Goal: Information Seeking & Learning: Find specific page/section

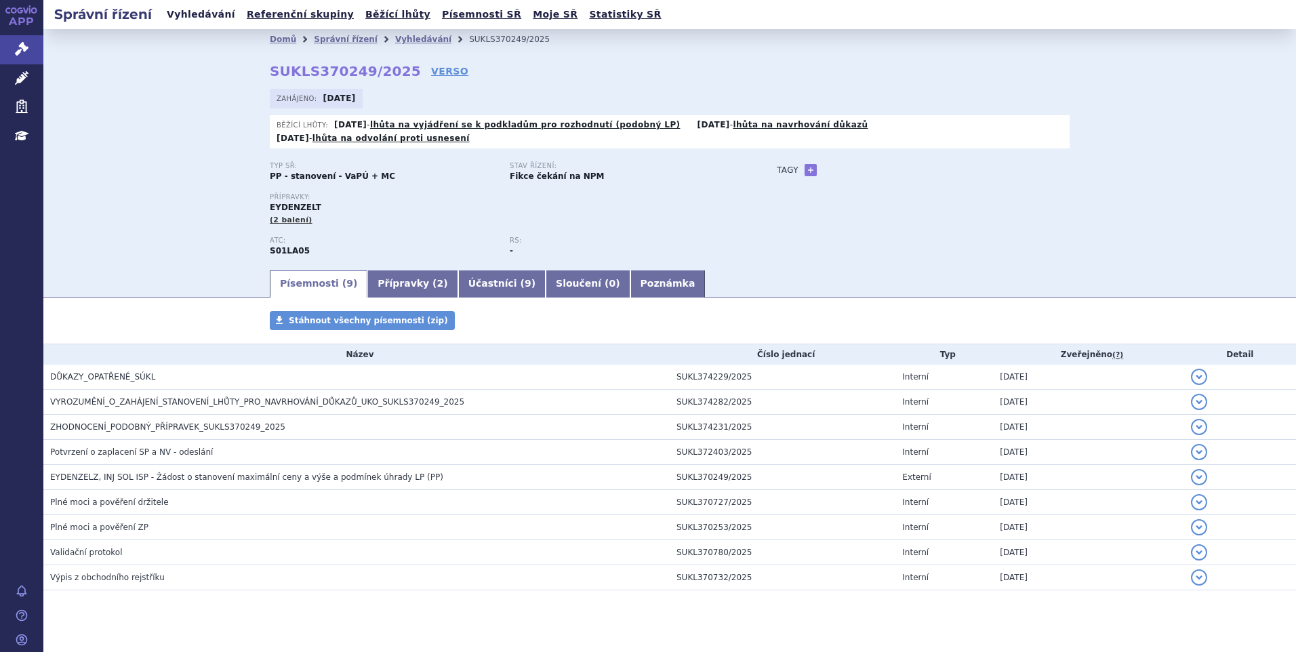
click at [198, 19] on link "Vyhledávání" at bounding box center [201, 14] width 77 height 18
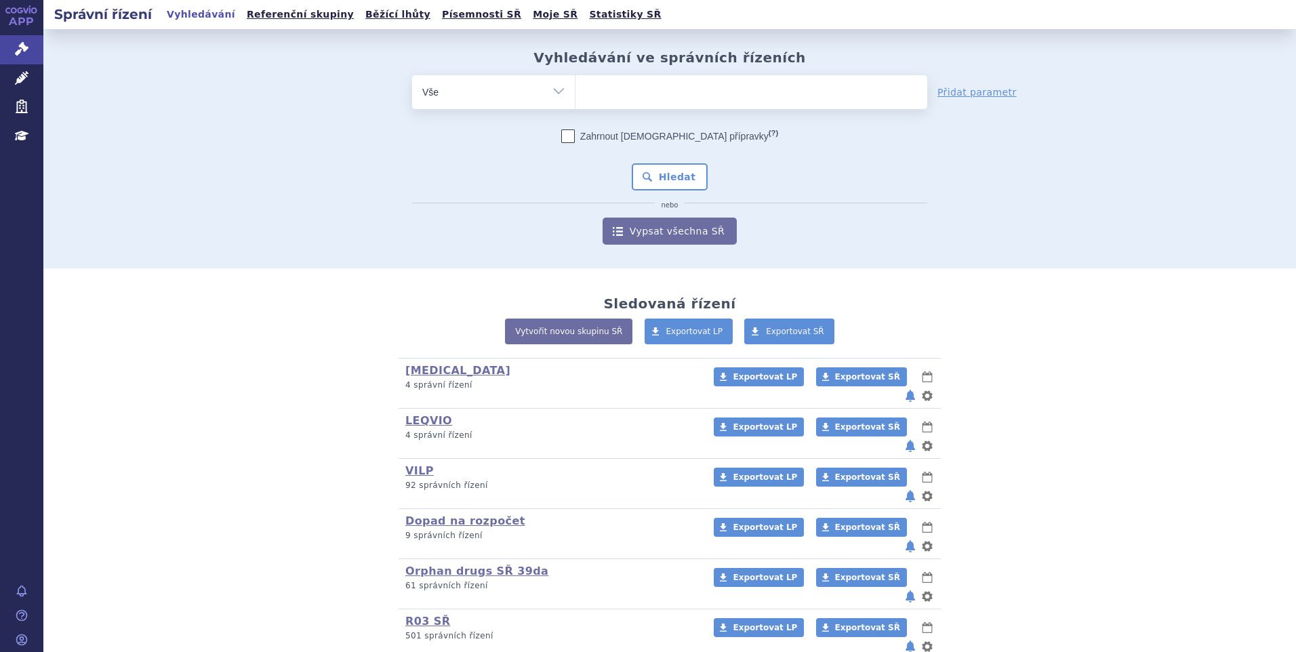
type input "SUKLS295576/2024"
select select "SUKLS295576/2024"
click at [656, 169] on button "Hledat" at bounding box center [670, 176] width 77 height 27
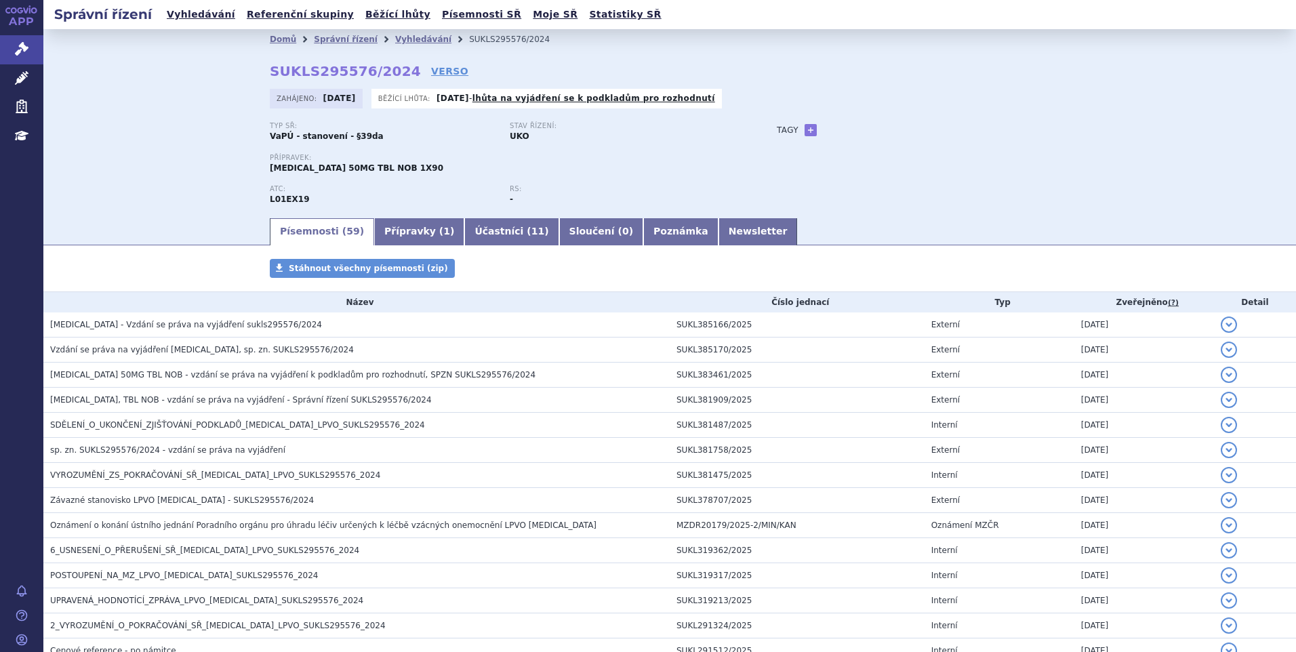
click at [391, 222] on link "Přípravky ( 1 )" at bounding box center [419, 231] width 90 height 27
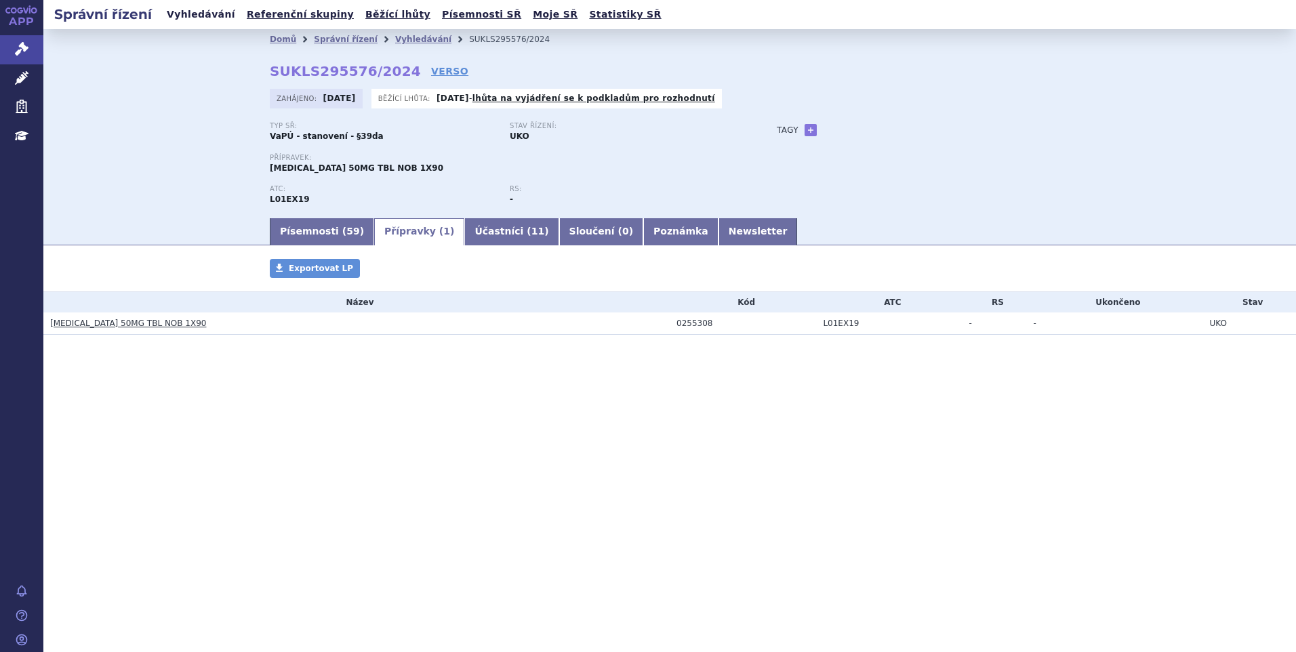
click at [207, 20] on link "Vyhledávání" at bounding box center [201, 14] width 77 height 18
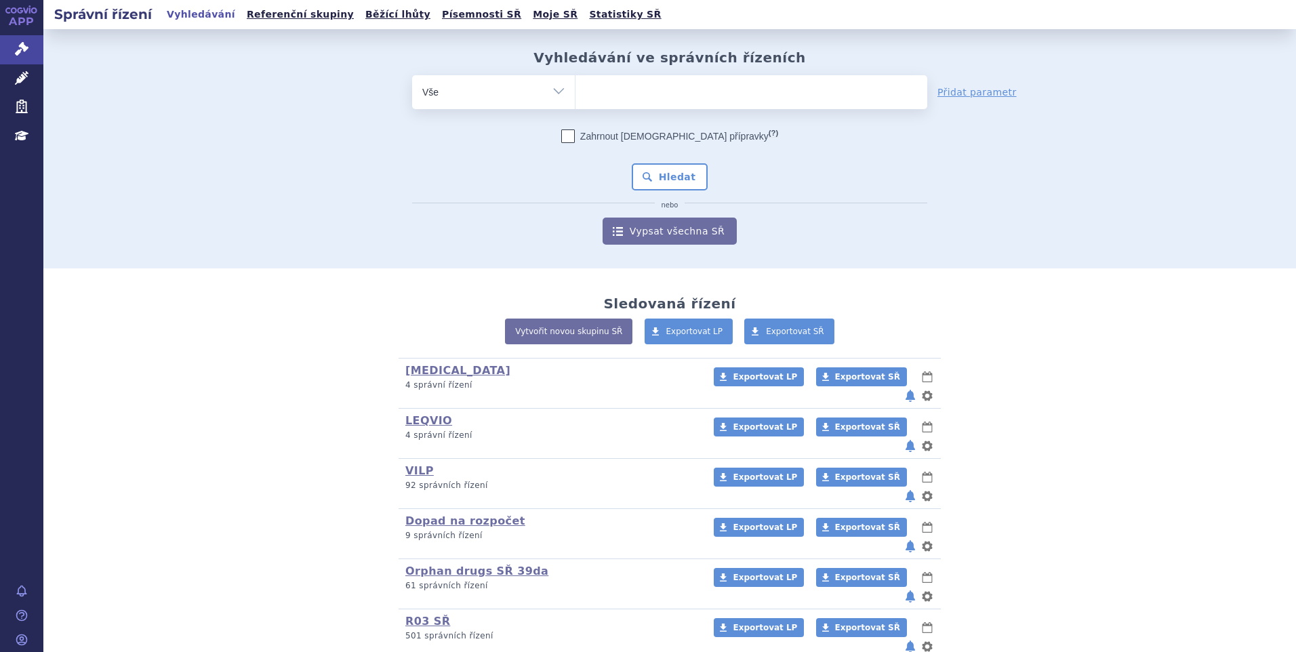
click at [645, 92] on ul at bounding box center [752, 89] width 352 height 28
click at [576, 92] on select at bounding box center [575, 92] width 1 height 34
paste input "SUKLS318283/2025"
type input "SUKLS318283/2025"
select select "SUKLS318283/2025"
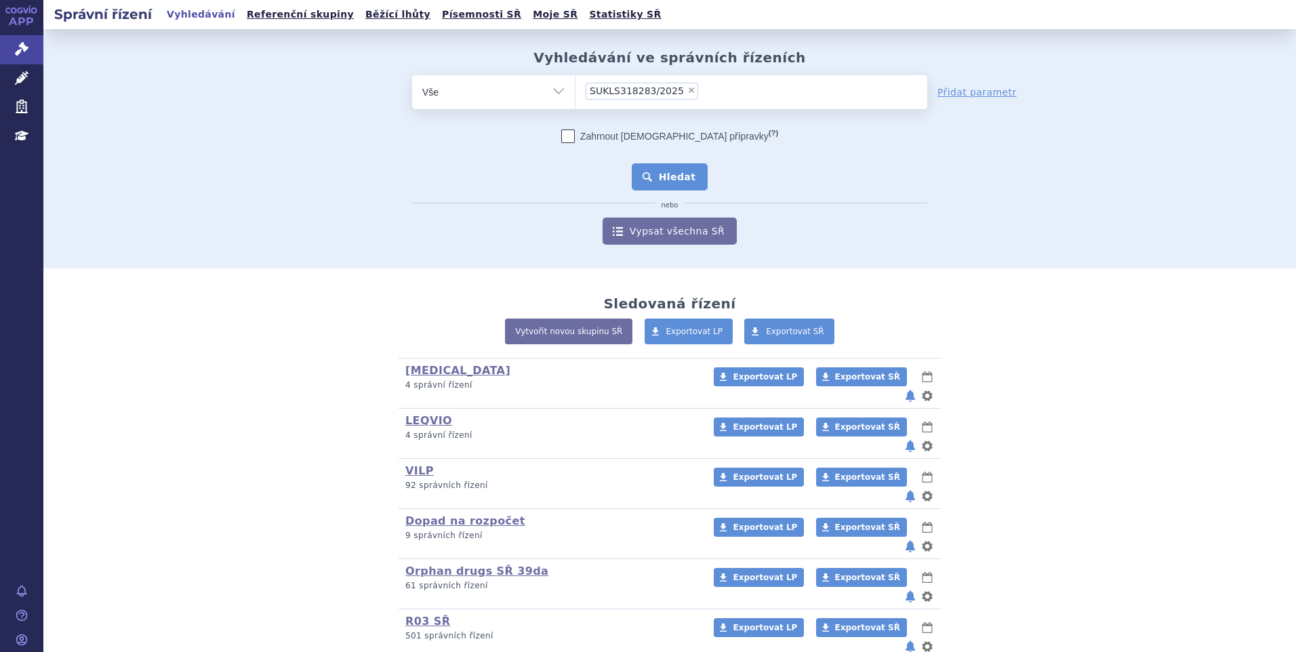
click at [654, 171] on button "Hledat" at bounding box center [670, 176] width 77 height 27
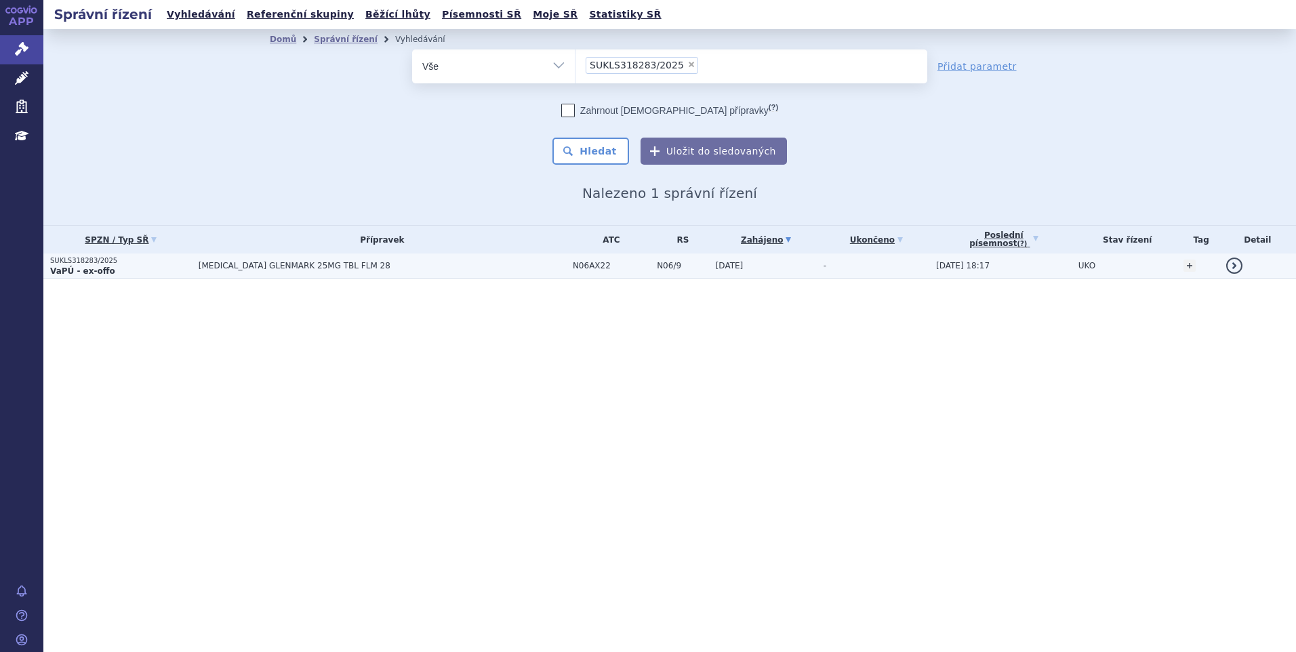
click at [232, 264] on span "AGOMELATINE GLENMARK 25MG TBL FLM 28" at bounding box center [368, 265] width 339 height 9
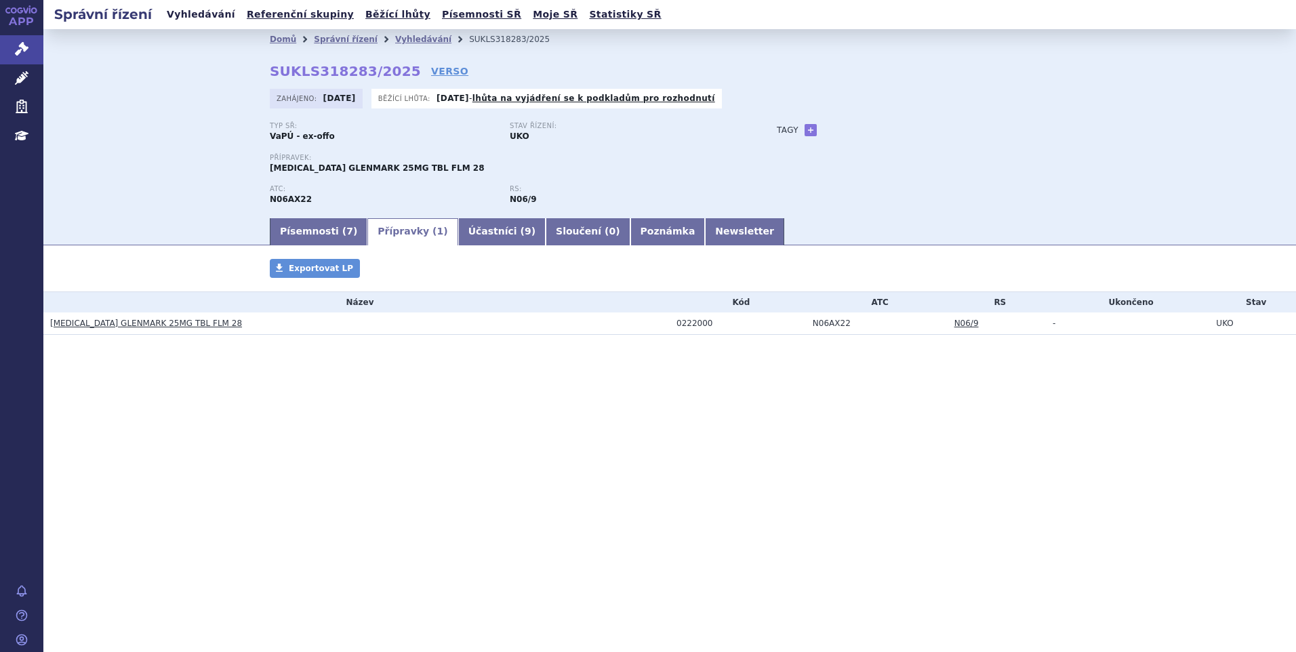
click at [209, 13] on link "Vyhledávání" at bounding box center [201, 14] width 77 height 18
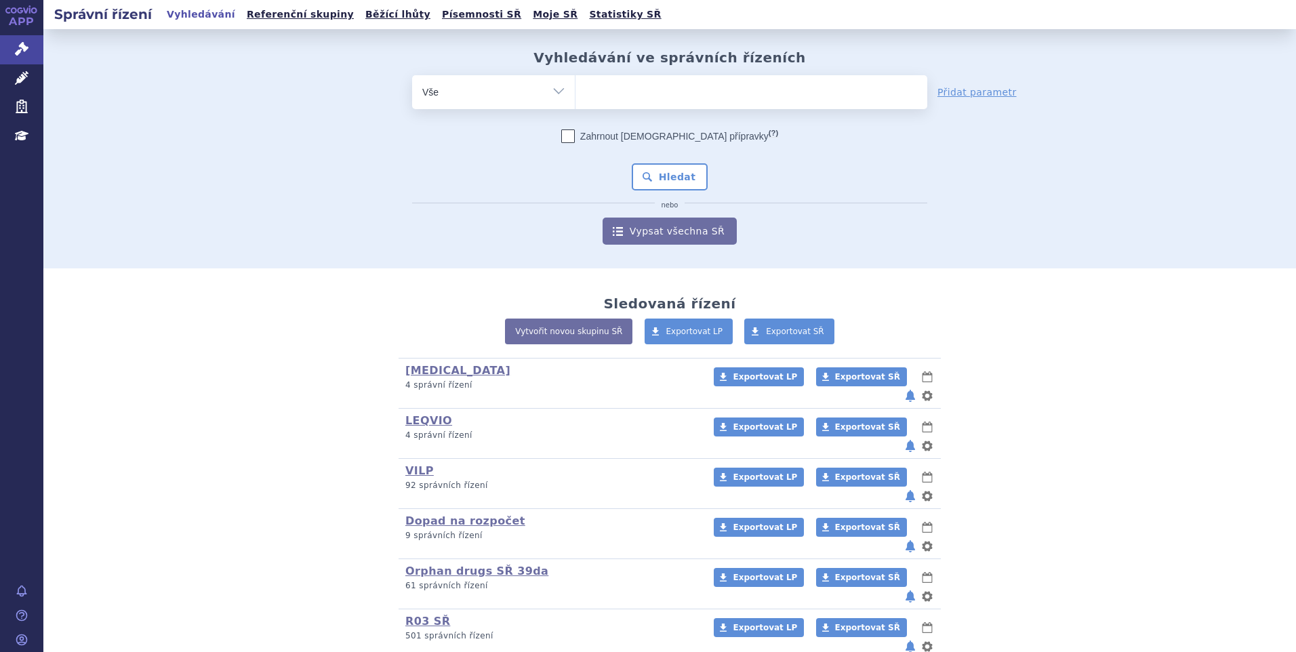
type input "SUKLS383437/2025"
select select "SUKLS383437/2025"
click at [647, 175] on button "Hledat" at bounding box center [670, 176] width 77 height 27
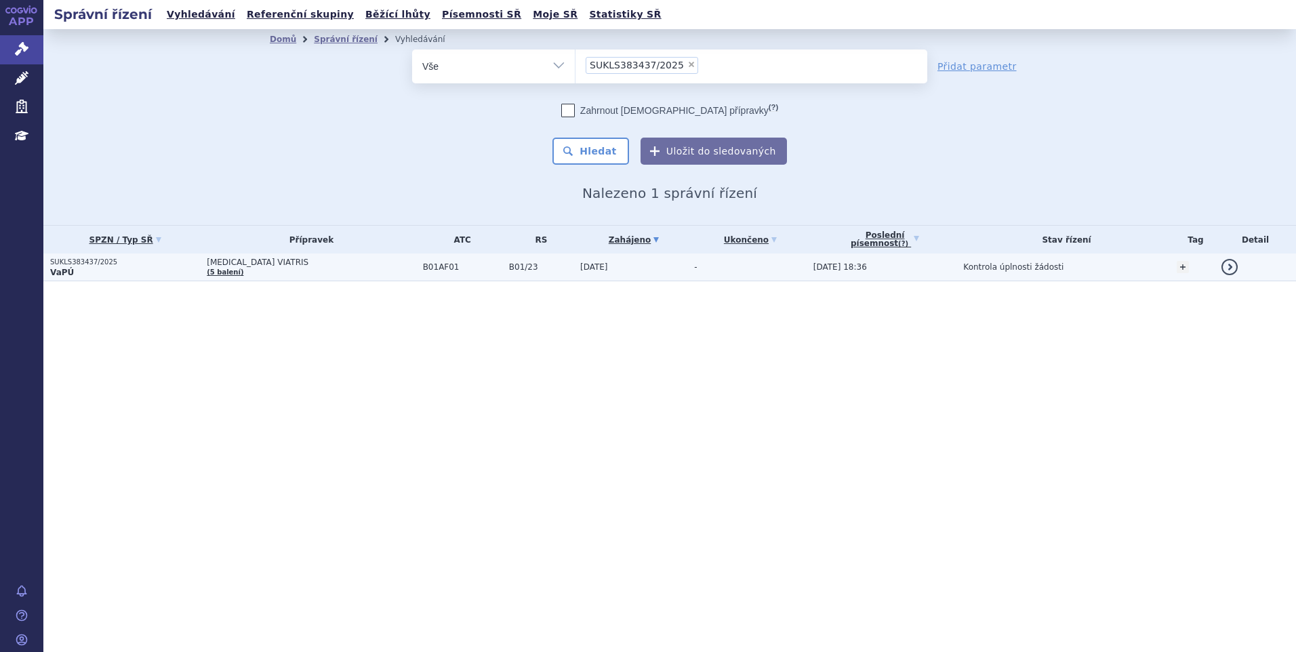
click at [111, 275] on p "VaPÚ" at bounding box center [125, 272] width 150 height 11
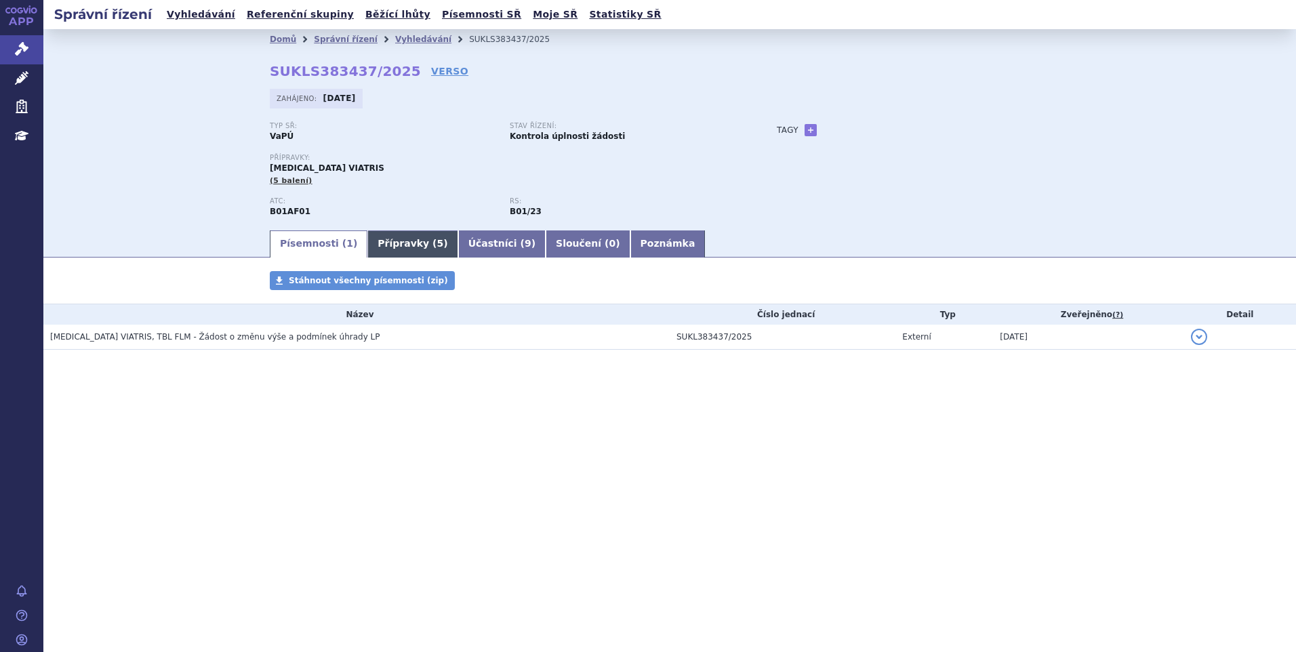
click at [397, 241] on link "Přípravky ( 5 )" at bounding box center [412, 244] width 90 height 27
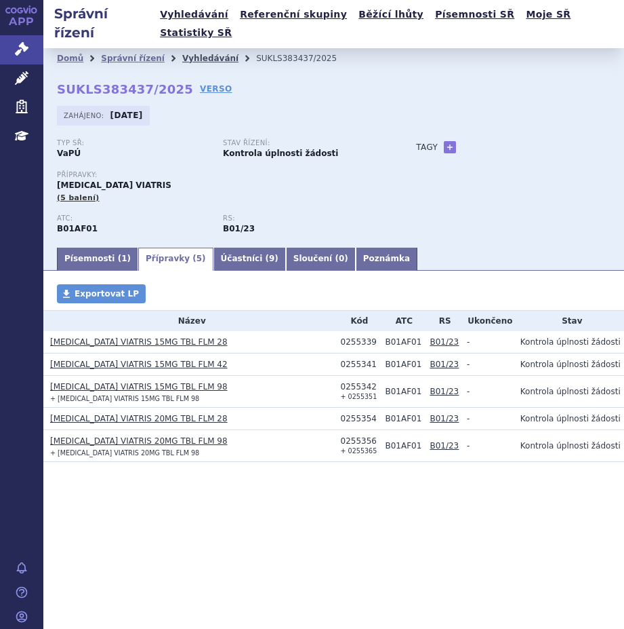
click at [188, 54] on link "Vyhledávání" at bounding box center [210, 58] width 56 height 9
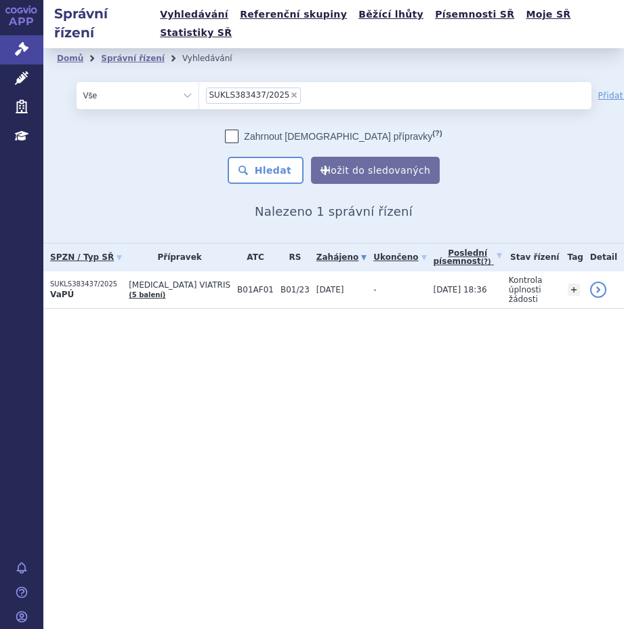
click at [290, 91] on span "×" at bounding box center [294, 95] width 8 height 8
click at [199, 81] on select "SUKLS383437/2025" at bounding box center [199, 94] width 1 height 27
select select
type input "SUKLS318357/2025"
select select "SUKLS318357/2025"
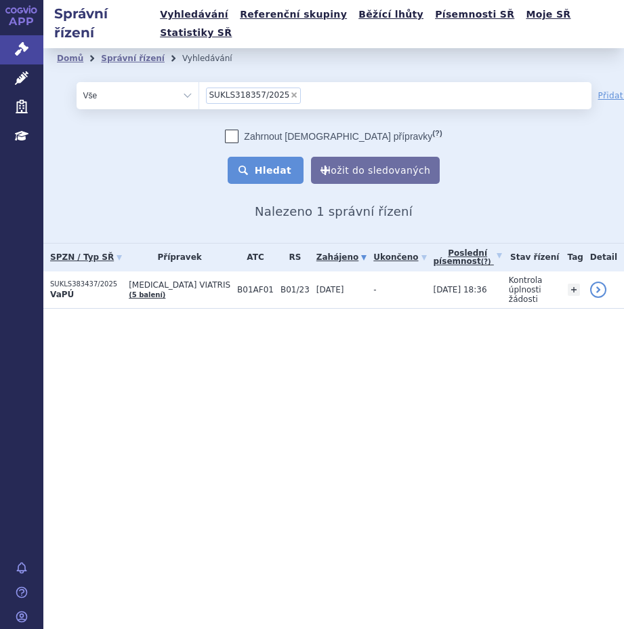
click at [255, 157] on button "Hledat" at bounding box center [266, 170] width 77 height 27
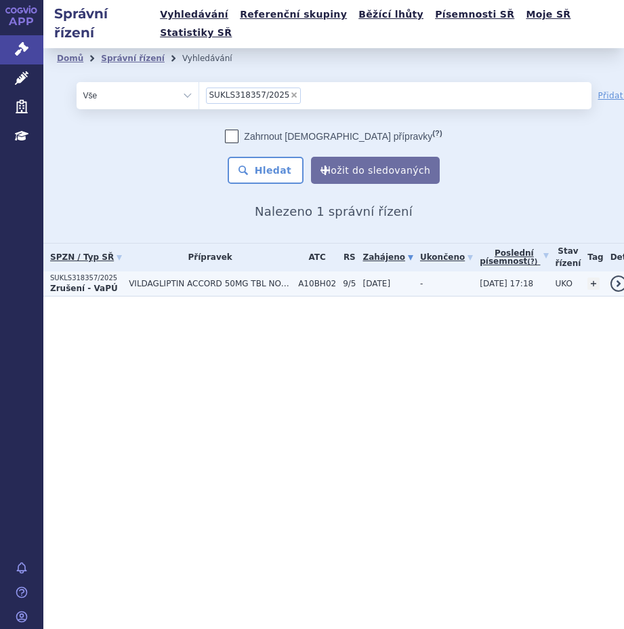
click at [159, 274] on td "VILDAGLIPTIN ACCORD 50MG TBL NOB 56" at bounding box center [207, 283] width 170 height 25
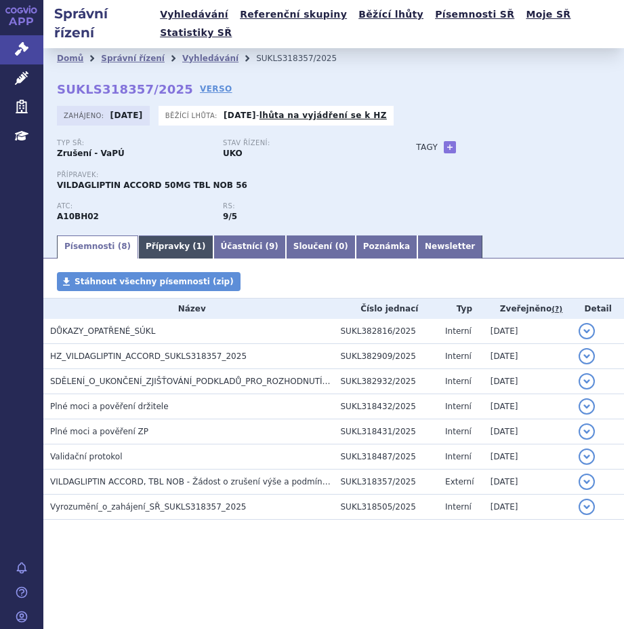
click at [171, 235] on link "Přípravky ( 1 )" at bounding box center [175, 246] width 75 height 23
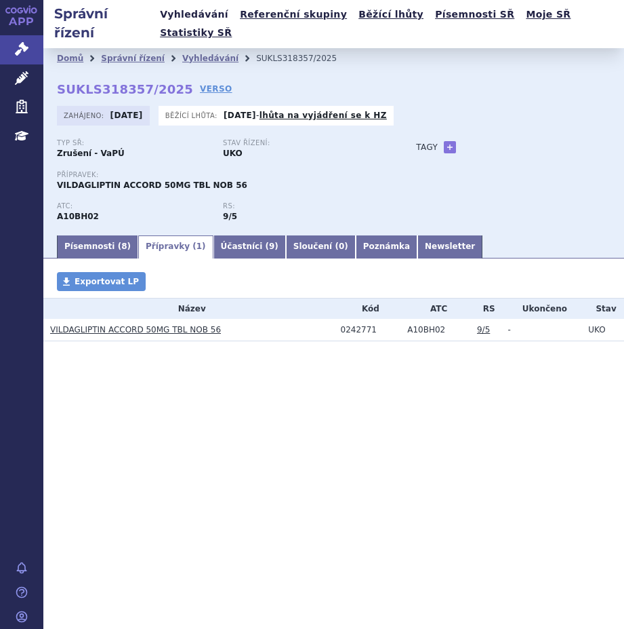
click at [176, 20] on link "Vyhledávání" at bounding box center [194, 14] width 77 height 18
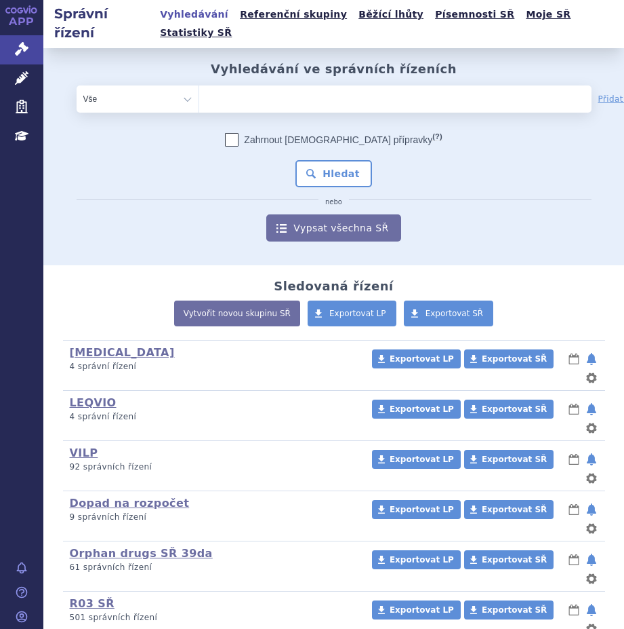
type input "SUKLS314655/2024"
select select "SUKLS314655/2024"
click at [324, 161] on button "Hledat" at bounding box center [334, 174] width 77 height 27
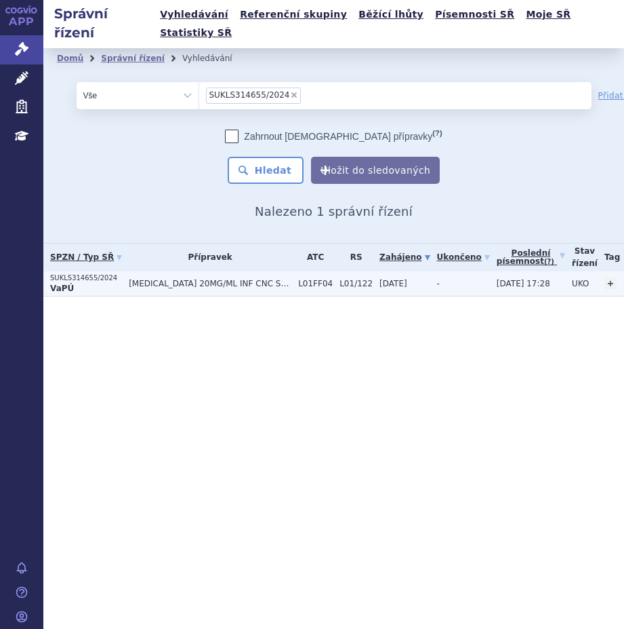
click at [233, 279] on span "BAVENCIO 20MG/ML INF CNC SOL 1X10ML" at bounding box center [210, 283] width 163 height 9
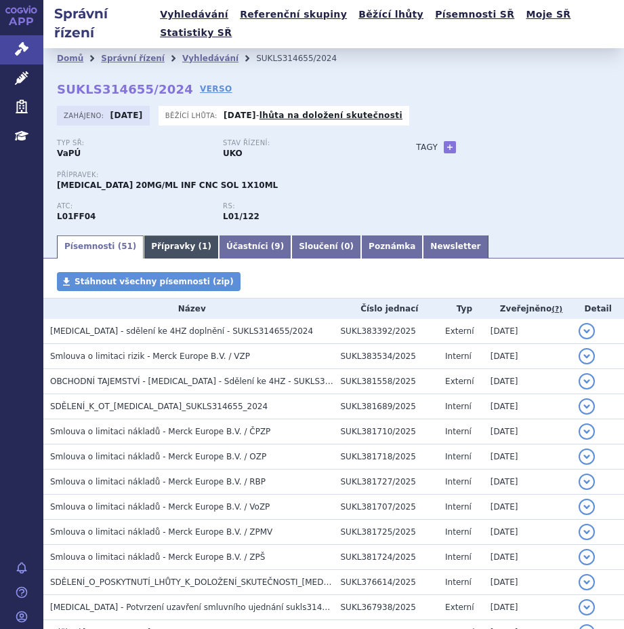
click at [170, 235] on link "Přípravky ( 1 )" at bounding box center [181, 246] width 75 height 23
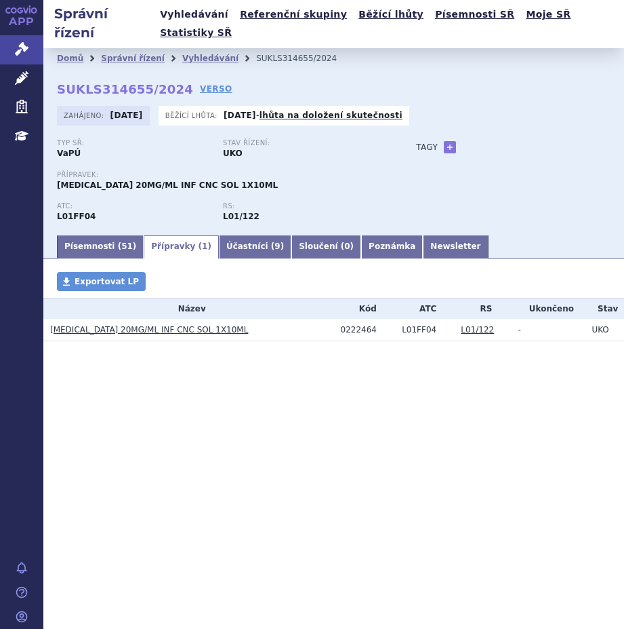
click at [182, 13] on link "Vyhledávání" at bounding box center [194, 14] width 77 height 18
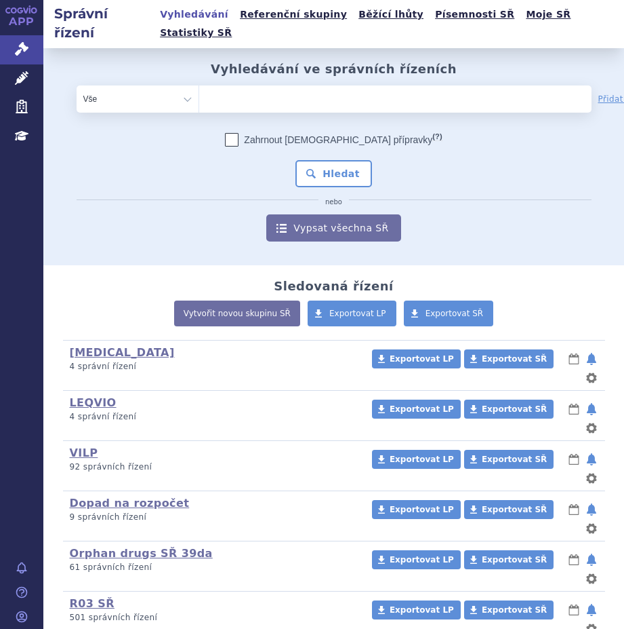
type input "SUKLS314317/2025"
select select "SUKLS314317/2025"
click at [325, 161] on button "Hledat" at bounding box center [334, 174] width 77 height 27
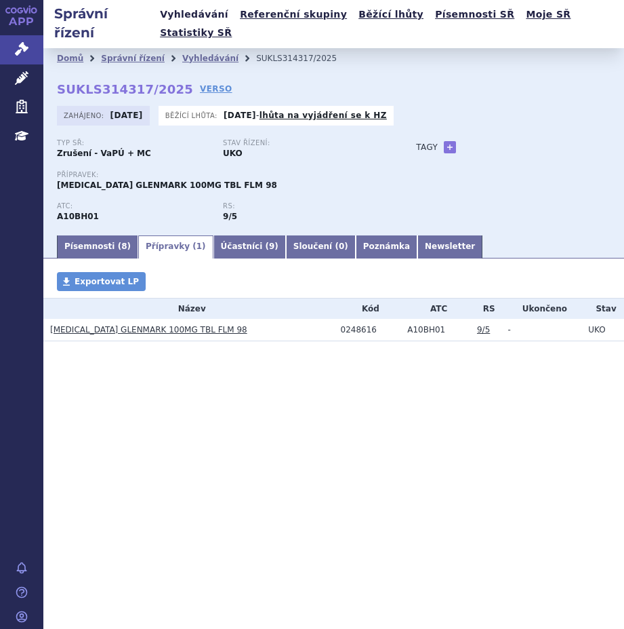
click at [180, 16] on link "Vyhledávání" at bounding box center [194, 14] width 77 height 18
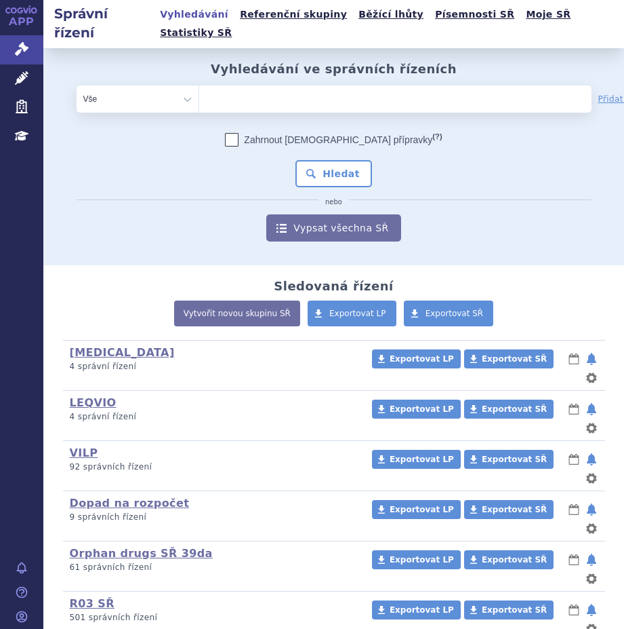
click at [280, 85] on ul at bounding box center [354, 96] width 311 height 22
click at [199, 85] on select at bounding box center [199, 98] width 1 height 27
paste input "SUKLS315622/2025"
type input "SUKLS315622/2025"
select select "SUKLS315622/2025"
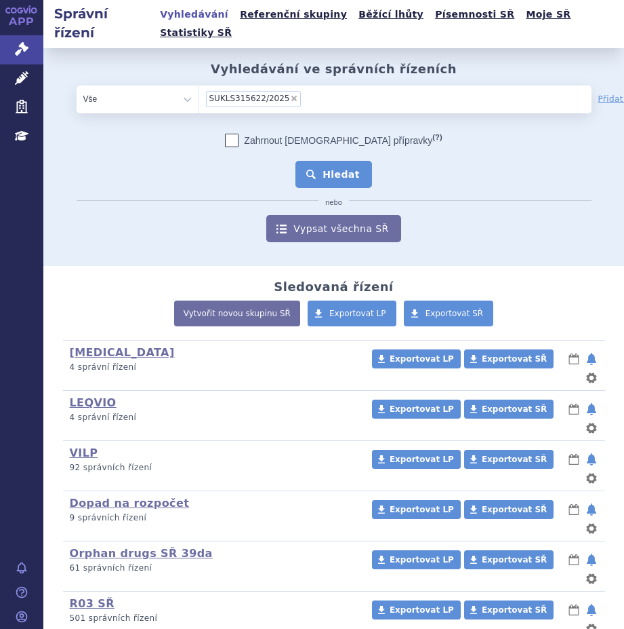
click at [317, 161] on button "Hledat" at bounding box center [334, 174] width 77 height 27
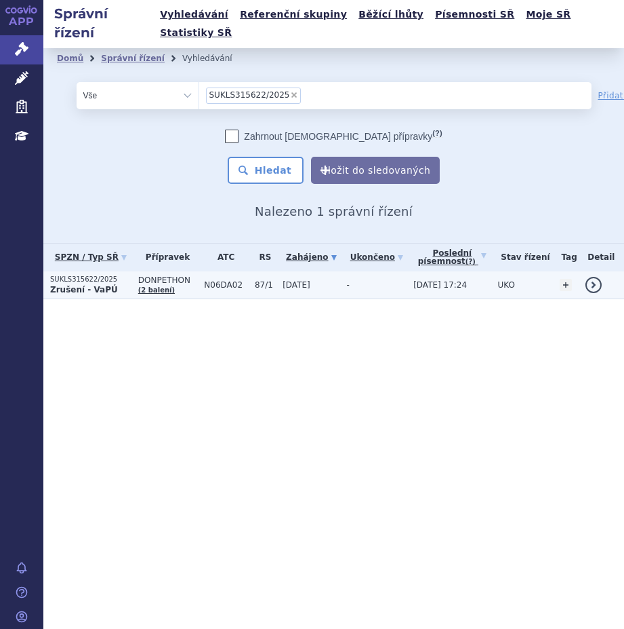
click at [115, 284] on p "Zrušení - VaPÚ" at bounding box center [90, 289] width 81 height 11
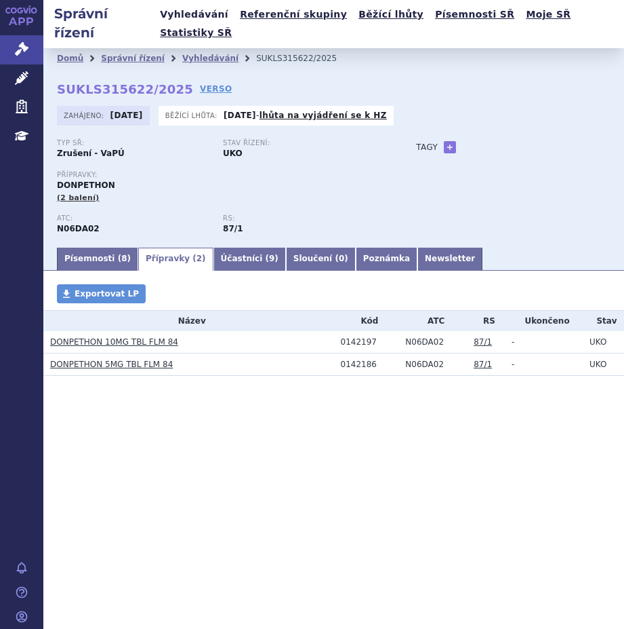
click at [174, 23] on link "Vyhledávání" at bounding box center [194, 14] width 77 height 18
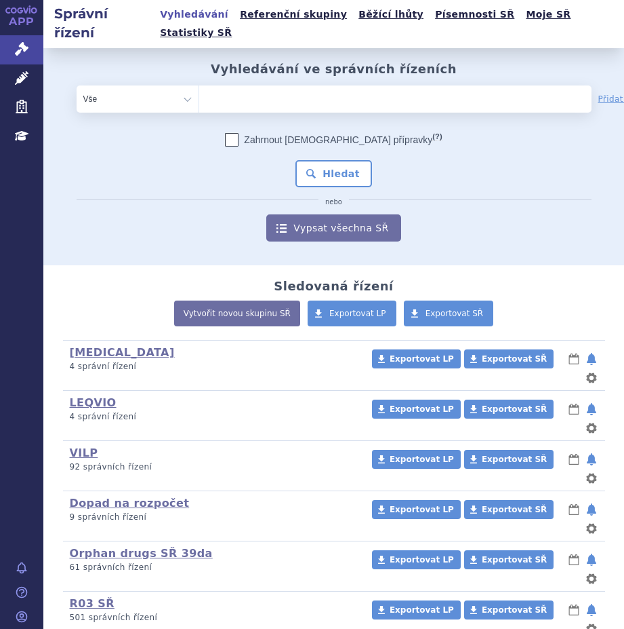
type input "SUKLS315666/2025"
select select "SUKLS315666/2025"
click at [312, 161] on button "Hledat" at bounding box center [334, 174] width 77 height 27
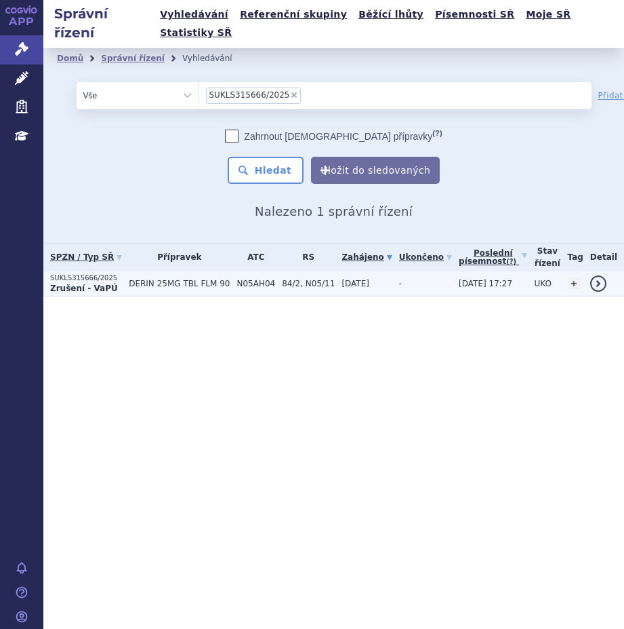
click at [198, 279] on span "DERIN 25MG TBL FLM 90" at bounding box center [179, 283] width 101 height 9
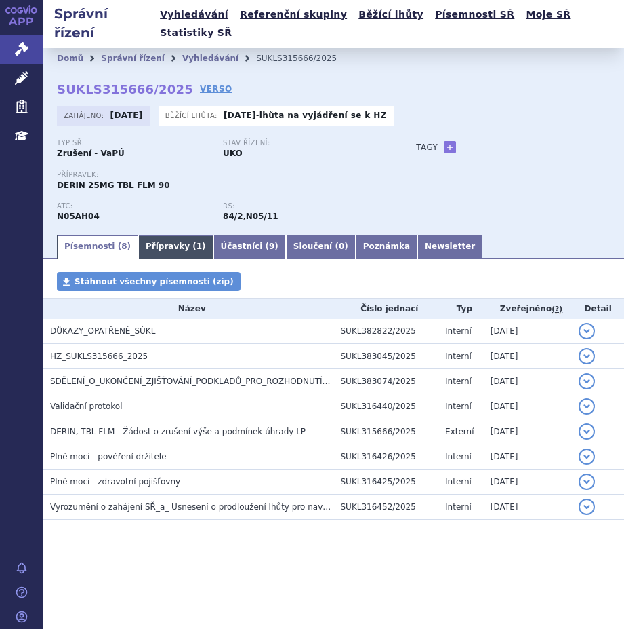
click at [158, 235] on link "Přípravky ( 1 )" at bounding box center [175, 246] width 75 height 23
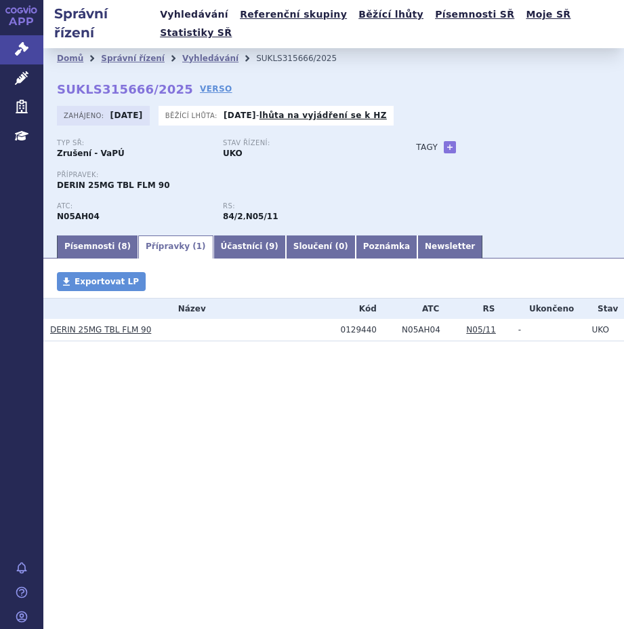
click at [180, 17] on link "Vyhledávání" at bounding box center [194, 14] width 77 height 18
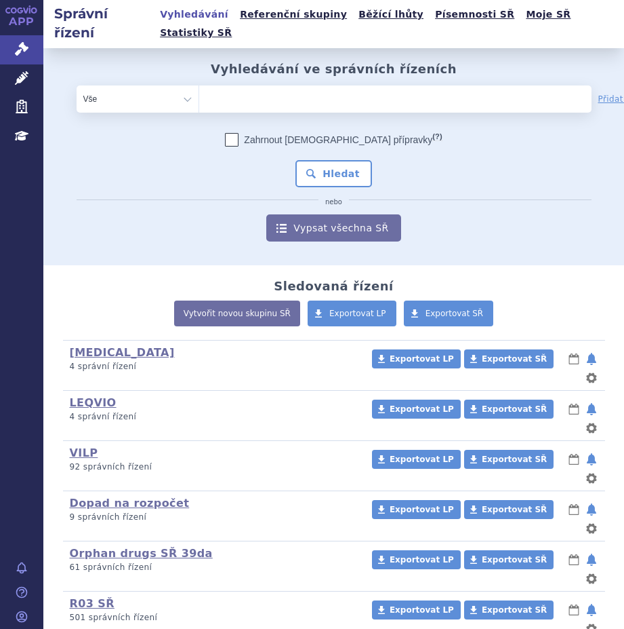
click at [279, 85] on ul at bounding box center [354, 96] width 311 height 22
click at [199, 85] on select at bounding box center [199, 98] width 1 height 27
paste input "SUKLS373280/2025"
type input "SUKLS373280/2025"
select select "SUKLS373280/2025"
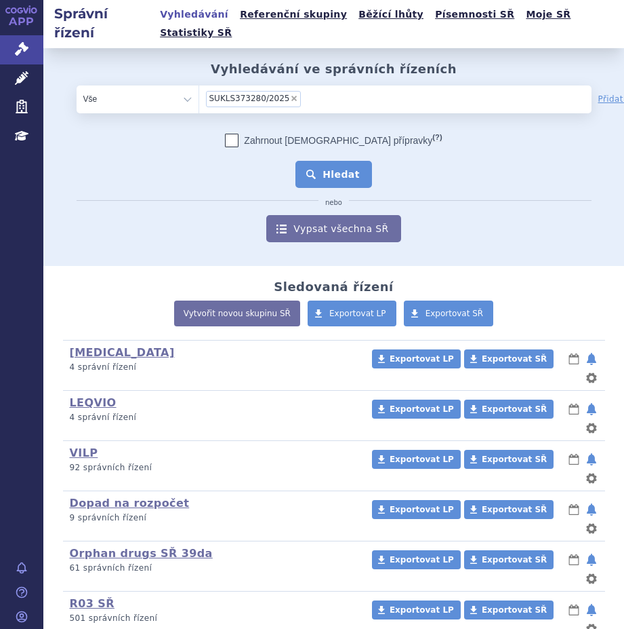
click at [320, 161] on button "Hledat" at bounding box center [334, 174] width 77 height 27
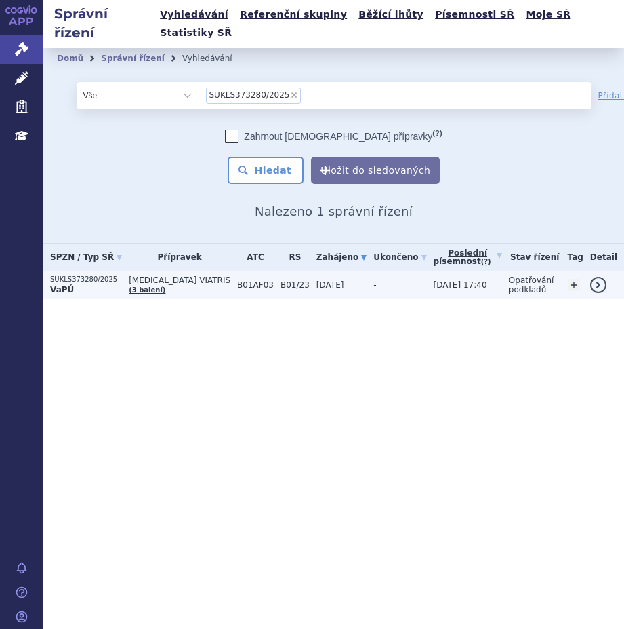
click at [197, 275] on span "[MEDICAL_DATA] VIATRIS" at bounding box center [180, 279] width 102 height 9
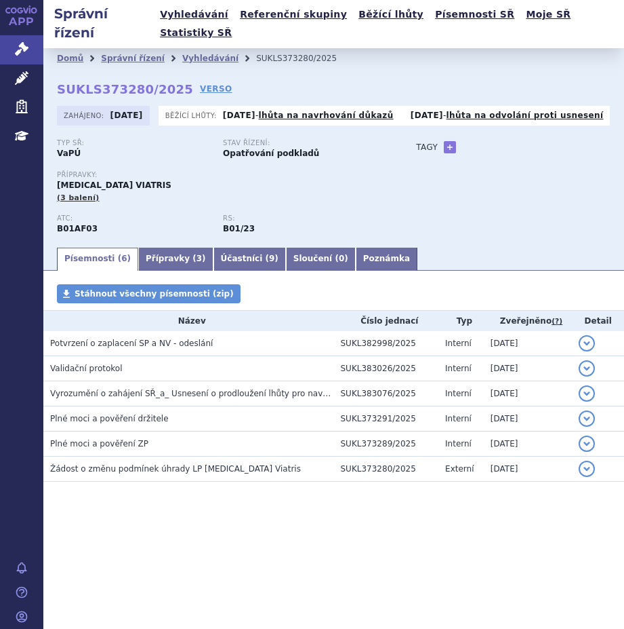
click at [160, 224] on div "ATC: B01AF03 RS: B01/23" at bounding box center [223, 229] width 332 height 31
click at [166, 247] on link "Přípravky ( 3 )" at bounding box center [175, 258] width 75 height 23
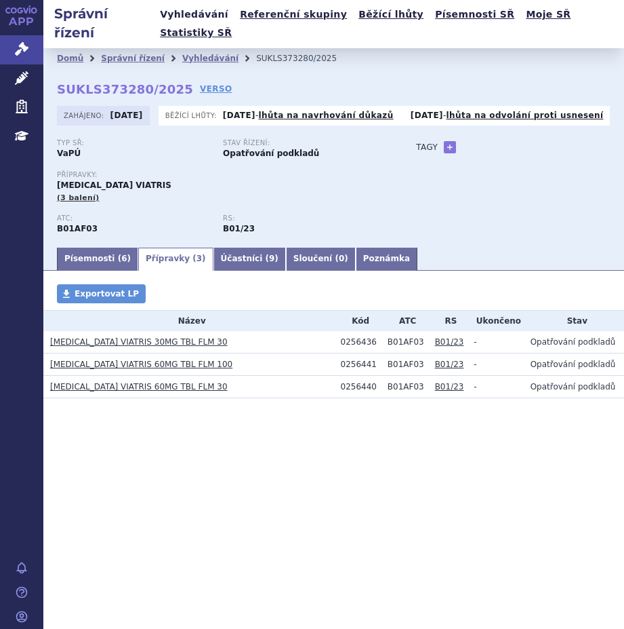
click at [182, 16] on link "Vyhledávání" at bounding box center [194, 14] width 77 height 18
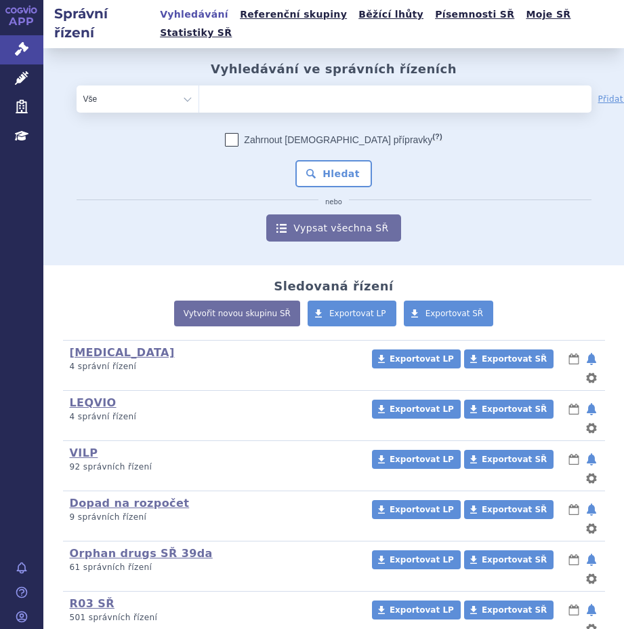
type input "SUKLS373311/2025"
select select "SUKLS373311/2025"
click at [330, 161] on button "Hledat" at bounding box center [334, 174] width 77 height 27
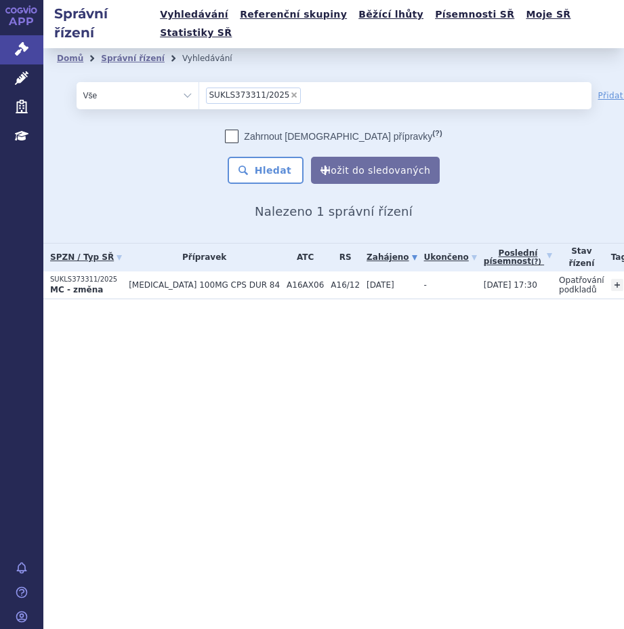
click at [151, 280] on span "[MEDICAL_DATA] 100MG CPS DUR 84" at bounding box center [204, 284] width 151 height 9
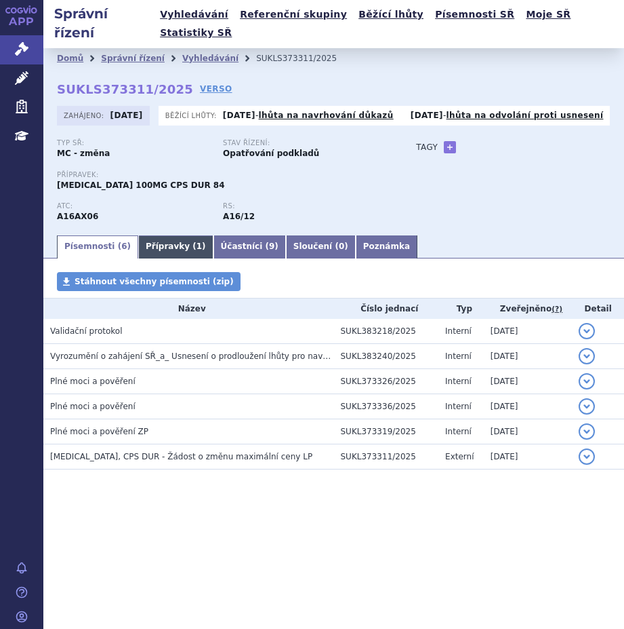
click at [161, 235] on link "Přípravky ( 1 )" at bounding box center [175, 246] width 75 height 23
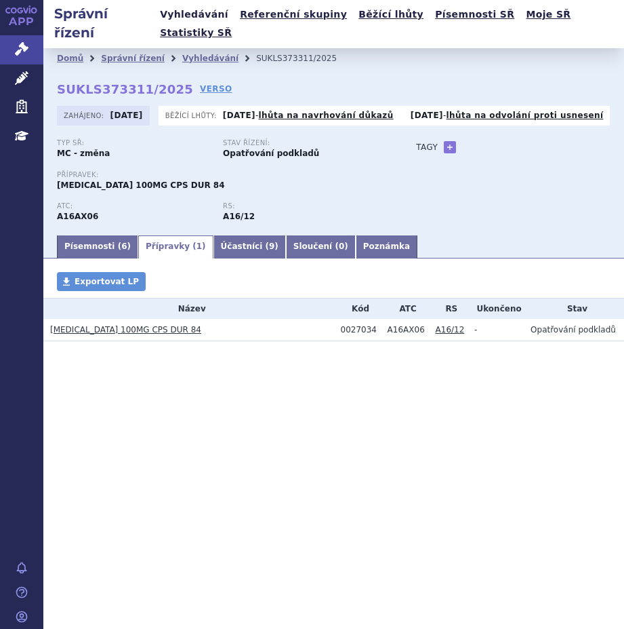
click at [211, 9] on link "Vyhledávání" at bounding box center [194, 14] width 77 height 18
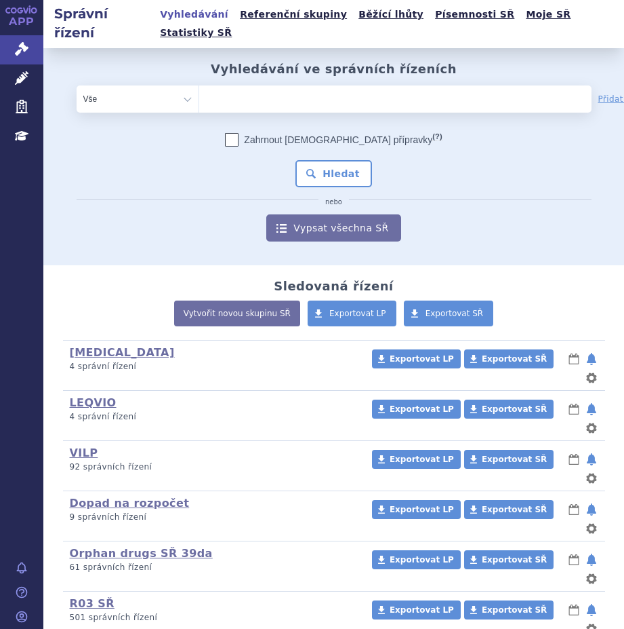
click at [317, 86] on ul at bounding box center [354, 96] width 311 height 22
click at [199, 86] on select at bounding box center [199, 98] width 1 height 27
paste input "SUKLS378323/2025"
type input "SUKLS378323/2025"
select select "SUKLS378323/2025"
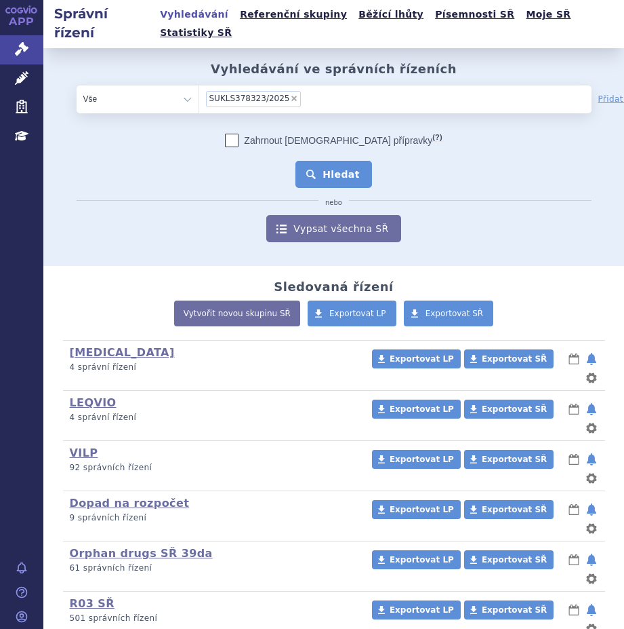
click at [325, 161] on button "Hledat" at bounding box center [334, 174] width 77 height 27
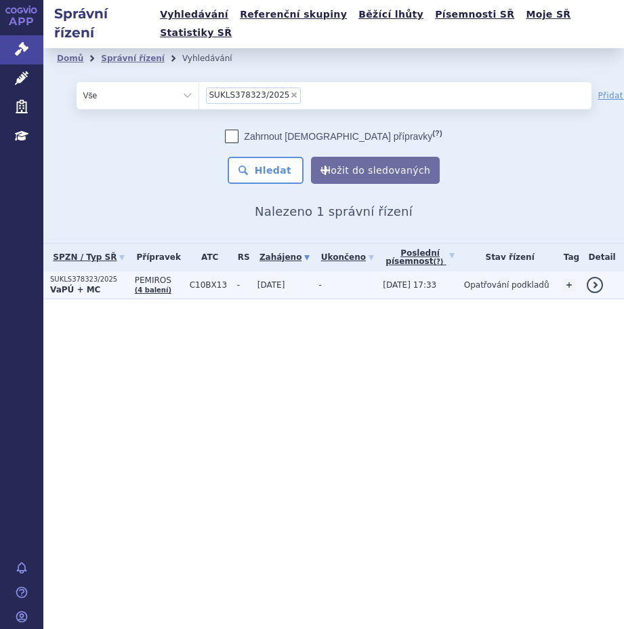
click at [214, 273] on td "C10BX13" at bounding box center [206, 285] width 47 height 28
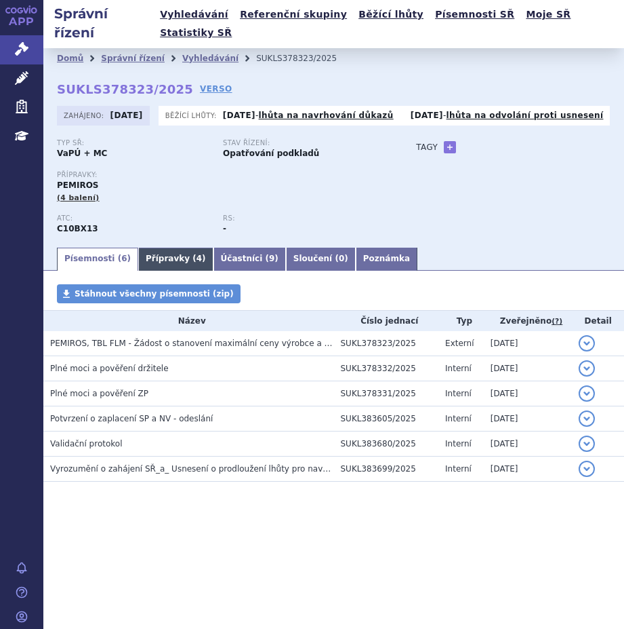
click at [173, 247] on link "Přípravky ( 4 )" at bounding box center [175, 258] width 75 height 23
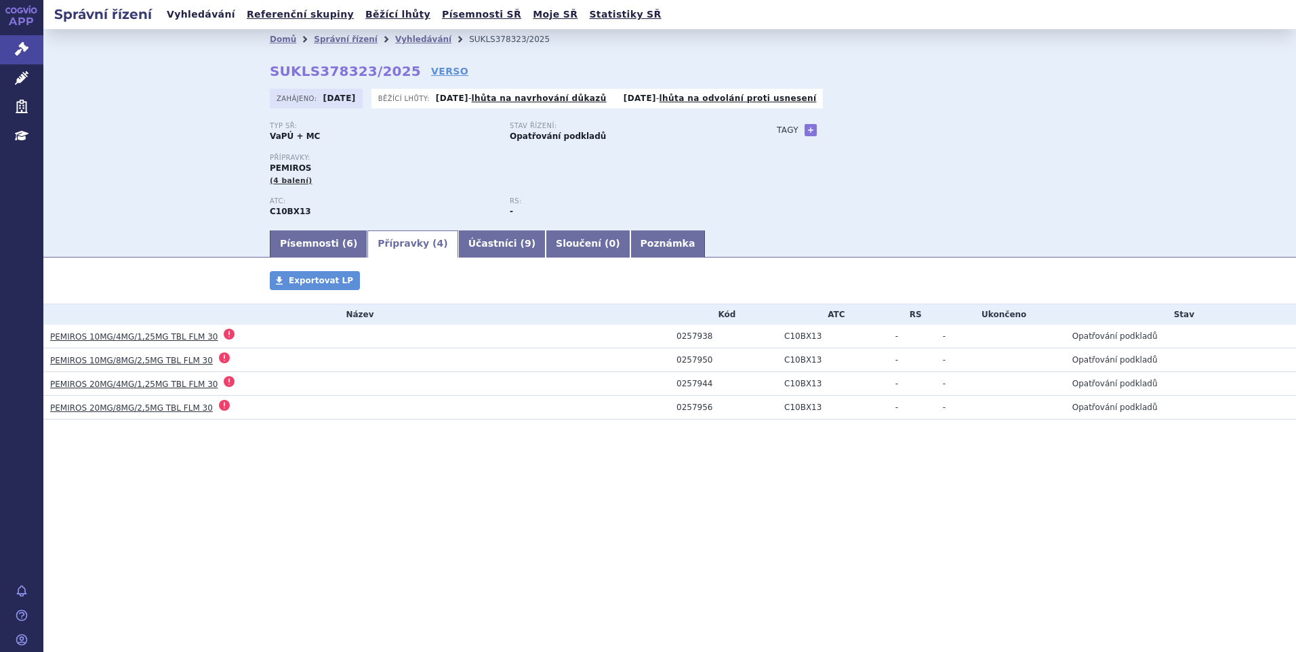
click at [200, 12] on link "Vyhledávání" at bounding box center [201, 14] width 77 height 18
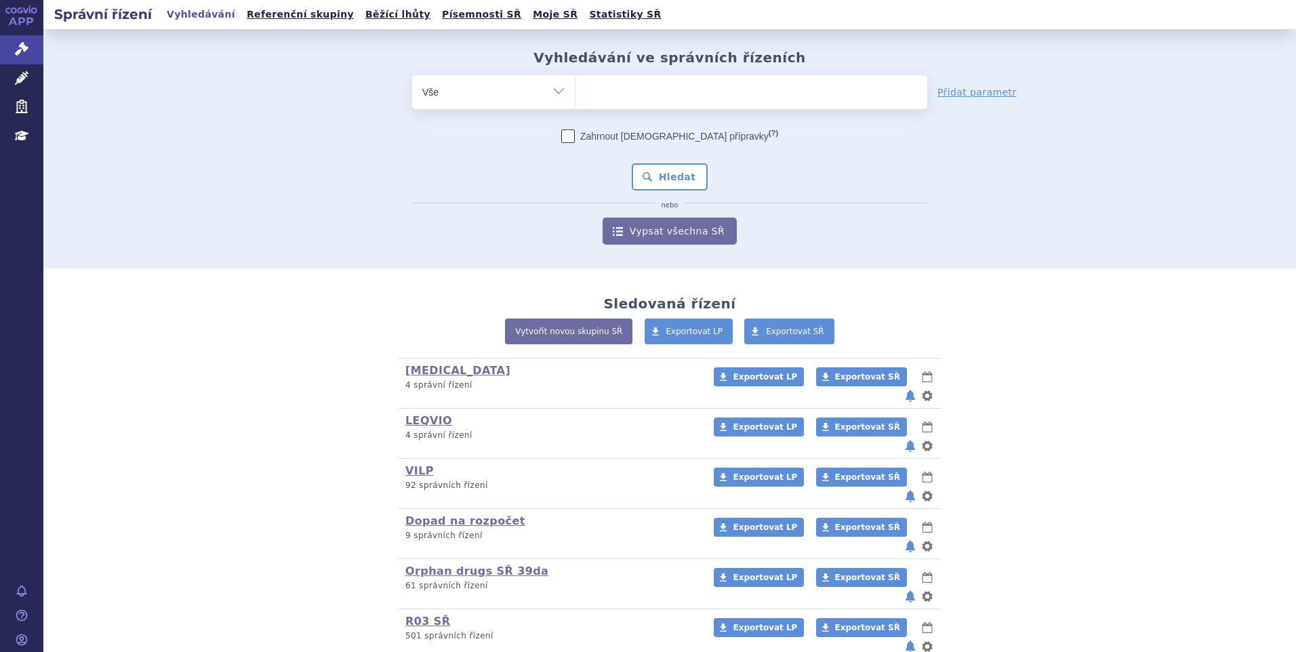
click at [608, 102] on ul at bounding box center [752, 89] width 352 height 28
click at [576, 102] on select at bounding box center [575, 92] width 1 height 34
paste input "SUKLS383437/2025"
type input "SUKLS383437/2025"
select select "SUKLS383437/2025"
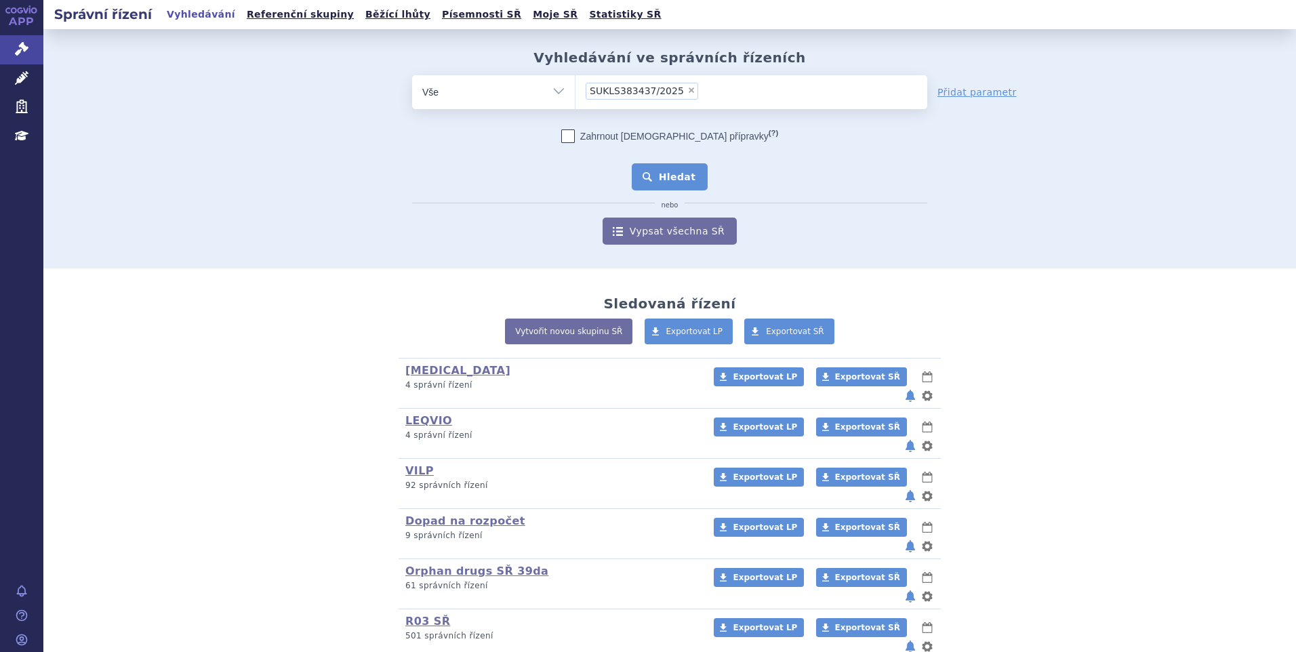
click at [679, 172] on button "Hledat" at bounding box center [670, 176] width 77 height 27
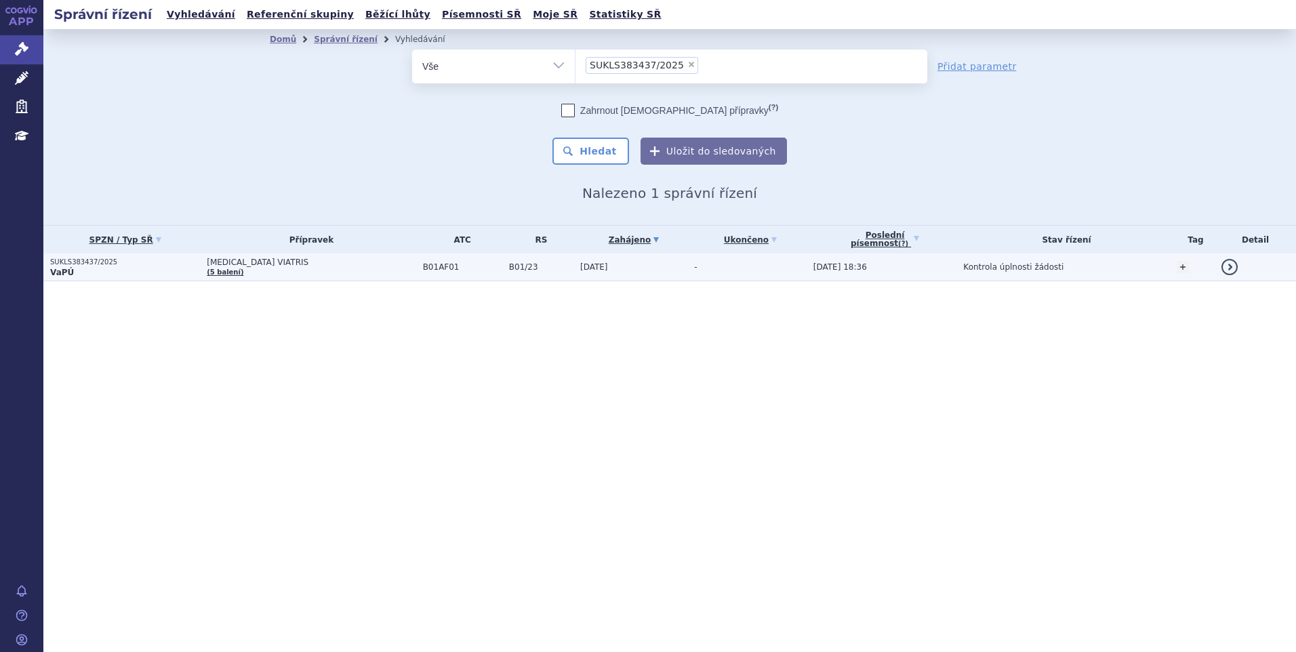
click at [116, 268] on p "VaPÚ" at bounding box center [125, 272] width 150 height 11
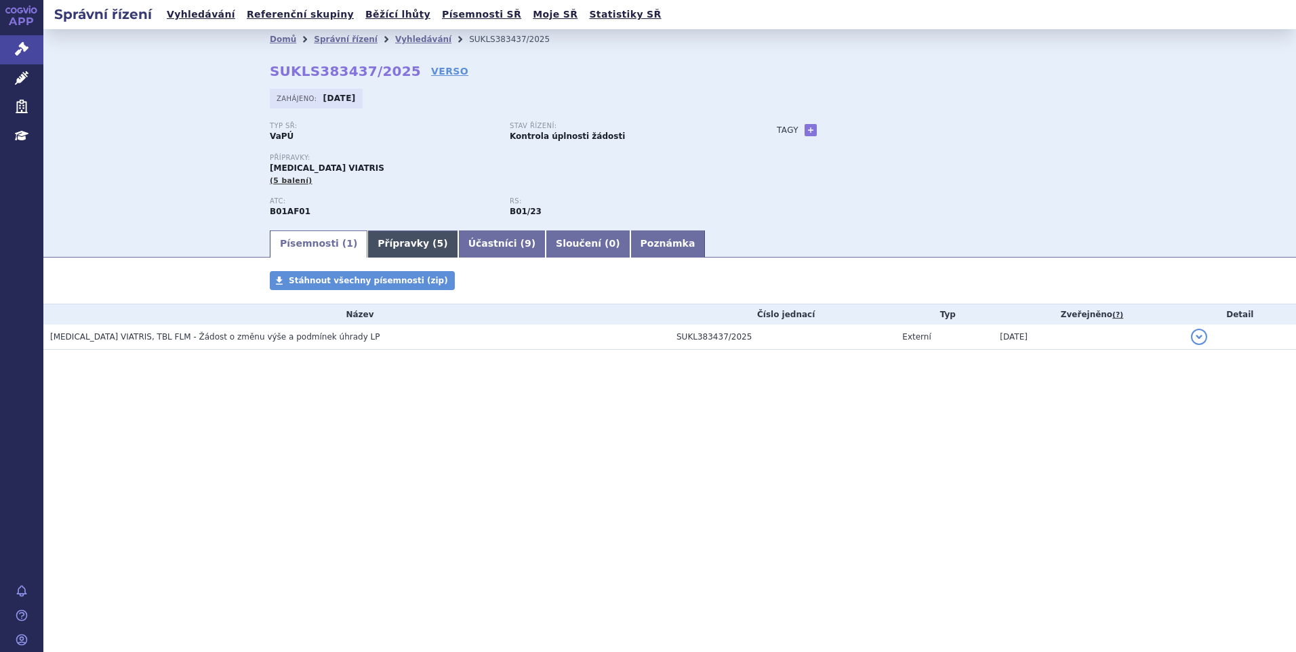
click at [401, 241] on link "Přípravky ( 5 )" at bounding box center [412, 244] width 90 height 27
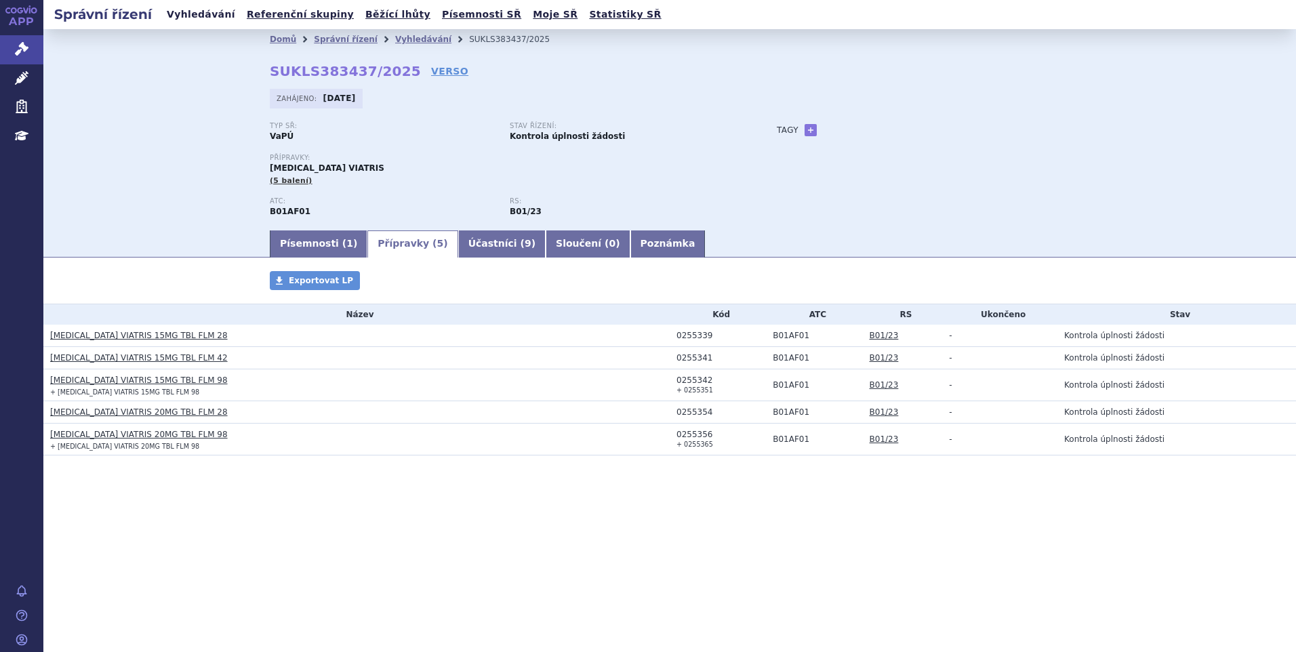
click at [208, 14] on link "Vyhledávání" at bounding box center [201, 14] width 77 height 18
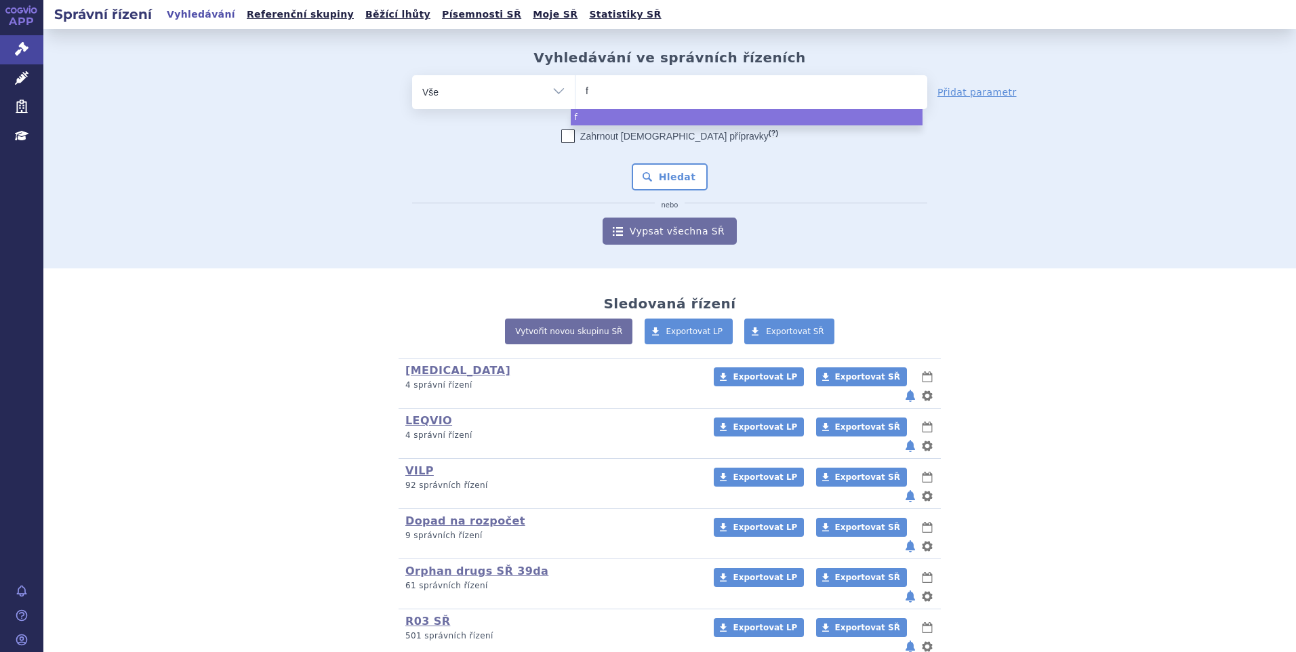
type input "fi"
type input "fis"
type input "fi"
type input "fil"
type input "filsu"
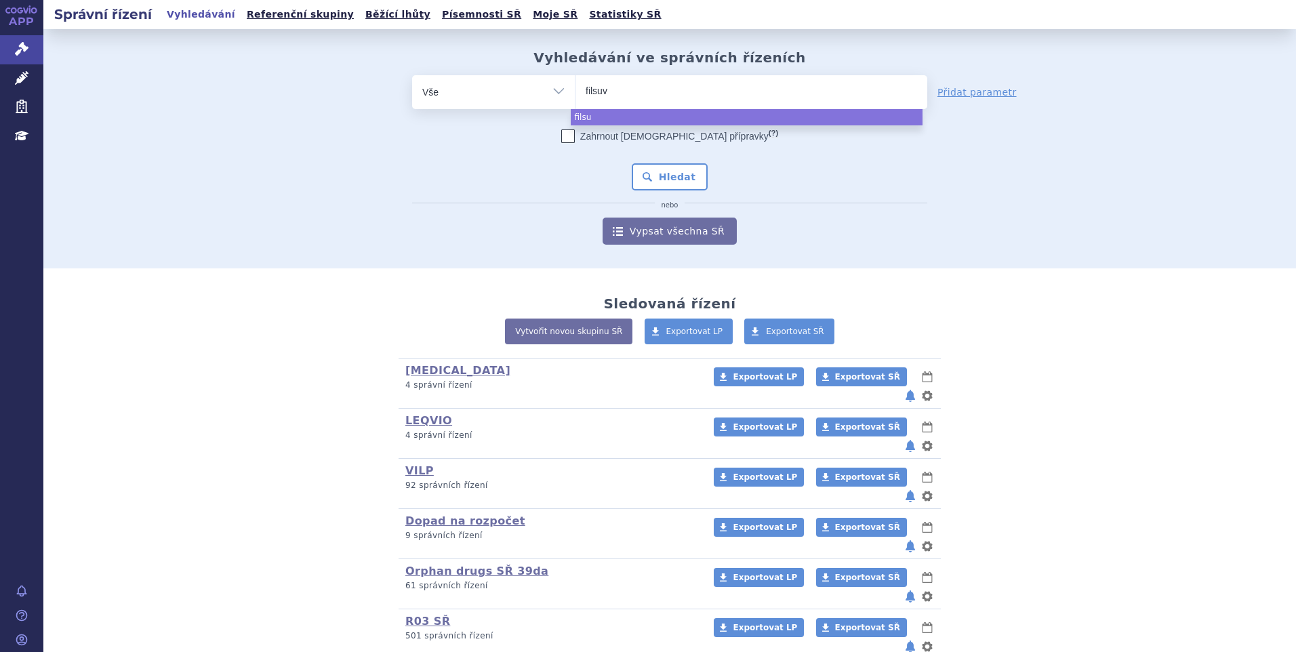
type input "filsuve"
type input "filsuvez"
select select "filsuvez"
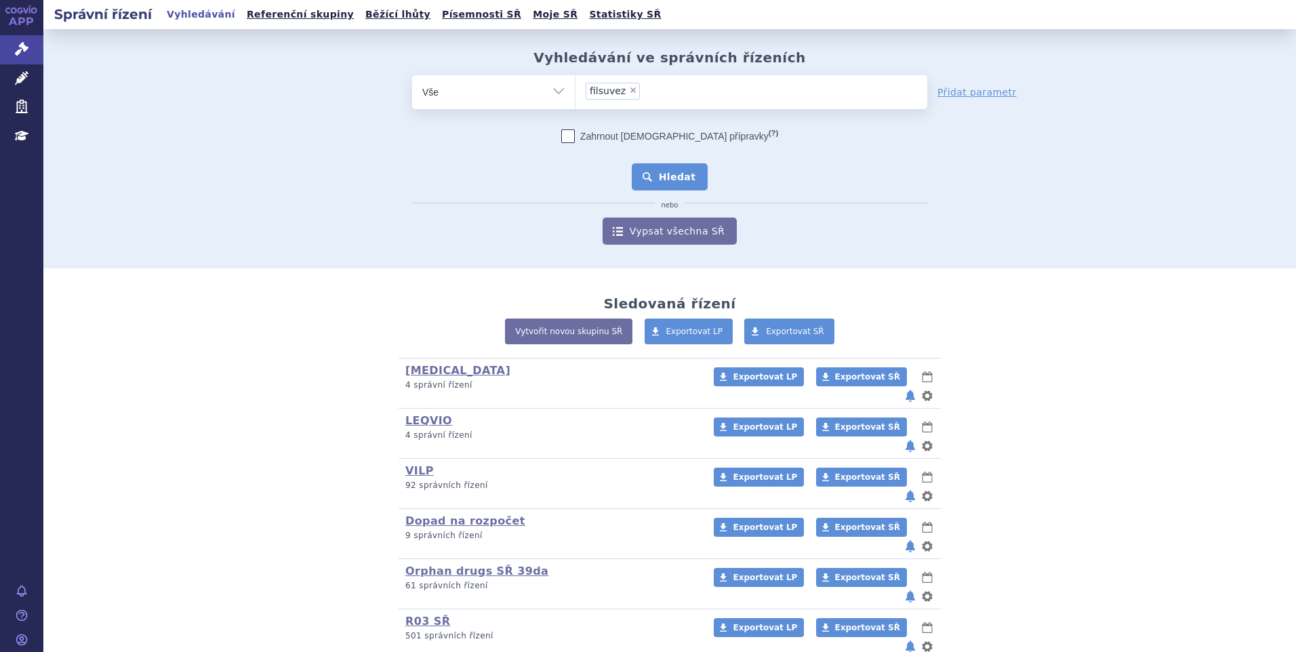
click at [648, 173] on button "Hledat" at bounding box center [670, 176] width 77 height 27
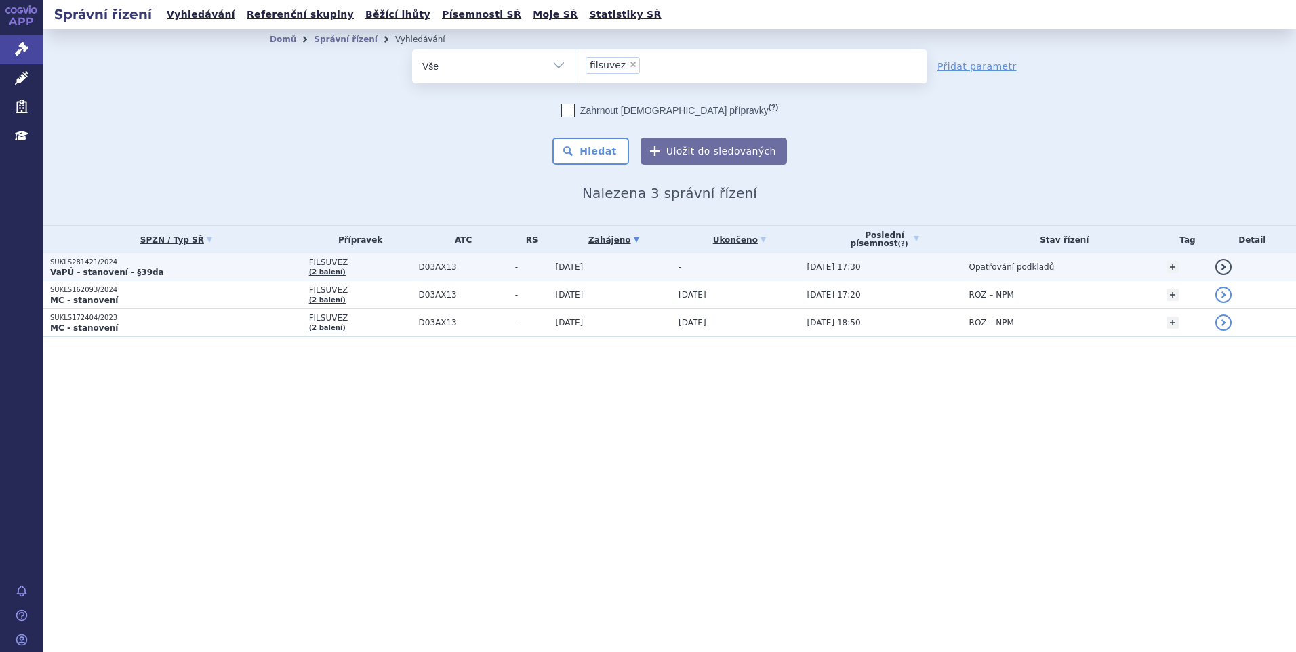
click at [164, 273] on p "VaPÚ - stanovení - §39da" at bounding box center [176, 272] width 252 height 11
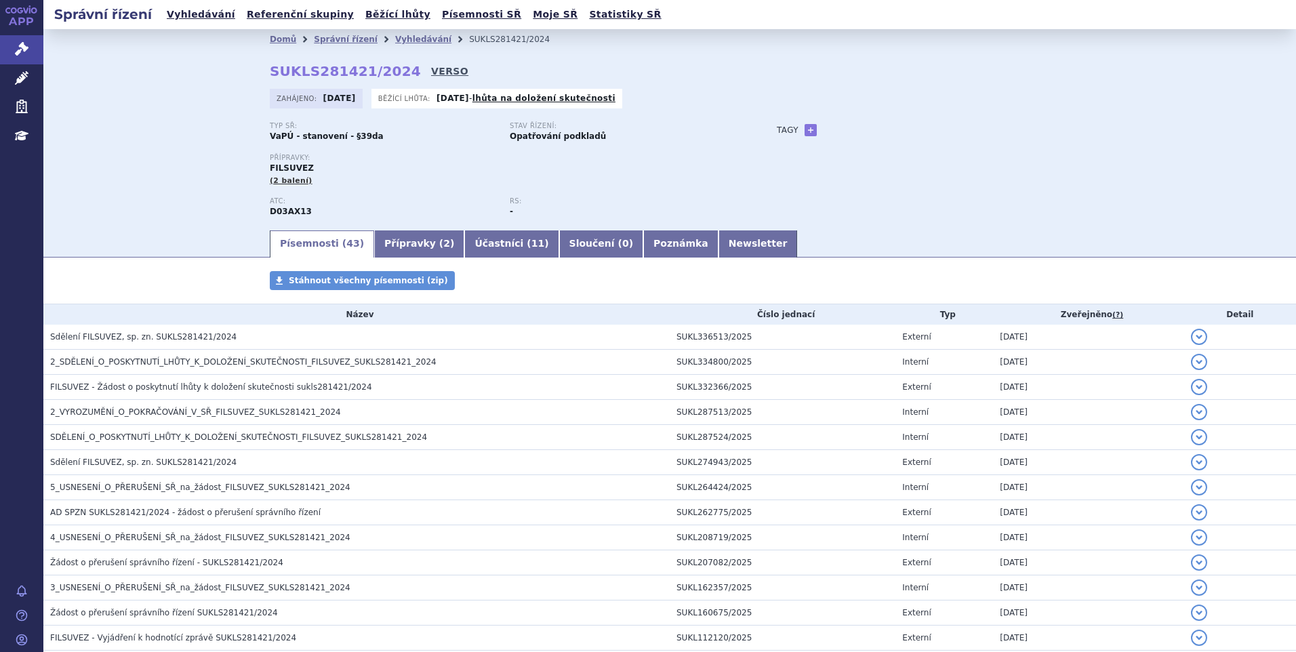
click at [431, 71] on link "VERSO" at bounding box center [449, 71] width 37 height 14
drag, startPoint x: 264, startPoint y: 73, endPoint x: 390, endPoint y: 71, distance: 125.4
click at [390, 71] on strong "SUKLS281421/2024" at bounding box center [345, 71] width 151 height 16
copy strong "SUKLS281421/2024"
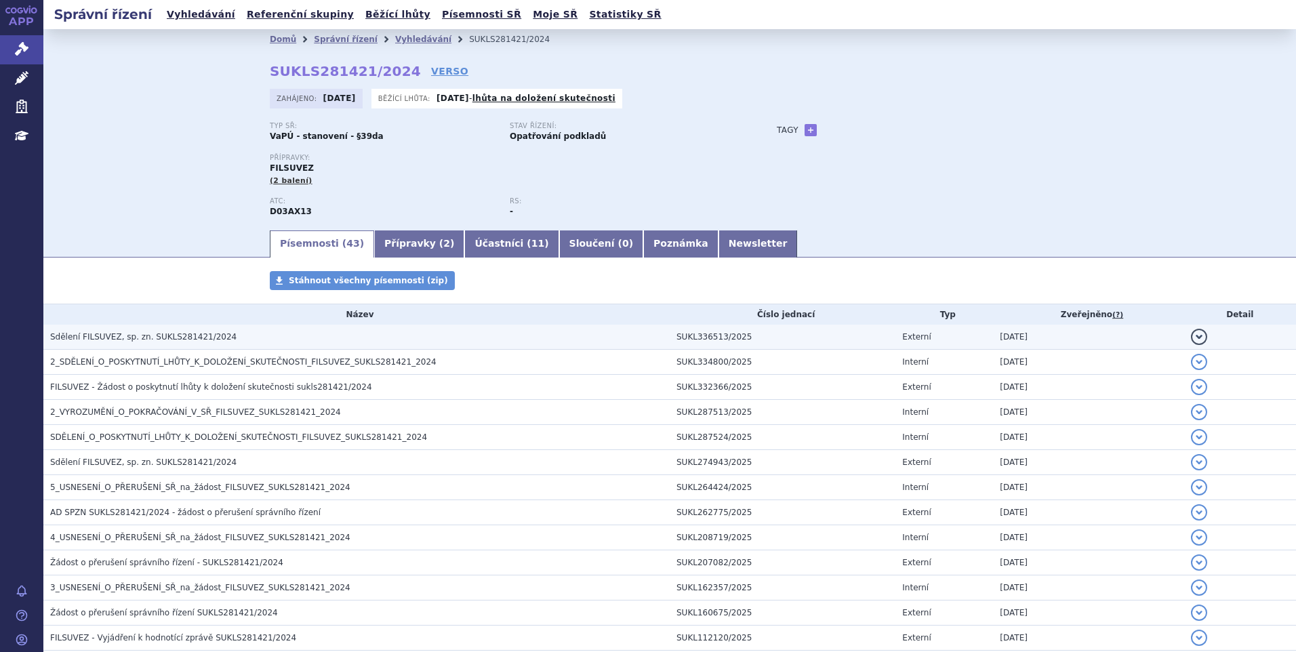
click at [205, 332] on span "Sdělení FILSUVEZ, sp. zn. SUKLS281421/2024" at bounding box center [143, 336] width 186 height 9
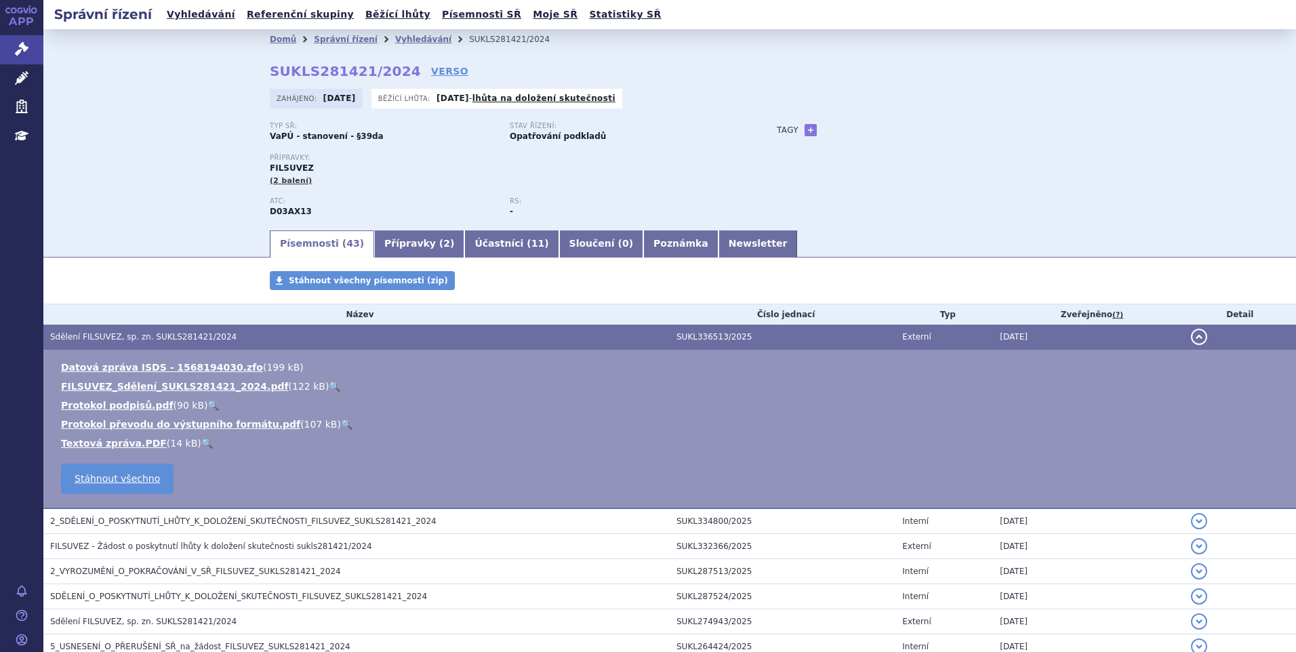
click at [329, 384] on link "🔍" at bounding box center [335, 386] width 12 height 11
click at [172, 18] on link "Vyhledávání" at bounding box center [201, 14] width 77 height 18
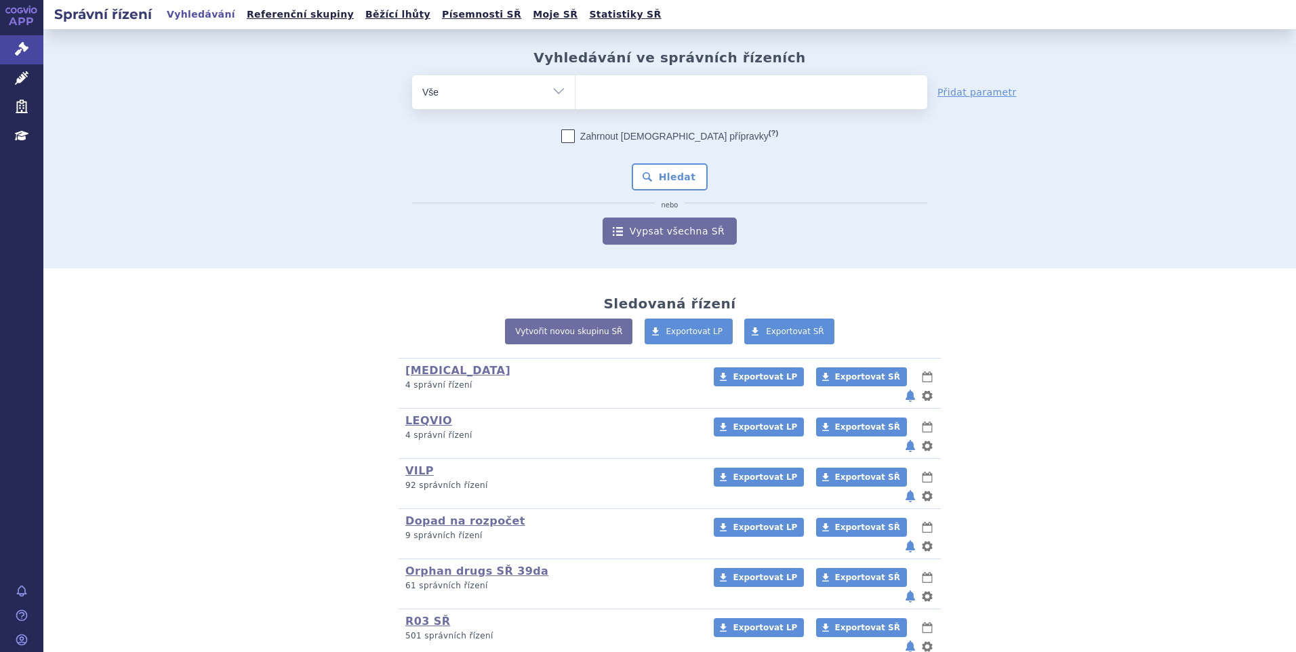
type input "SUKLS314655/2024"
select select "SUKLS314655/2024"
click at [677, 170] on button "Hledat" at bounding box center [670, 176] width 77 height 27
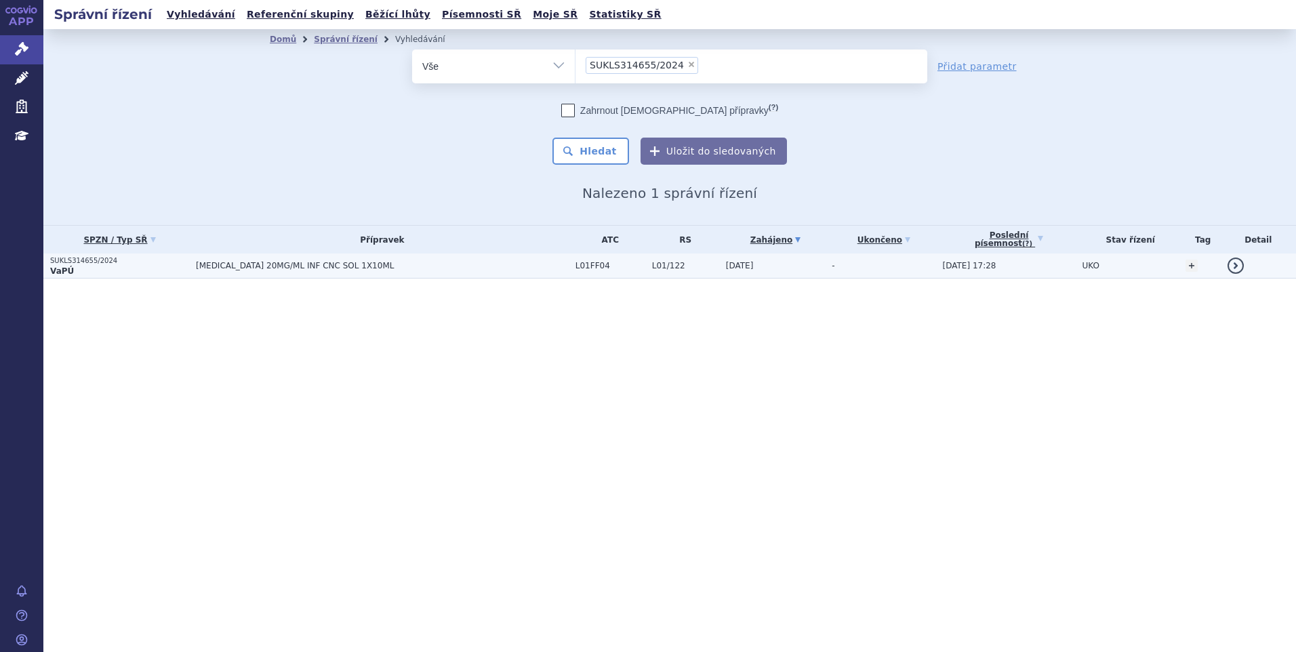
click at [159, 270] on p "VaPÚ" at bounding box center [119, 271] width 139 height 11
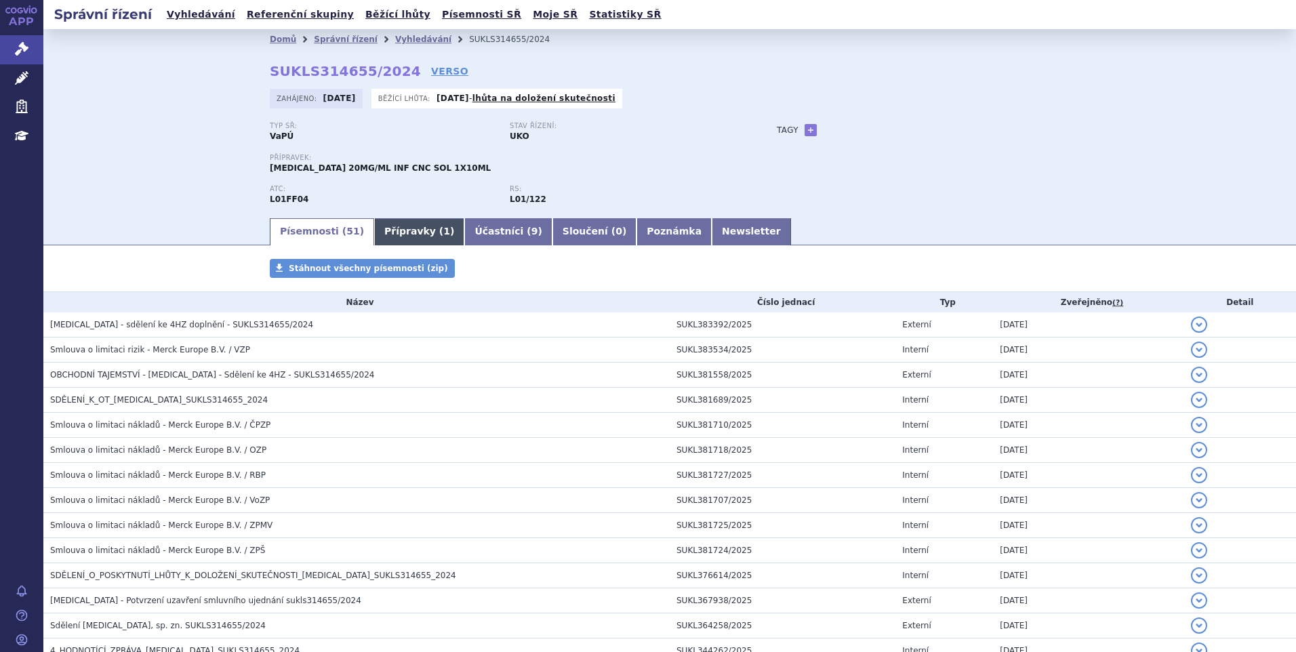
click at [389, 222] on link "Přípravky ( 1 )" at bounding box center [419, 231] width 90 height 27
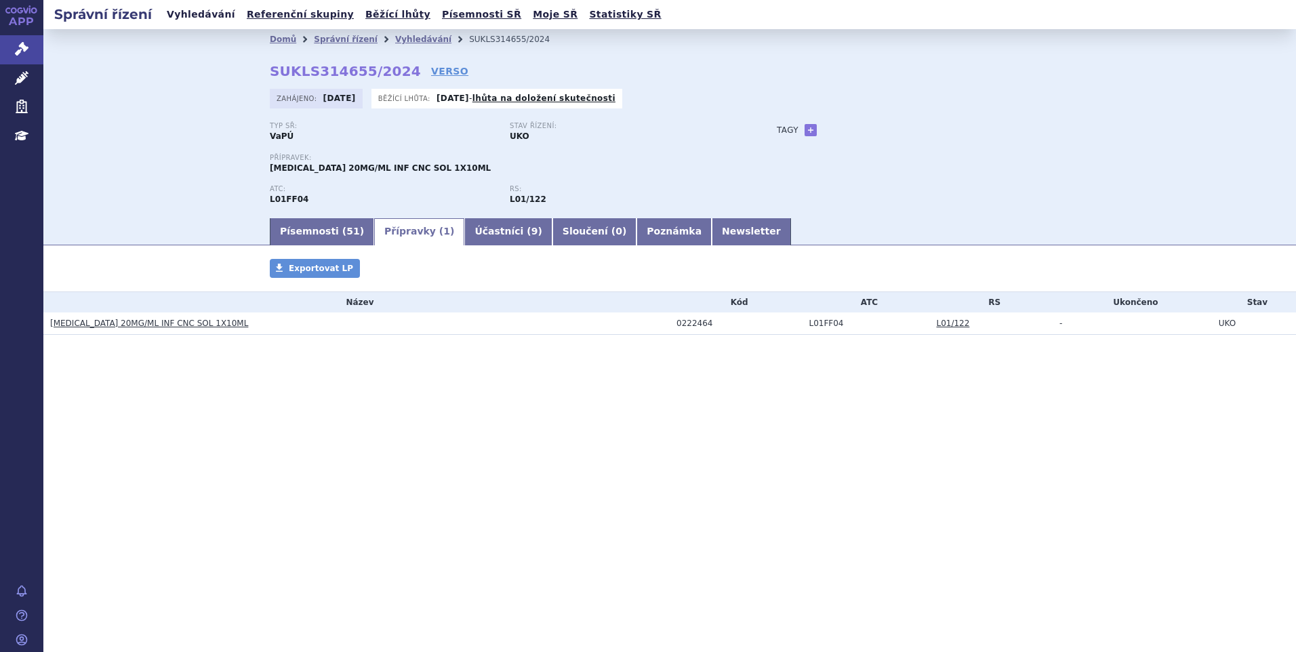
click at [197, 13] on link "Vyhledávání" at bounding box center [201, 14] width 77 height 18
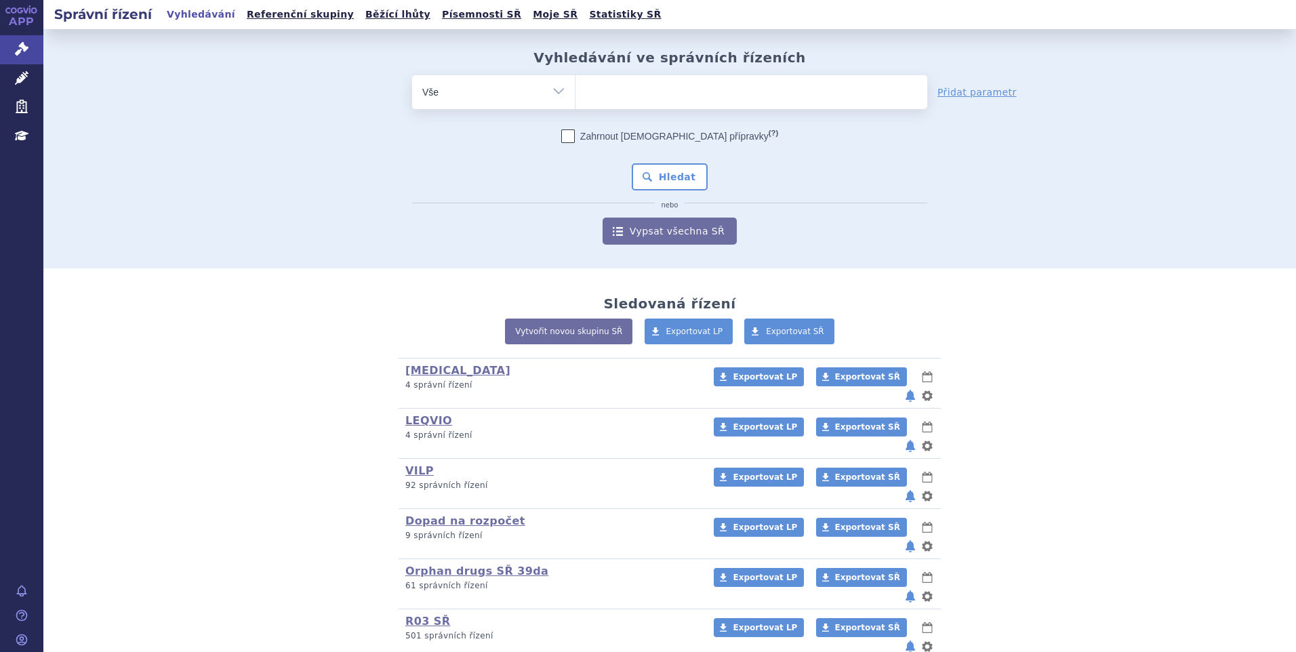
click at [658, 89] on ul at bounding box center [752, 89] width 352 height 28
click at [576, 89] on select at bounding box center [575, 92] width 1 height 34
paste input "SUKLS383437/2025"
type input "SUKLS383437/2025"
select select "SUKLS383437/2025"
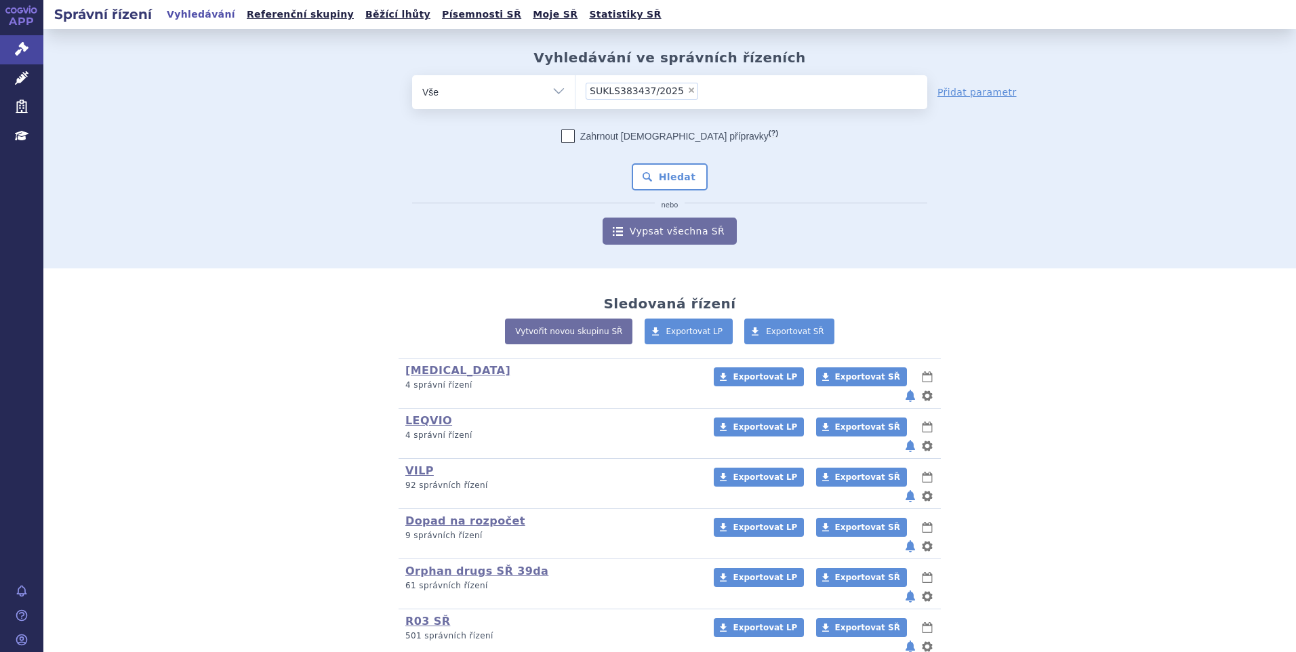
click at [655, 159] on div "Zahrnout bratrské přípravky (?) Hledat nebo Vypsat všechna SŘ" at bounding box center [669, 187] width 515 height 115
click at [655, 179] on button "Hledat" at bounding box center [670, 176] width 77 height 27
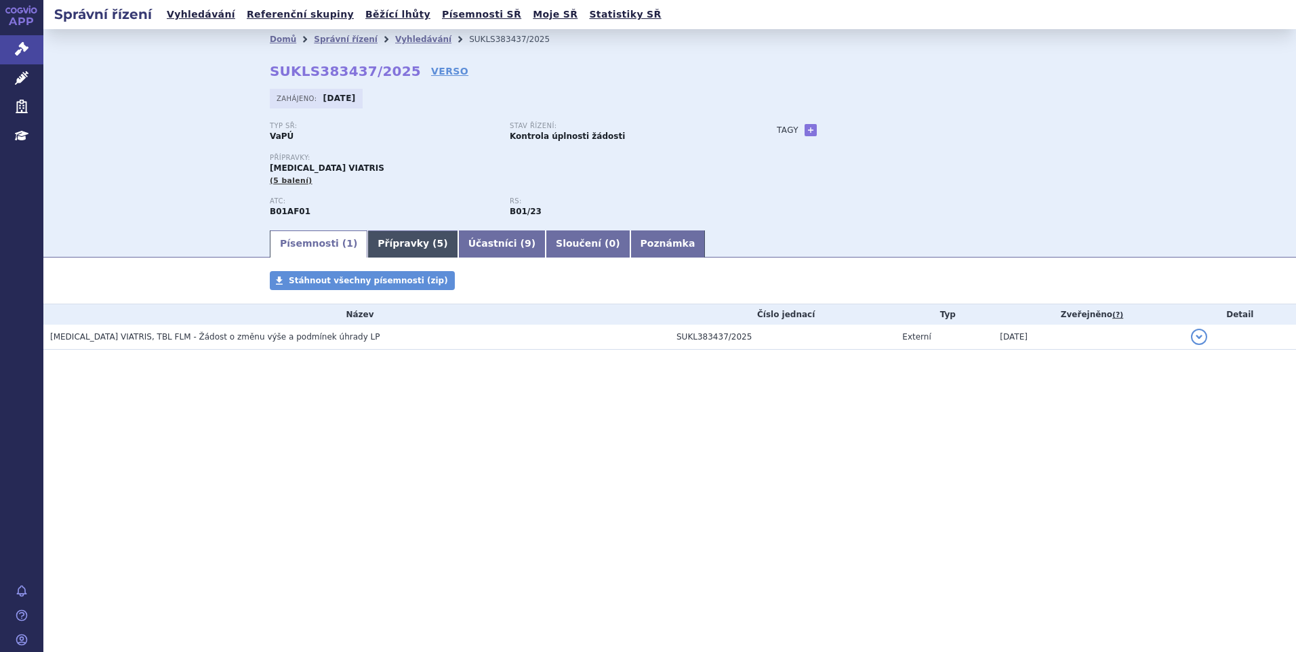
click at [437, 248] on span "5" at bounding box center [440, 243] width 7 height 11
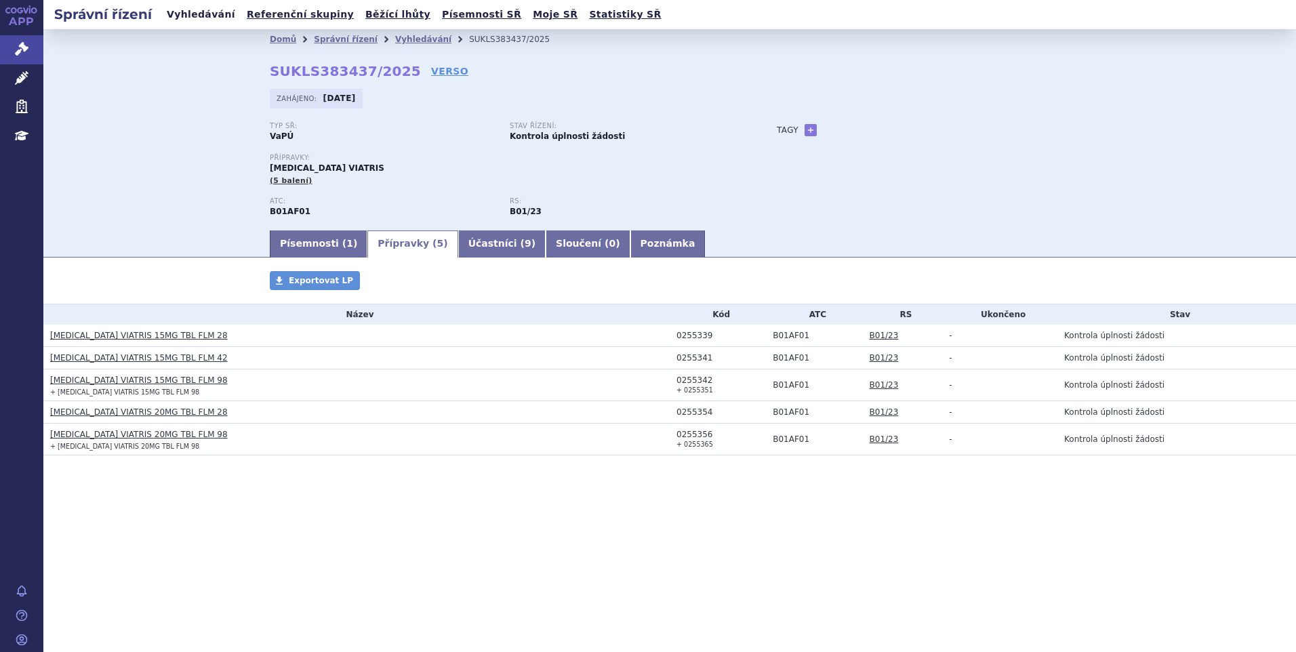
click at [195, 16] on link "Vyhledávání" at bounding box center [201, 14] width 77 height 18
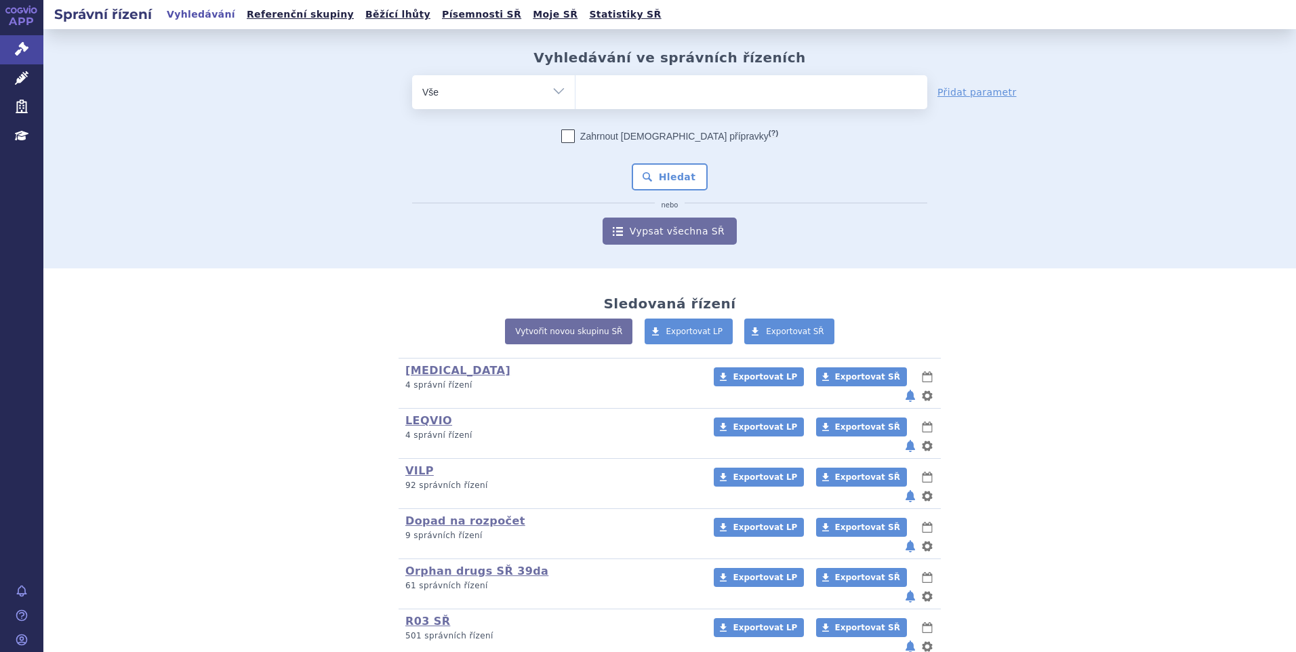
click at [664, 95] on ul at bounding box center [752, 89] width 352 height 28
click at [576, 95] on select at bounding box center [575, 92] width 1 height 34
paste input "SUKLS318283/2025"
type input "SUKLS318283/2025"
select select "SUKLS318283/2025"
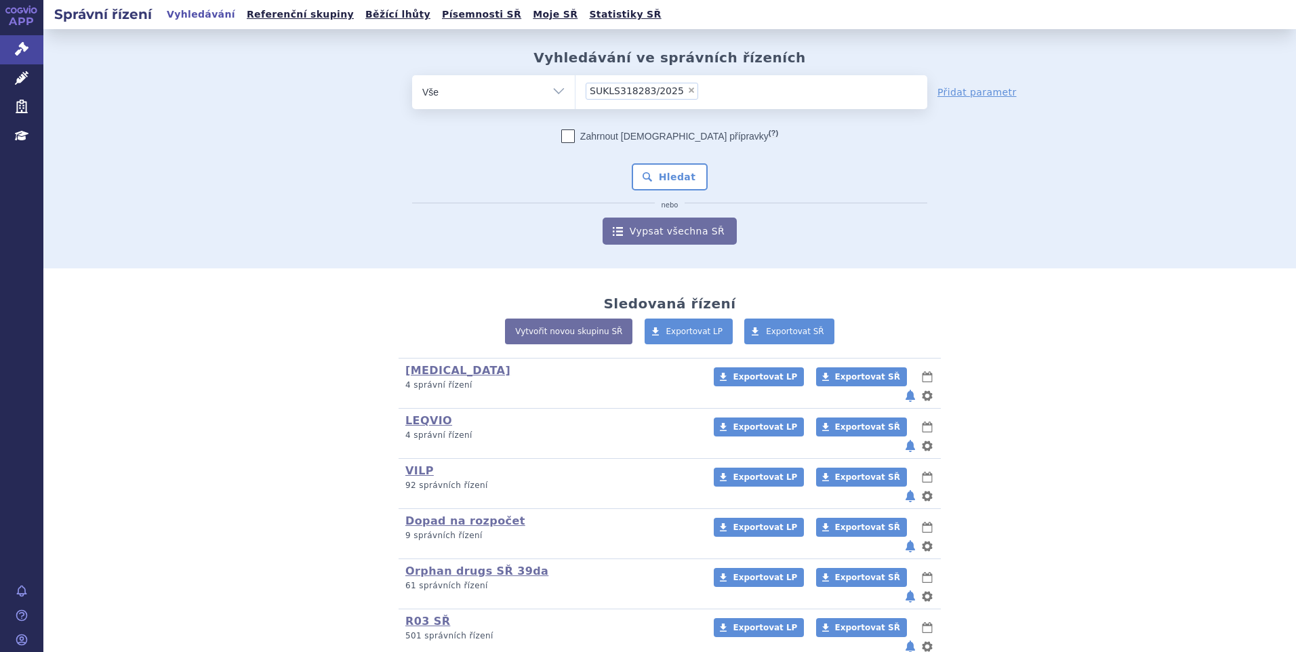
click at [669, 160] on div "Zahrnout bratrské přípravky (?) Hledat nebo Vypsat všechna SŘ" at bounding box center [669, 187] width 515 height 115
click at [669, 171] on button "Hledat" at bounding box center [670, 176] width 77 height 27
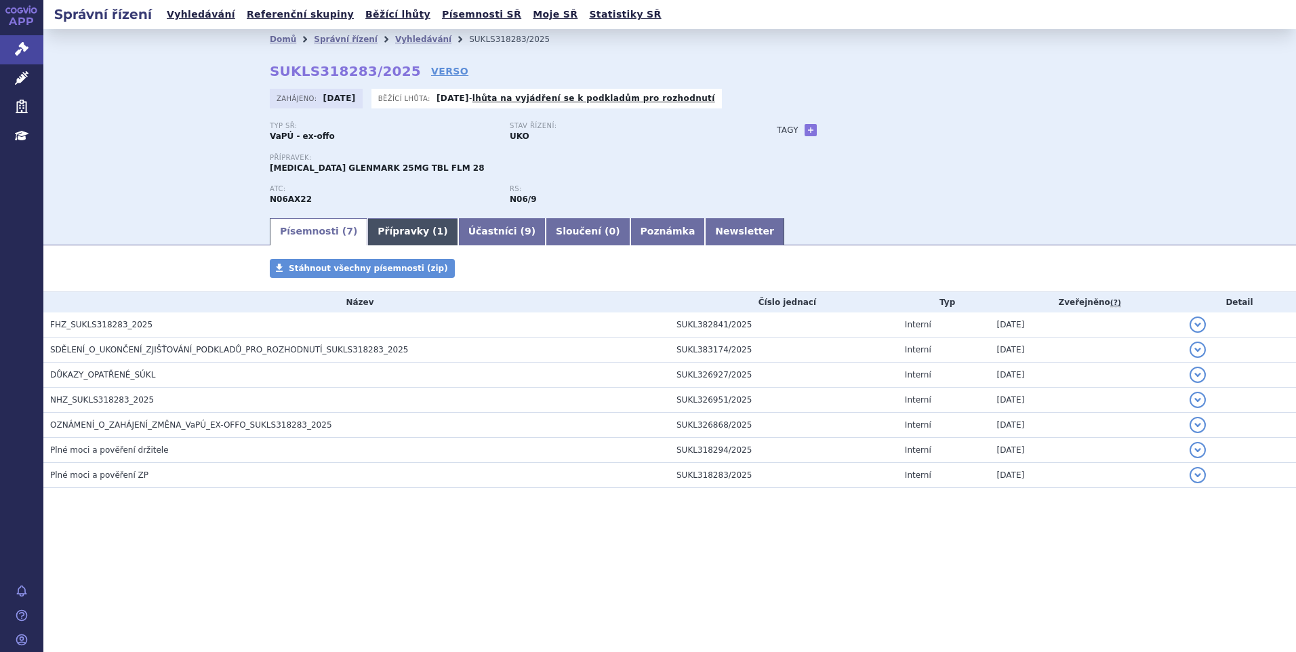
click at [407, 229] on link "Přípravky ( 1 )" at bounding box center [412, 231] width 90 height 27
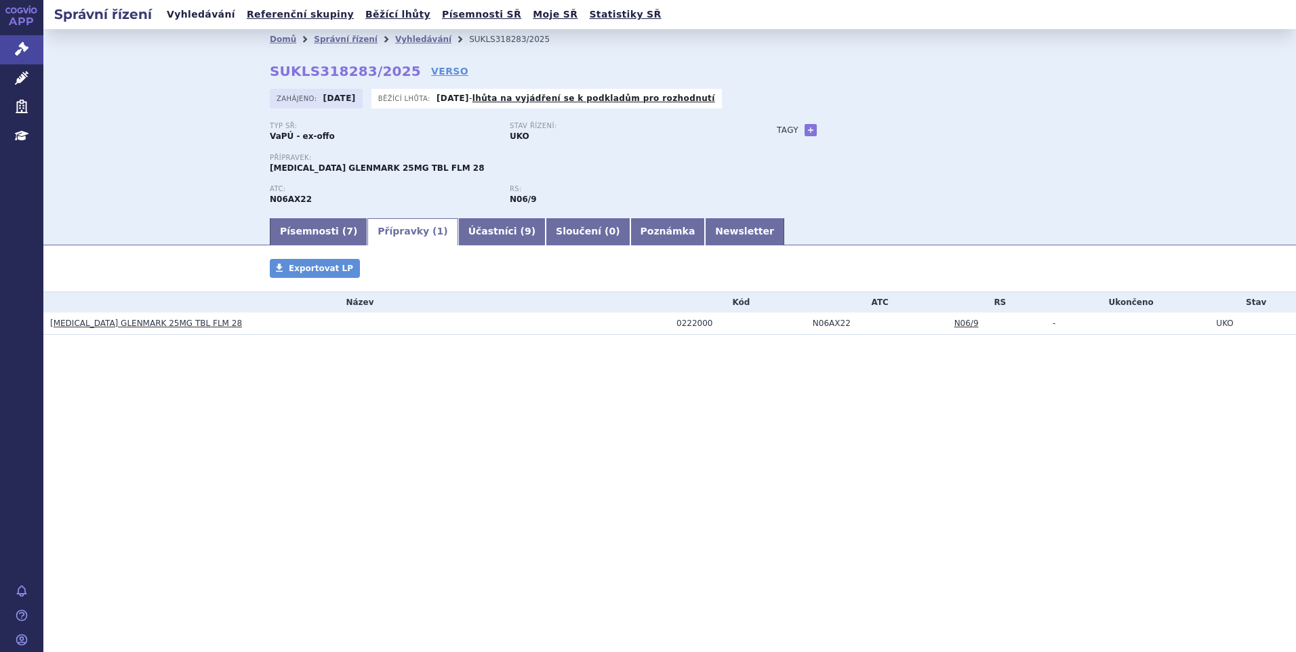
click at [194, 20] on link "Vyhledávání" at bounding box center [201, 14] width 77 height 18
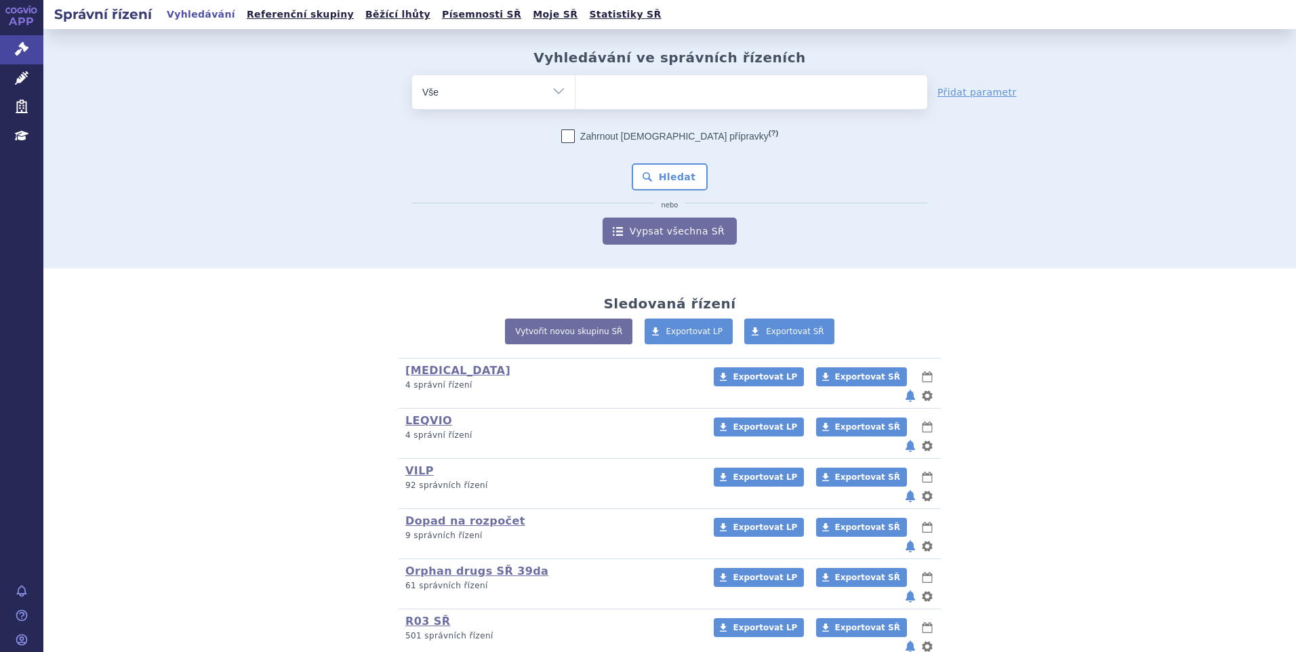
click at [684, 100] on ul at bounding box center [752, 89] width 352 height 28
click at [576, 100] on select at bounding box center [575, 92] width 1 height 34
paste input "SUKLS314317/2025"
type input "SUKLS314317/2025"
select select "SUKLS314317/2025"
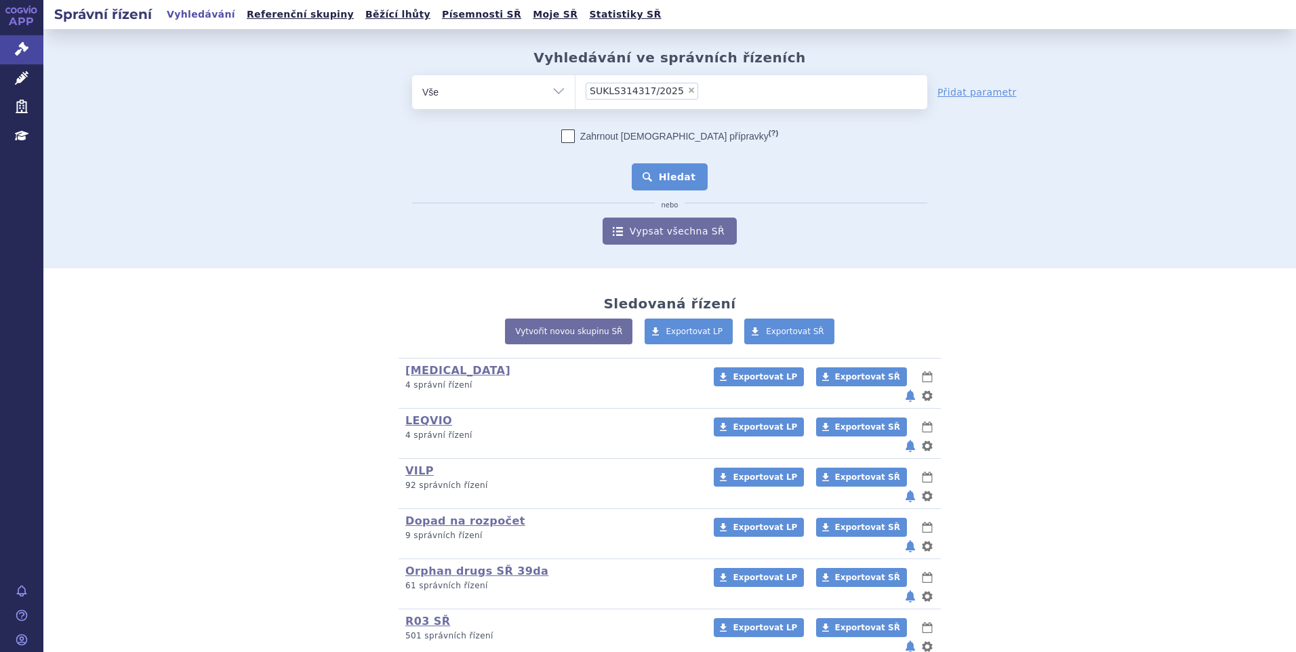
click at [673, 180] on button "Hledat" at bounding box center [670, 176] width 77 height 27
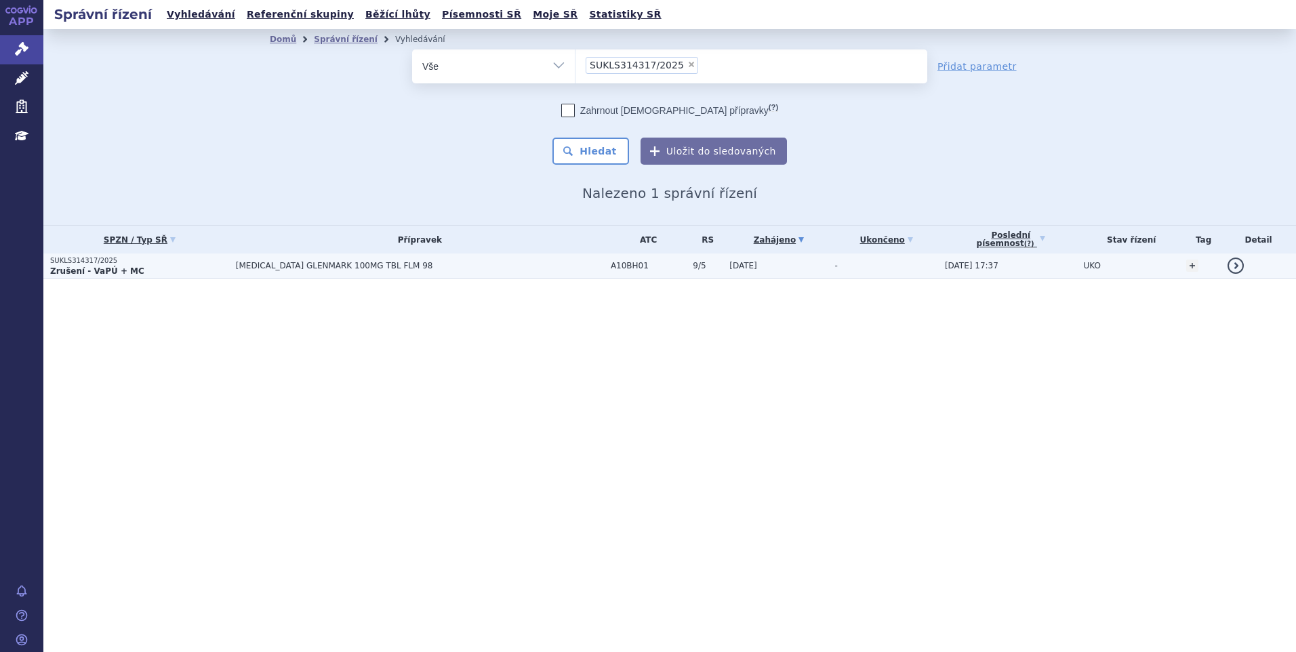
click at [276, 265] on span "[MEDICAL_DATA] GLENMARK 100MG TBL FLM 98" at bounding box center [405, 265] width 339 height 9
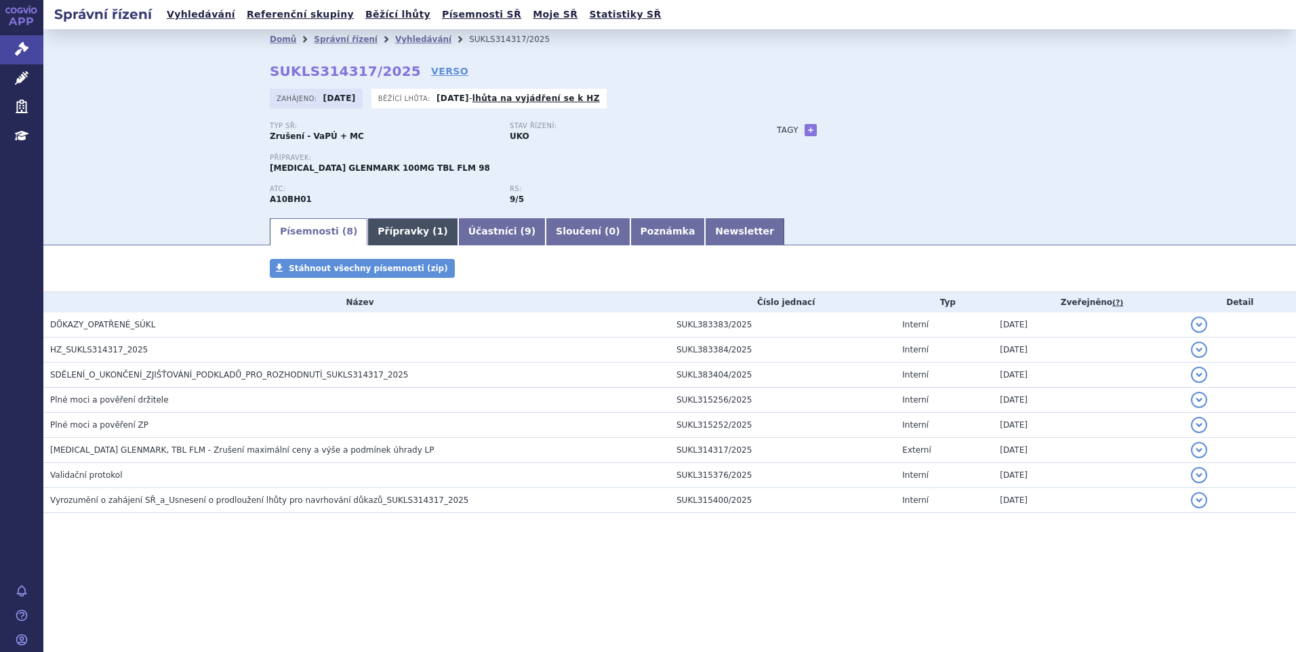
click at [437, 231] on span "1" at bounding box center [440, 231] width 7 height 11
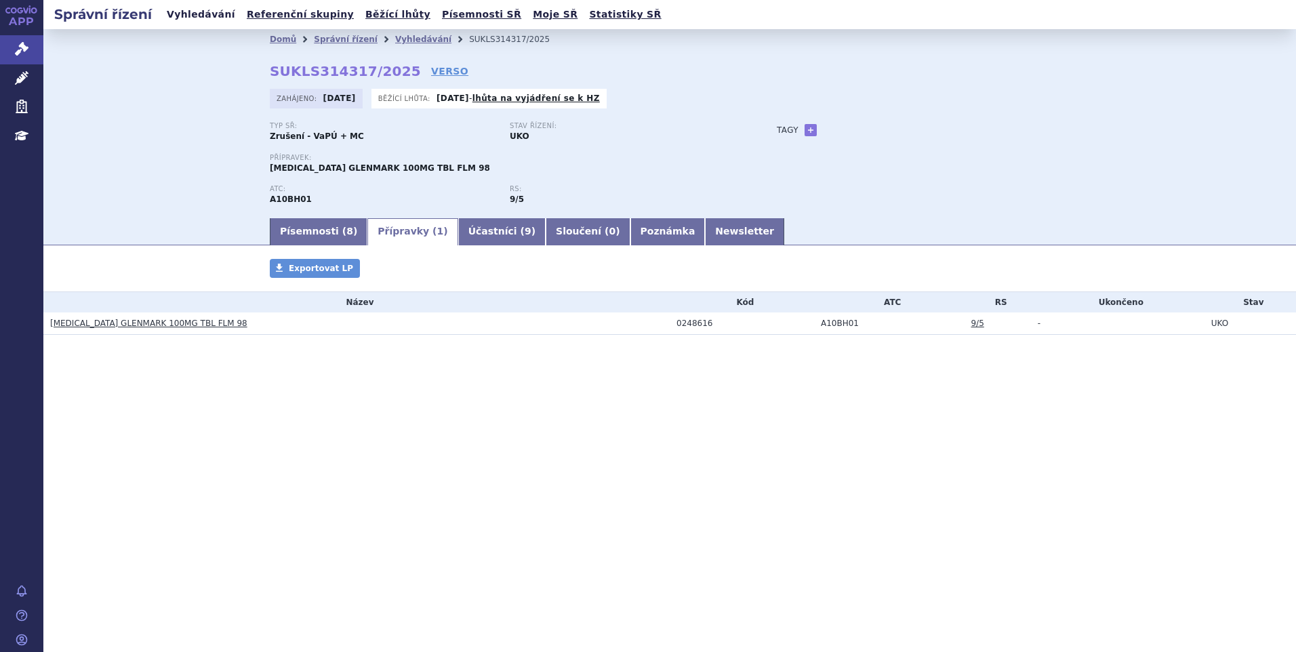
click at [188, 18] on link "Vyhledávání" at bounding box center [201, 14] width 77 height 18
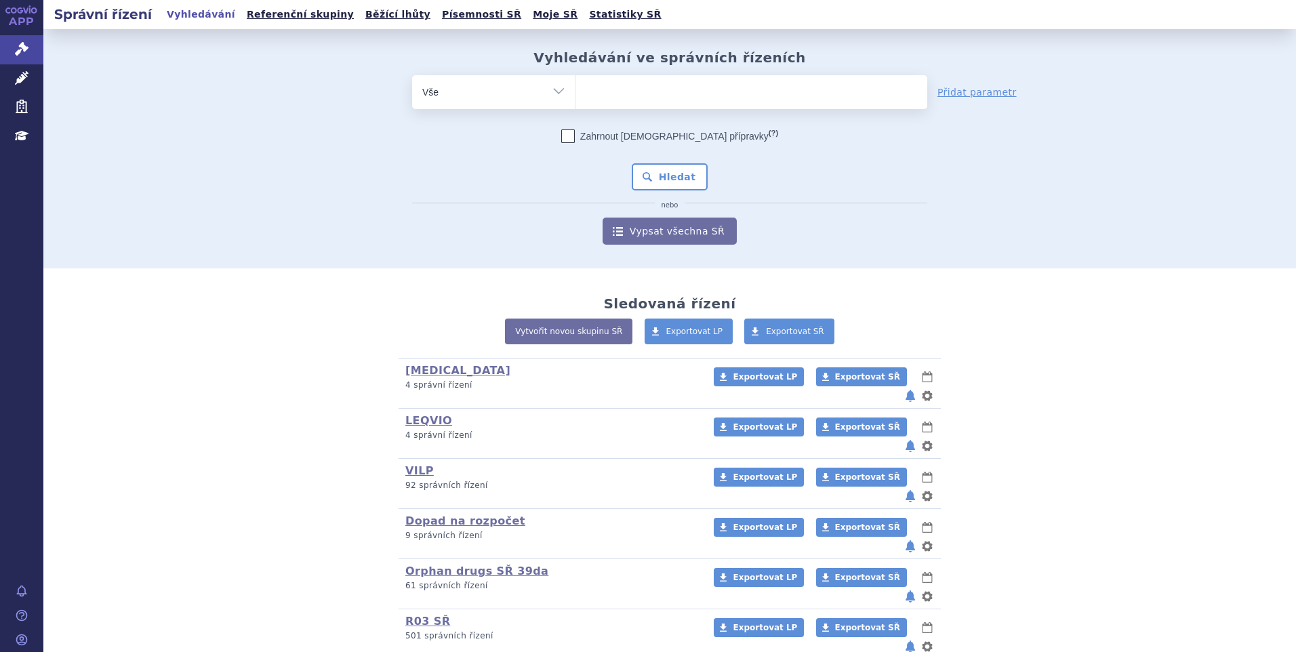
type input "SUKLS315622/2025"
select select "SUKLS315622/2025"
click at [676, 177] on button "Hledat" at bounding box center [670, 176] width 77 height 27
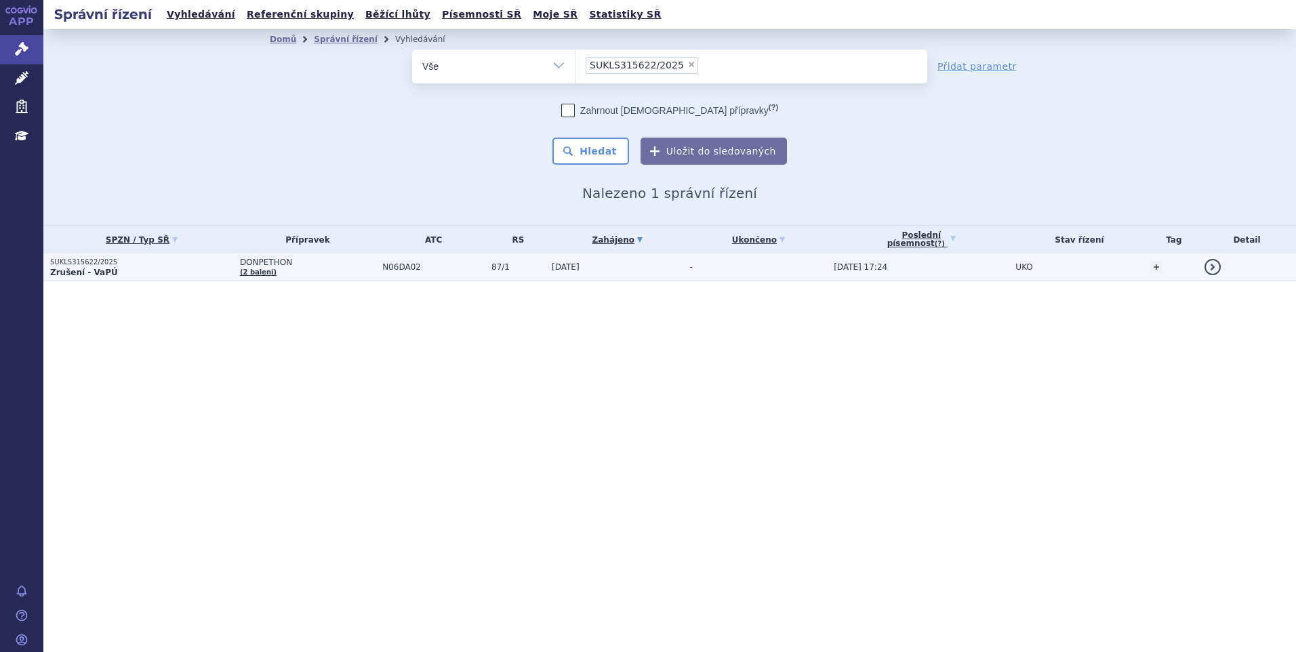
click at [144, 274] on p "Zrušení - VaPÚ" at bounding box center [141, 272] width 183 height 11
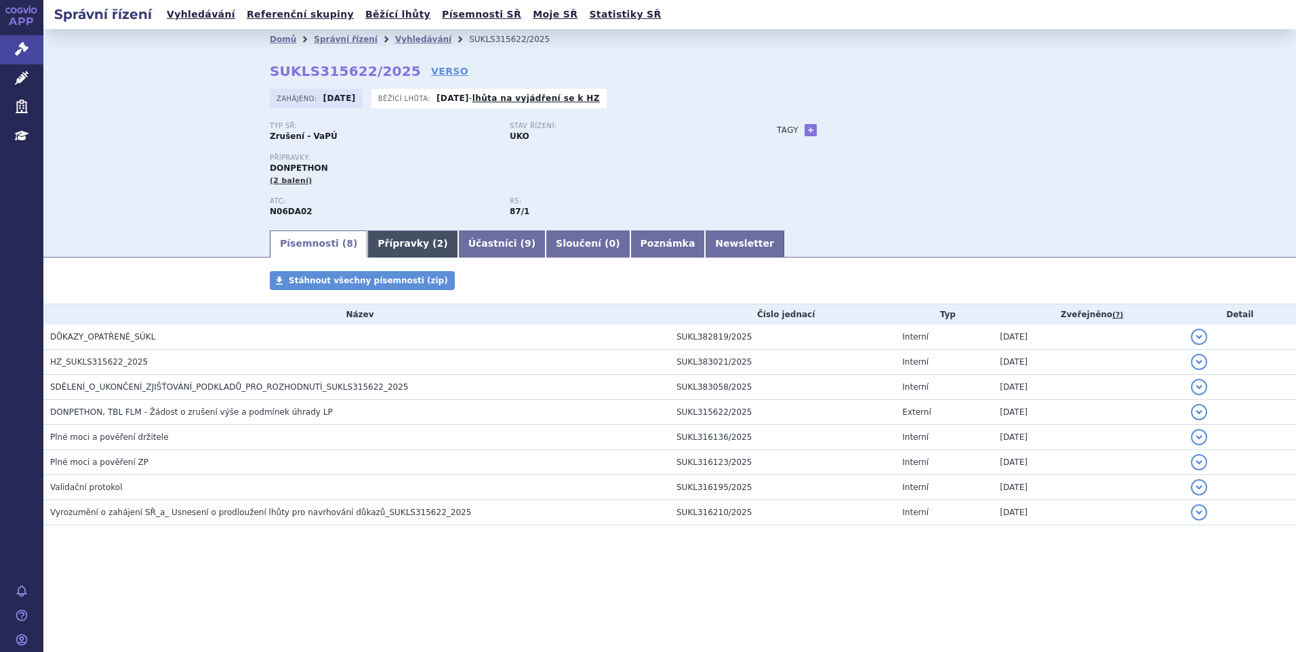
click at [392, 241] on link "Přípravky ( 2 )" at bounding box center [412, 244] width 90 height 27
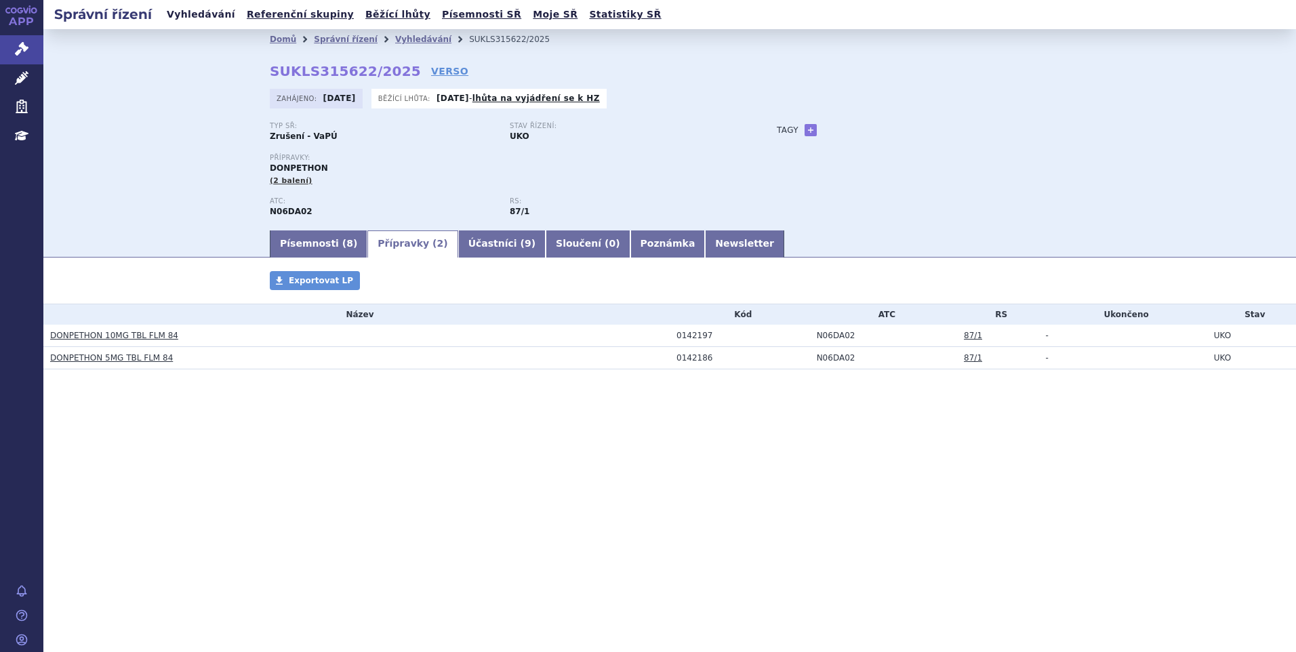
click at [205, 14] on link "Vyhledávání" at bounding box center [201, 14] width 77 height 18
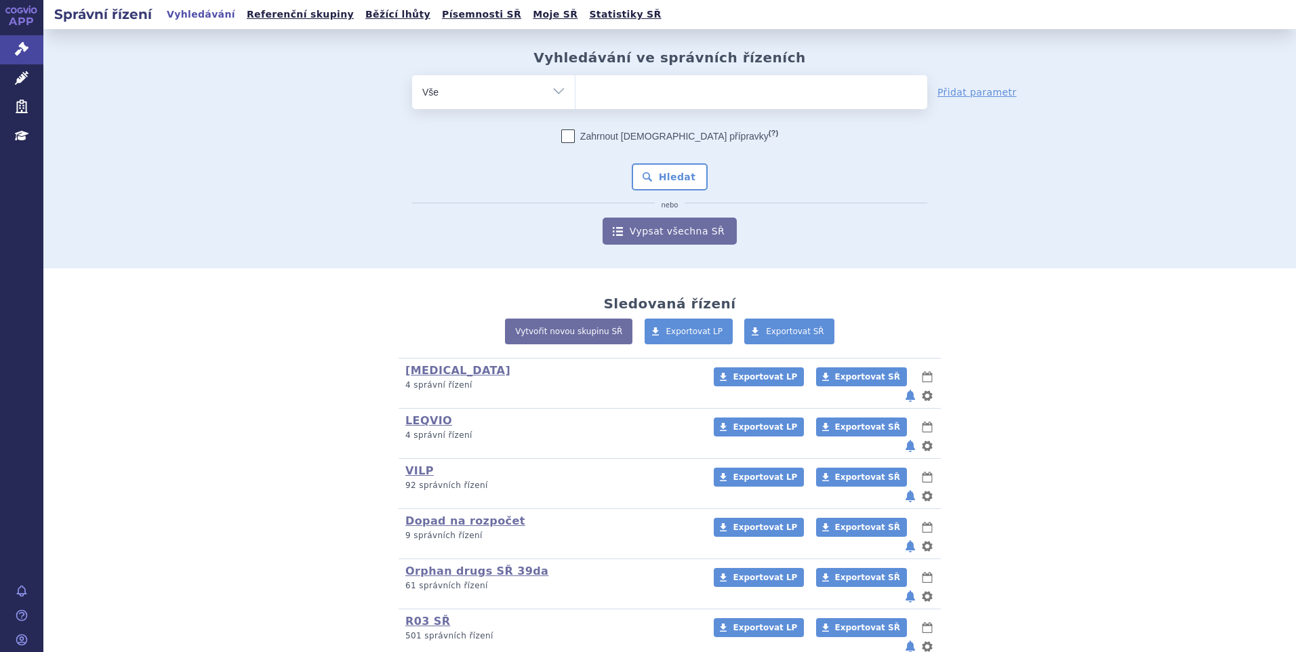
click at [657, 100] on ul at bounding box center [752, 89] width 352 height 28
click at [576, 100] on select at bounding box center [575, 92] width 1 height 34
paste input "SUKLS315666/2025"
type input "SUKLS315666/2025"
select select "SUKLS315666/2025"
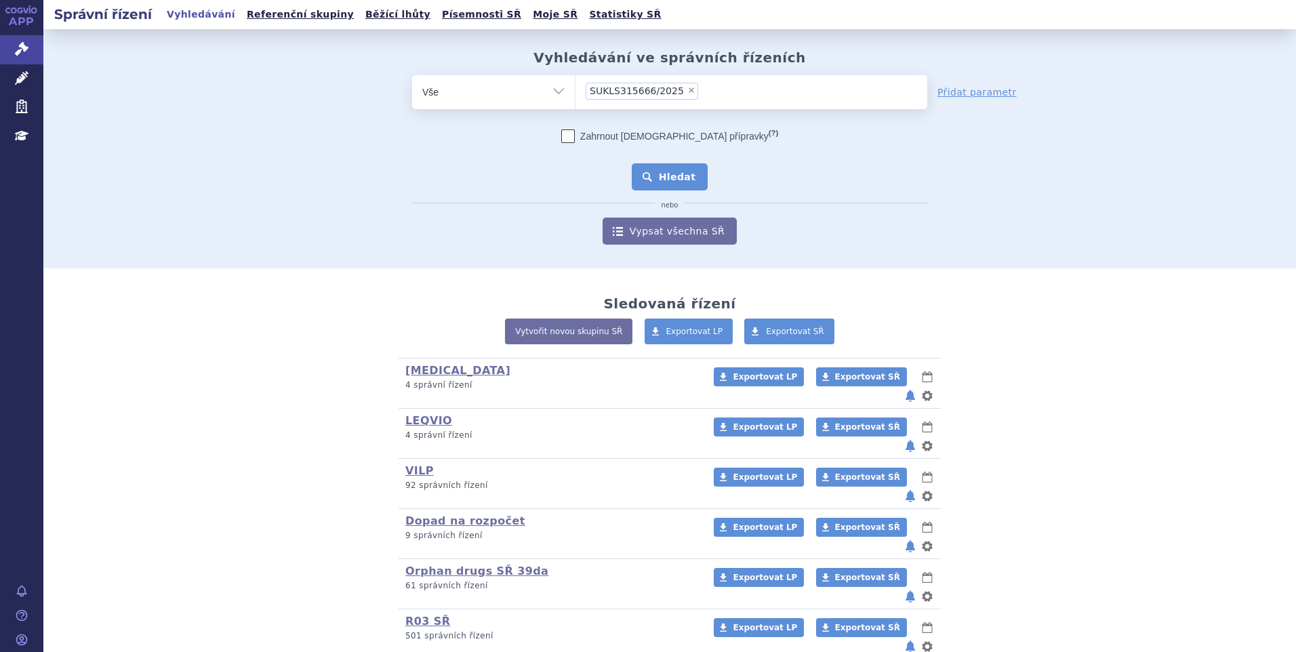
click at [679, 179] on button "Hledat" at bounding box center [670, 176] width 77 height 27
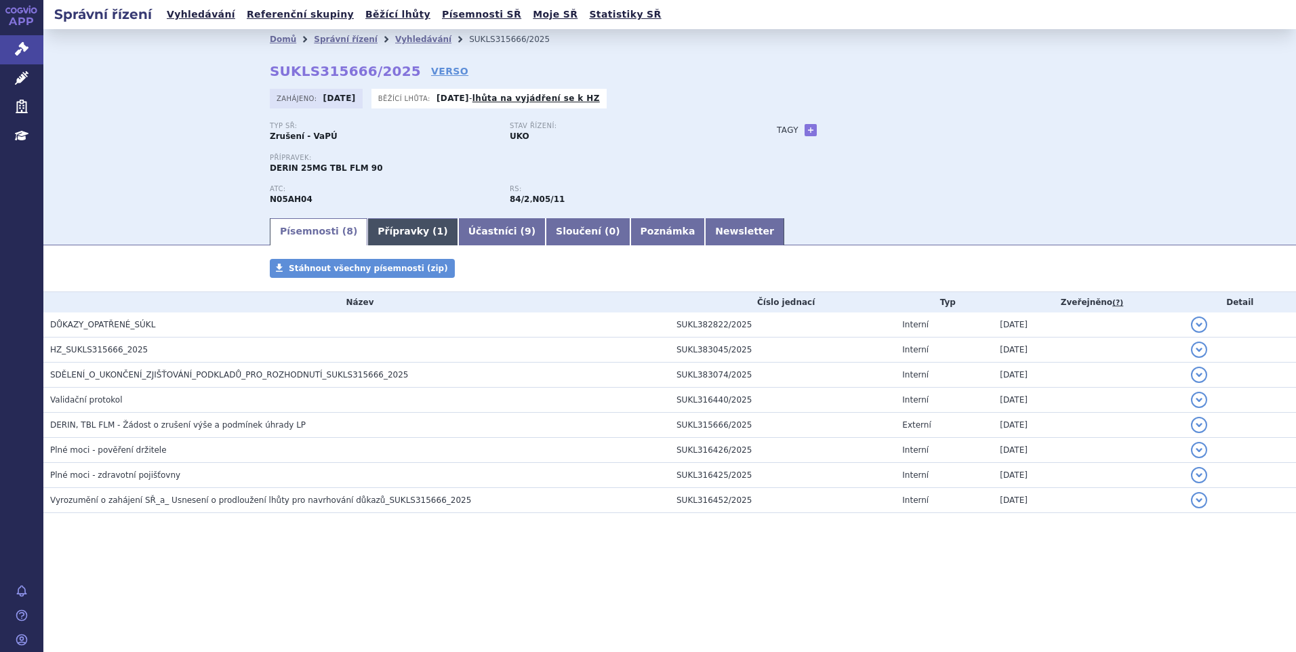
click at [401, 233] on link "Přípravky ( 1 )" at bounding box center [412, 231] width 90 height 27
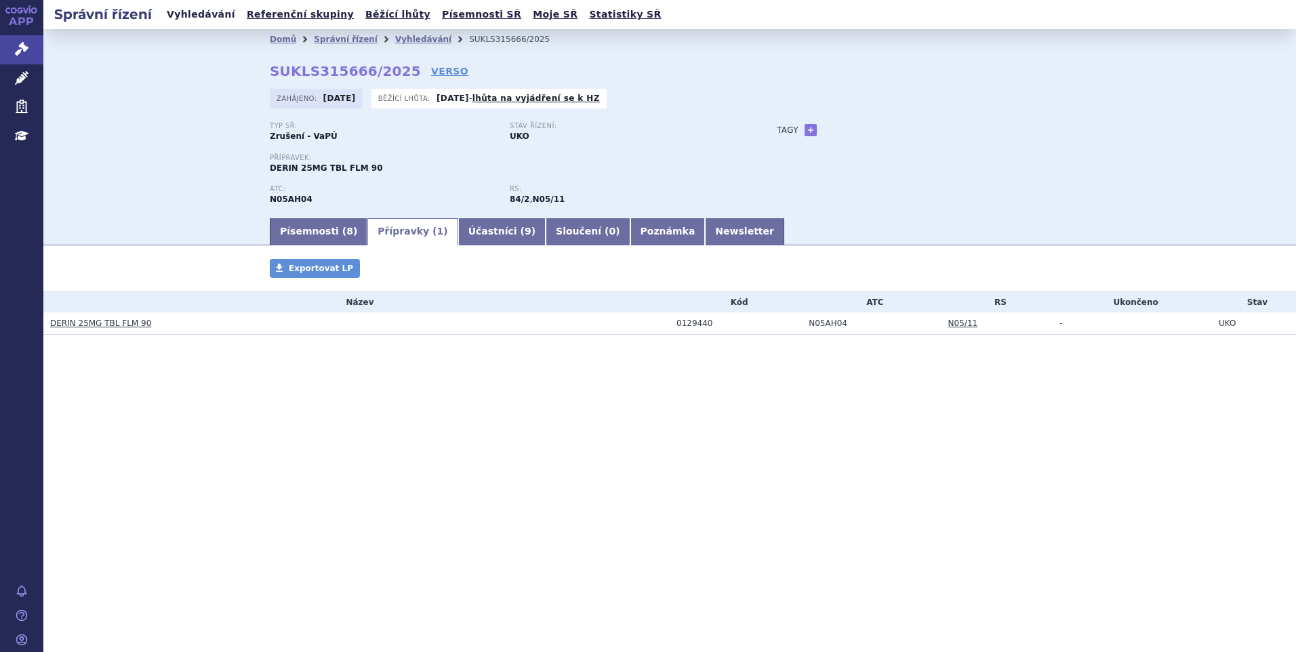
click at [218, 16] on link "Vyhledávání" at bounding box center [201, 14] width 77 height 18
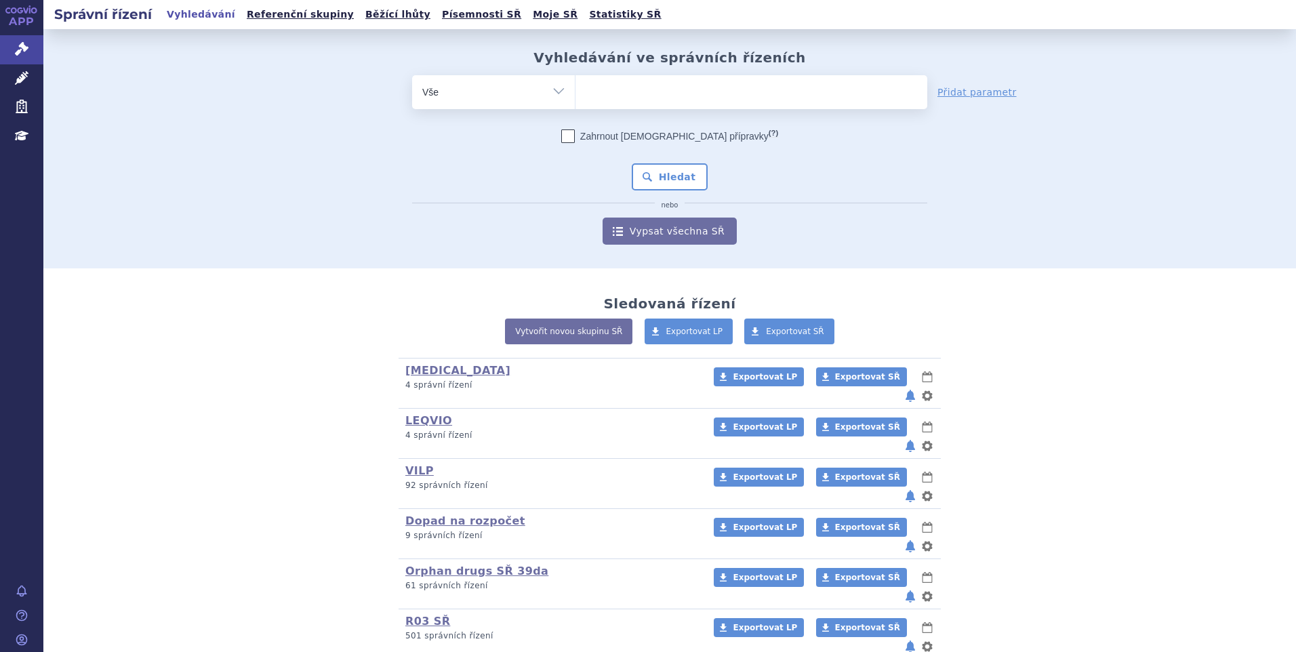
drag, startPoint x: 0, startPoint y: 0, endPoint x: 674, endPoint y: 102, distance: 681.6
click at [674, 102] on ul at bounding box center [752, 89] width 352 height 28
click at [576, 102] on select at bounding box center [575, 92] width 1 height 34
paste input "SUKLS373280/2025"
type input "SUKLS373280/2025"
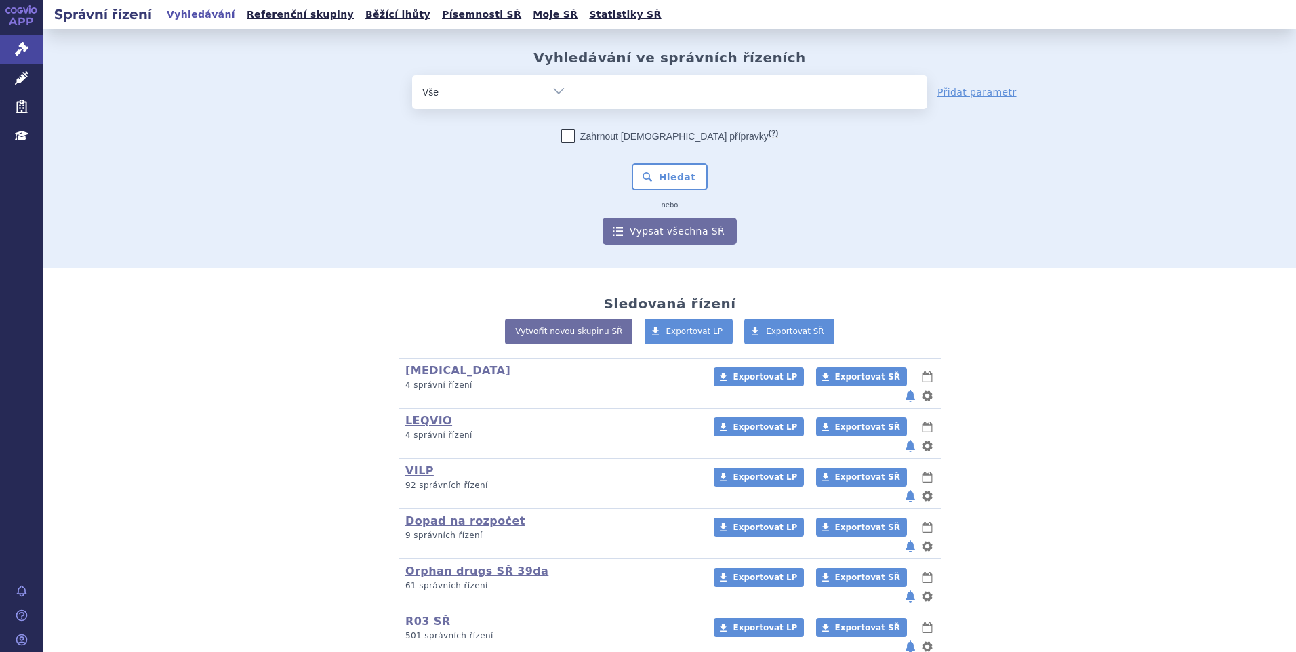
select select "SUKLS373280/2025"
click at [679, 171] on button "Hledat" at bounding box center [670, 176] width 77 height 27
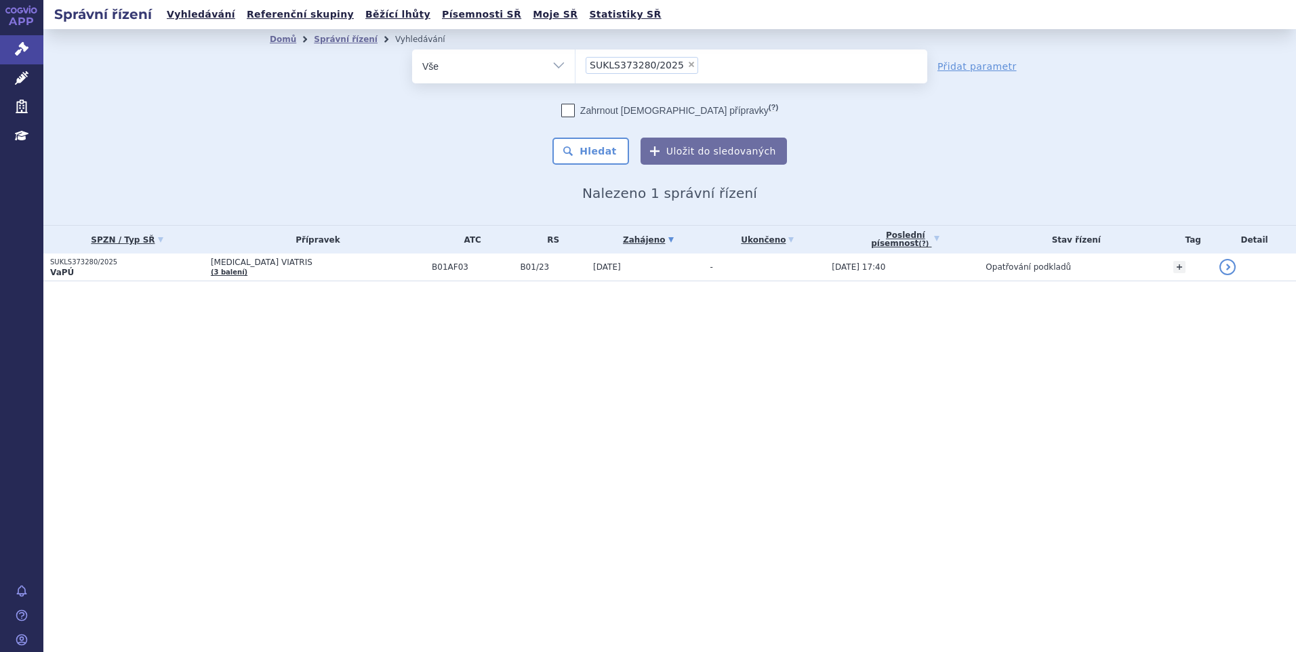
click at [151, 267] on p "VaPÚ" at bounding box center [127, 272] width 154 height 11
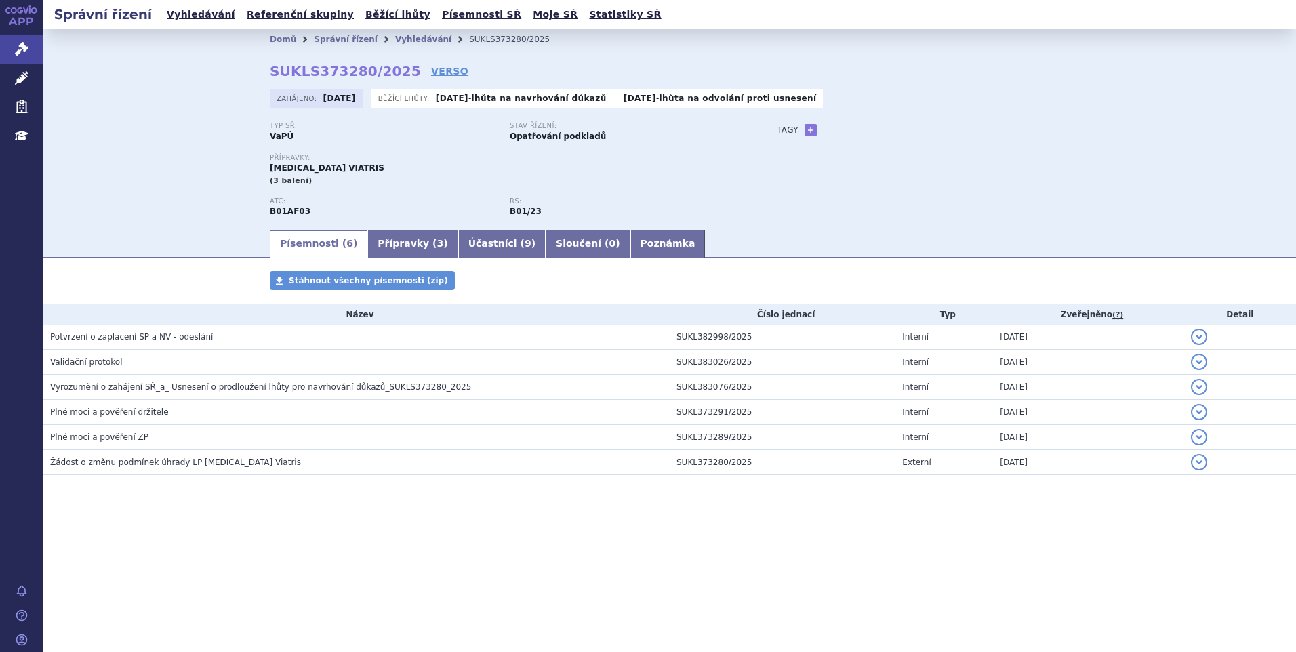
click at [404, 247] on link "Přípravky ( 3 )" at bounding box center [412, 244] width 90 height 27
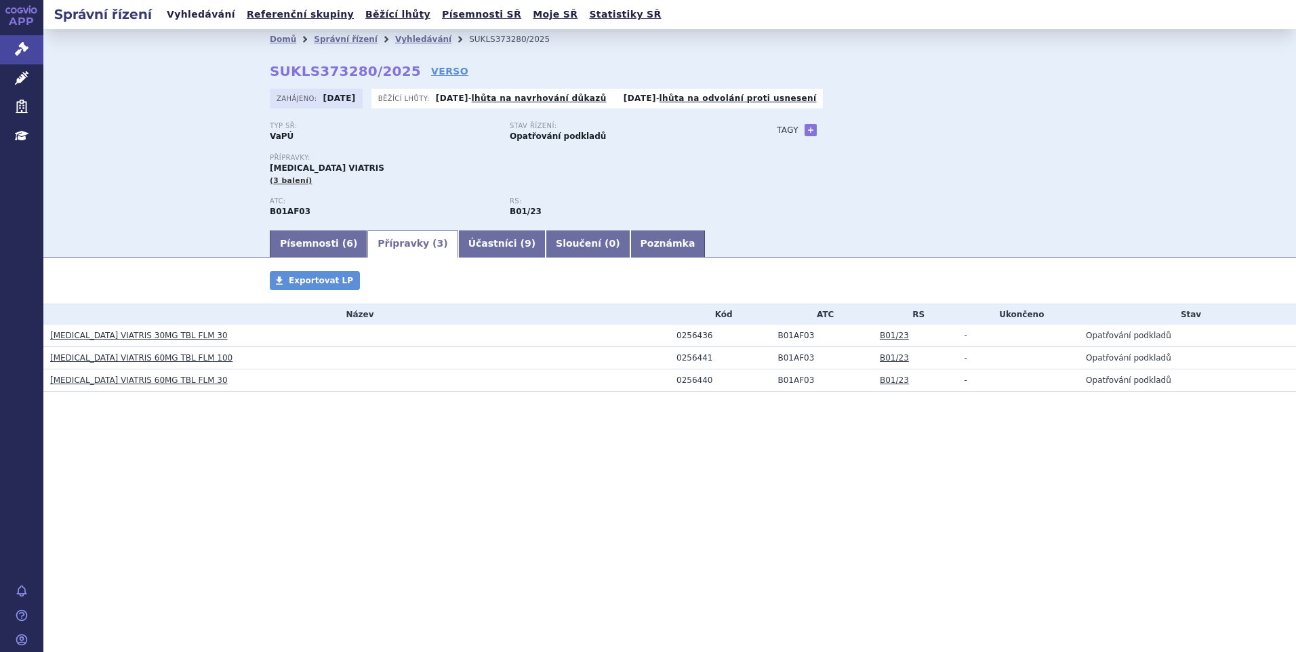
click at [197, 17] on link "Vyhledávání" at bounding box center [201, 14] width 77 height 18
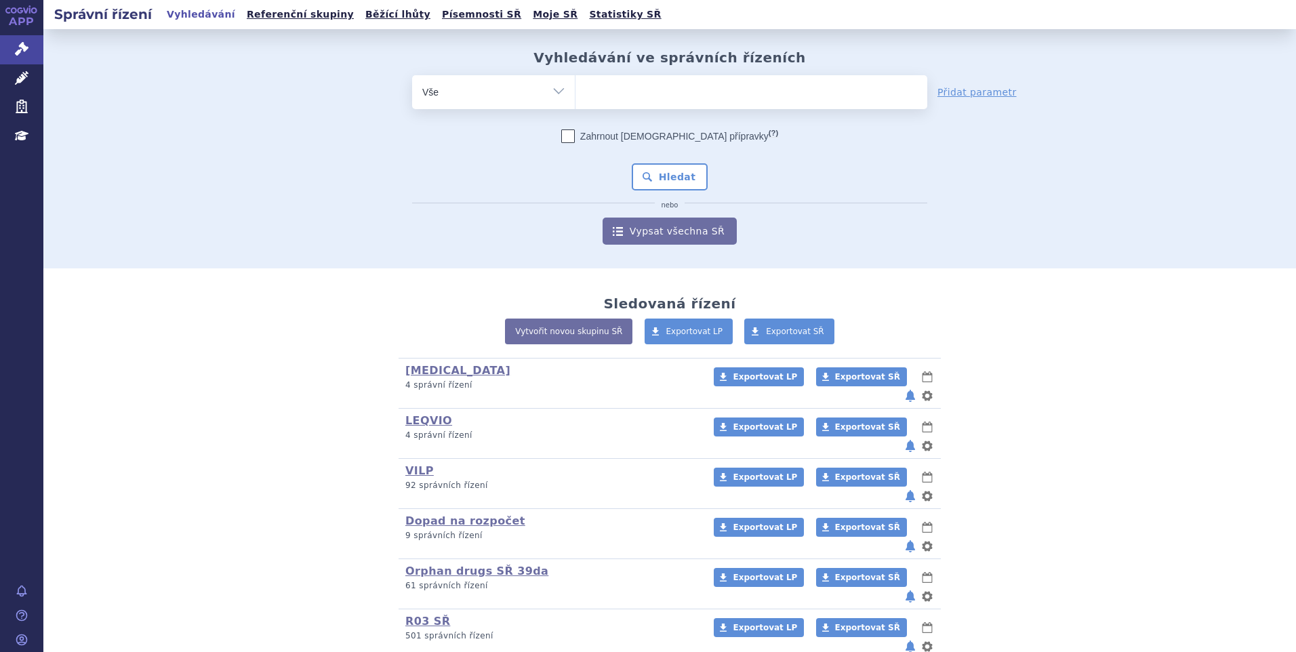
type input "SUKLS373311/2025"
select select "SUKLS373311/2025"
click at [673, 178] on button "Hledat" at bounding box center [670, 176] width 77 height 27
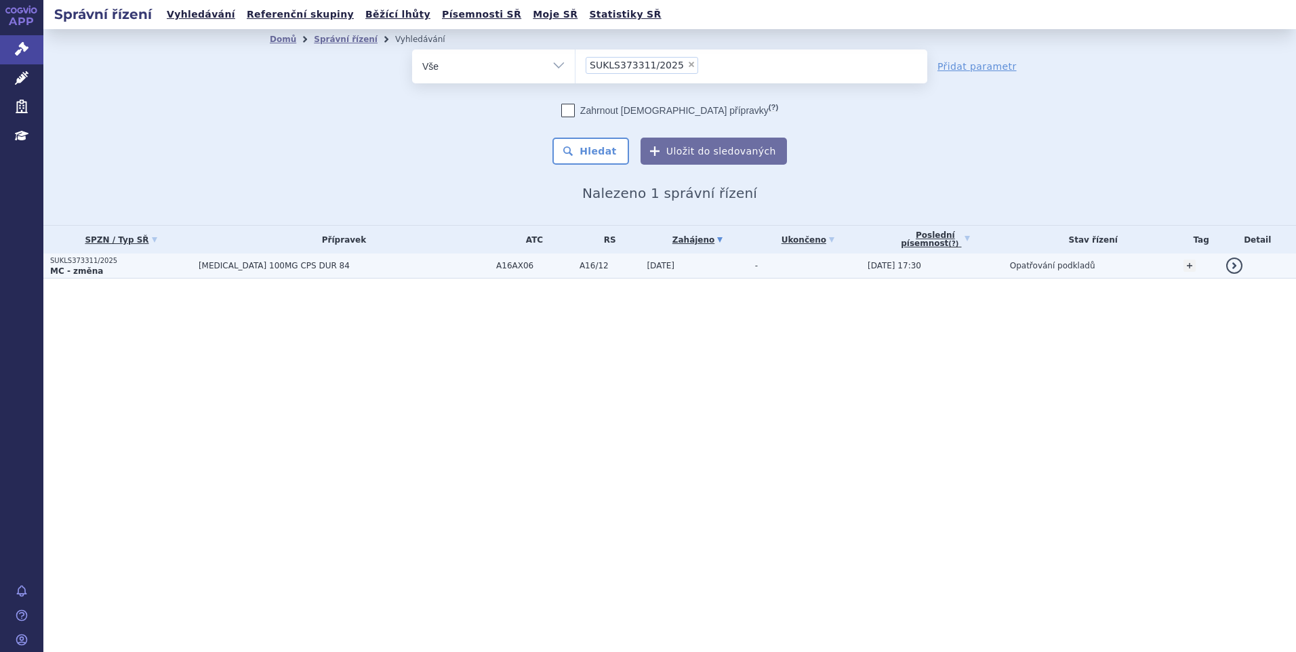
click at [184, 263] on p "SUKLS373311/2025" at bounding box center [121, 260] width 142 height 9
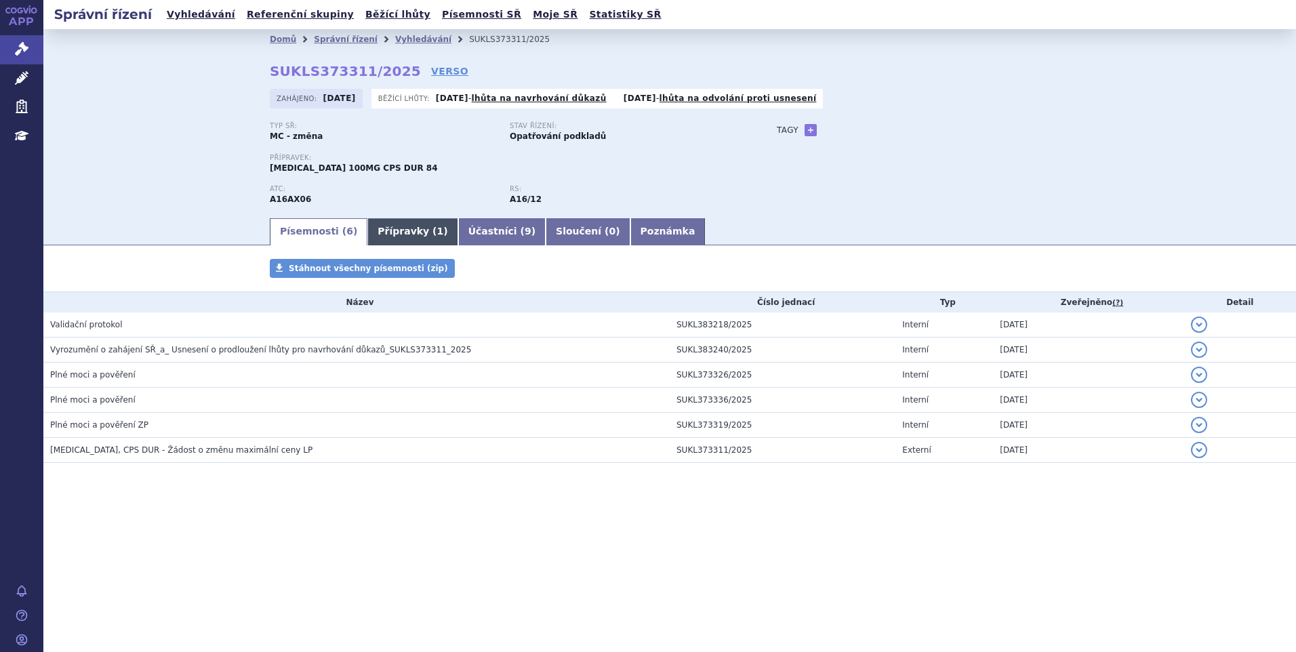
drag, startPoint x: 0, startPoint y: 0, endPoint x: 391, endPoint y: 233, distance: 454.5
click at [391, 232] on link "Přípravky ( 1 )" at bounding box center [412, 231] width 90 height 27
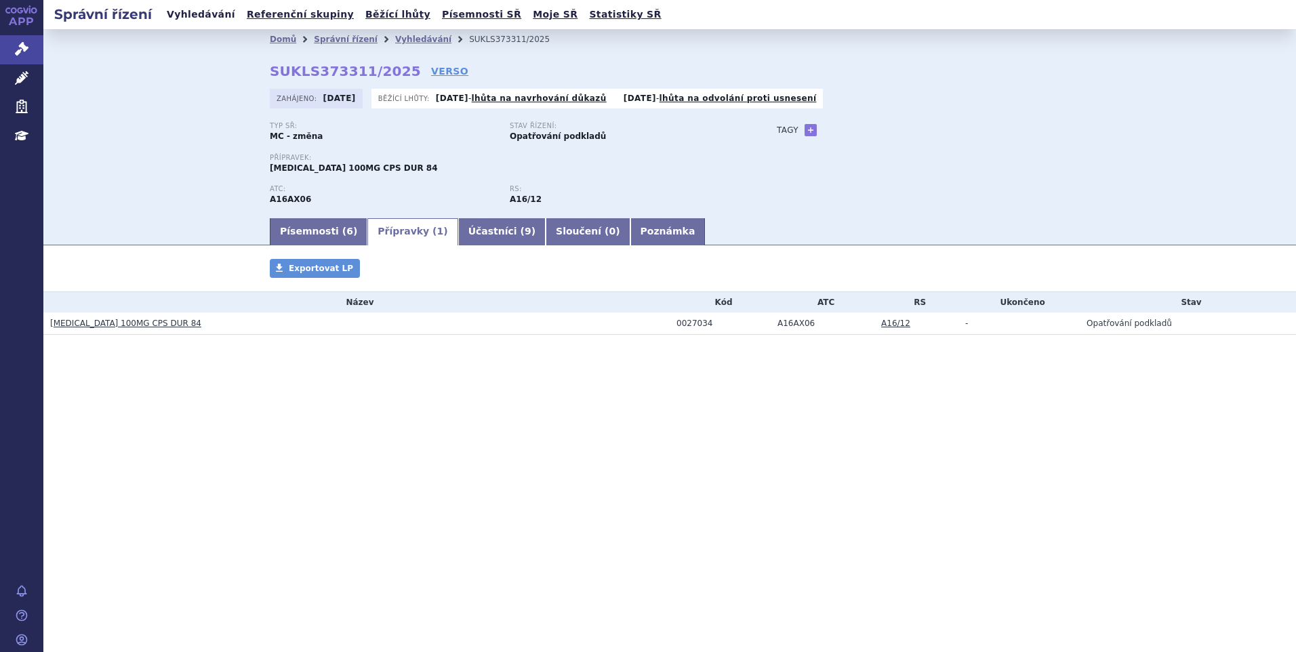
click at [207, 13] on link "Vyhledávání" at bounding box center [201, 14] width 77 height 18
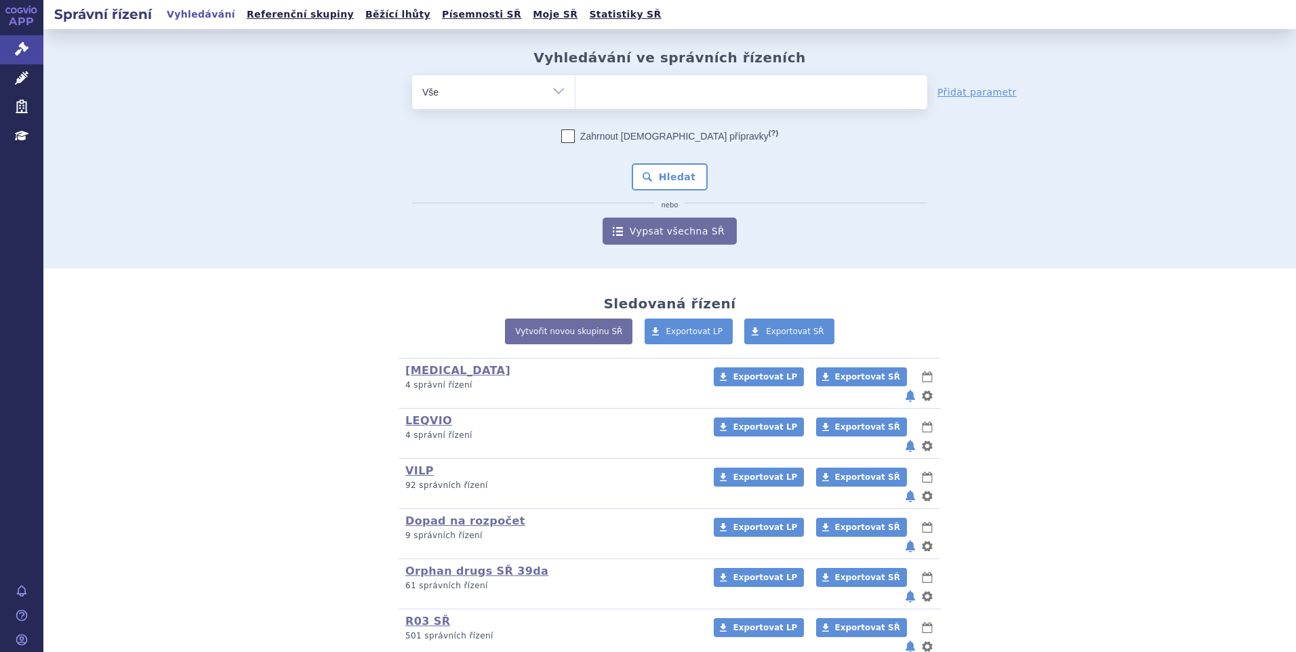
click at [628, 81] on ul at bounding box center [752, 89] width 352 height 28
click at [576, 81] on select at bounding box center [575, 92] width 1 height 34
paste input "SUKLS281421/2024"
type input "SUKLS281421/2024"
select select "SUKLS281421/2024"
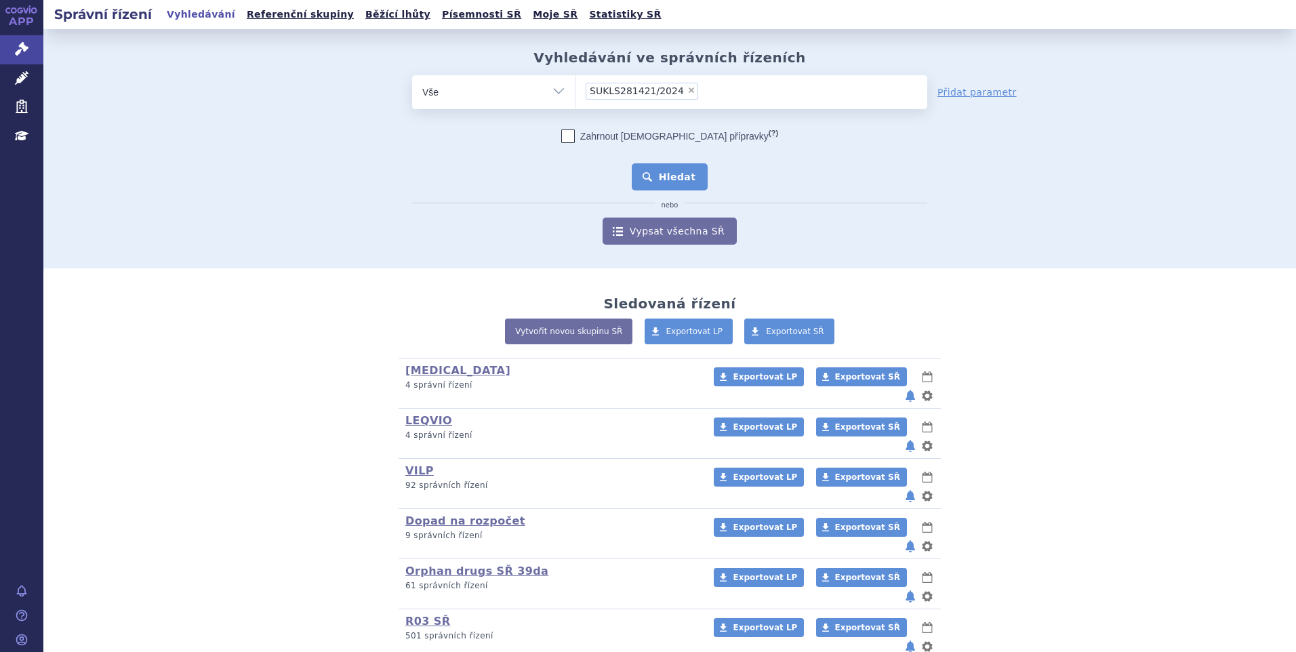
click at [648, 174] on button "Hledat" at bounding box center [670, 176] width 77 height 27
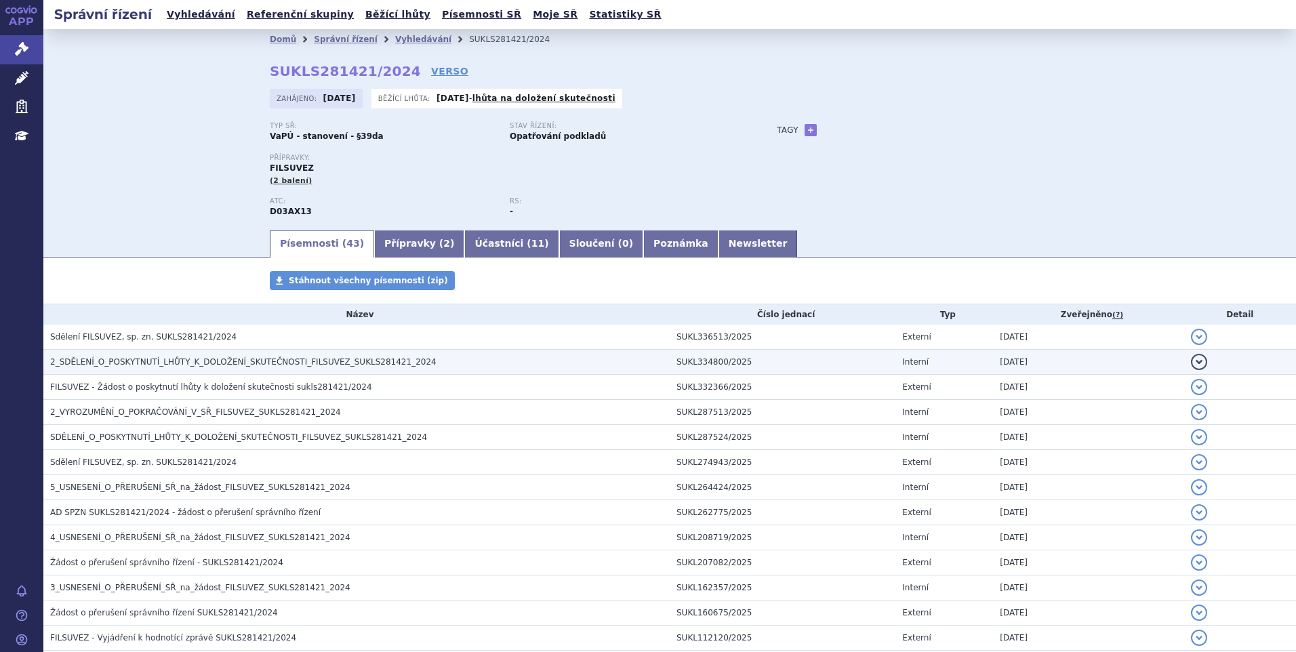
click at [264, 365] on span "2_SDĚLENÍ_O_POSKYTNUTÍ_LHŮTY_K_DOLOŽENÍ_SKUTEČNOSTI_FILSUVEZ_SUKLS281421_2024" at bounding box center [243, 361] width 386 height 9
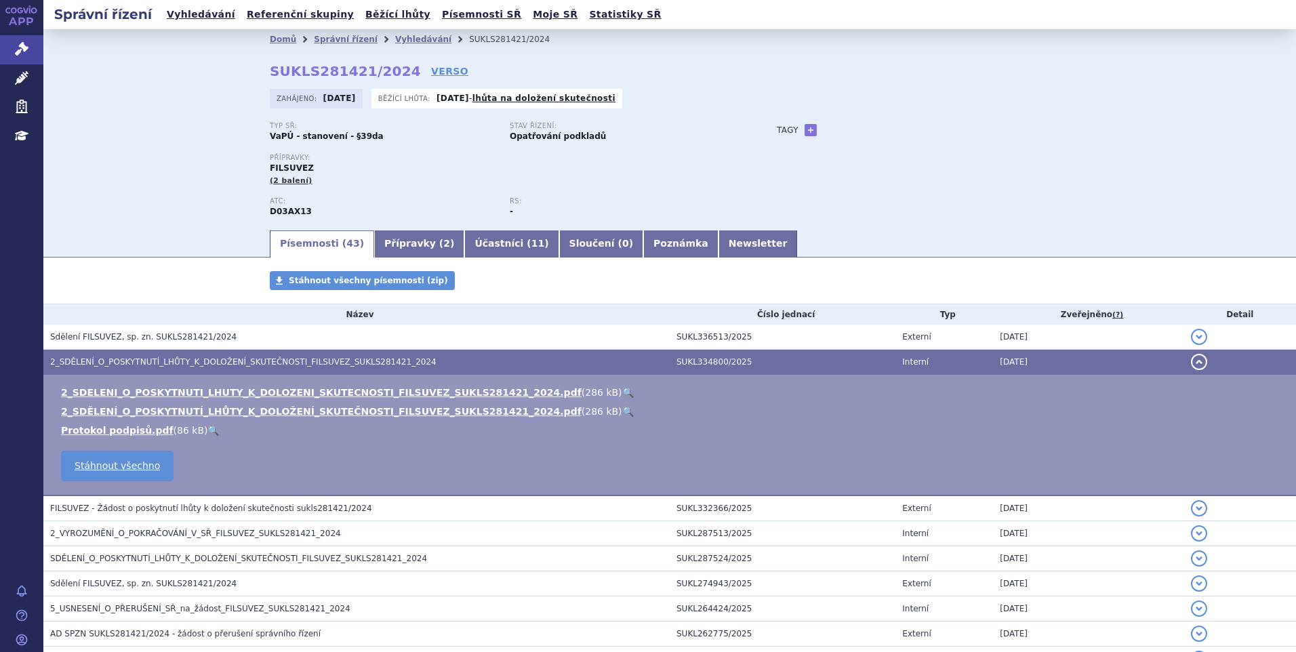
click at [622, 390] on link "🔍" at bounding box center [628, 392] width 12 height 11
click at [438, 17] on link "Písemnosti SŘ" at bounding box center [481, 14] width 87 height 18
click at [207, 22] on link "Vyhledávání" at bounding box center [201, 14] width 77 height 18
click at [193, 15] on link "Vyhledávání" at bounding box center [201, 14] width 77 height 18
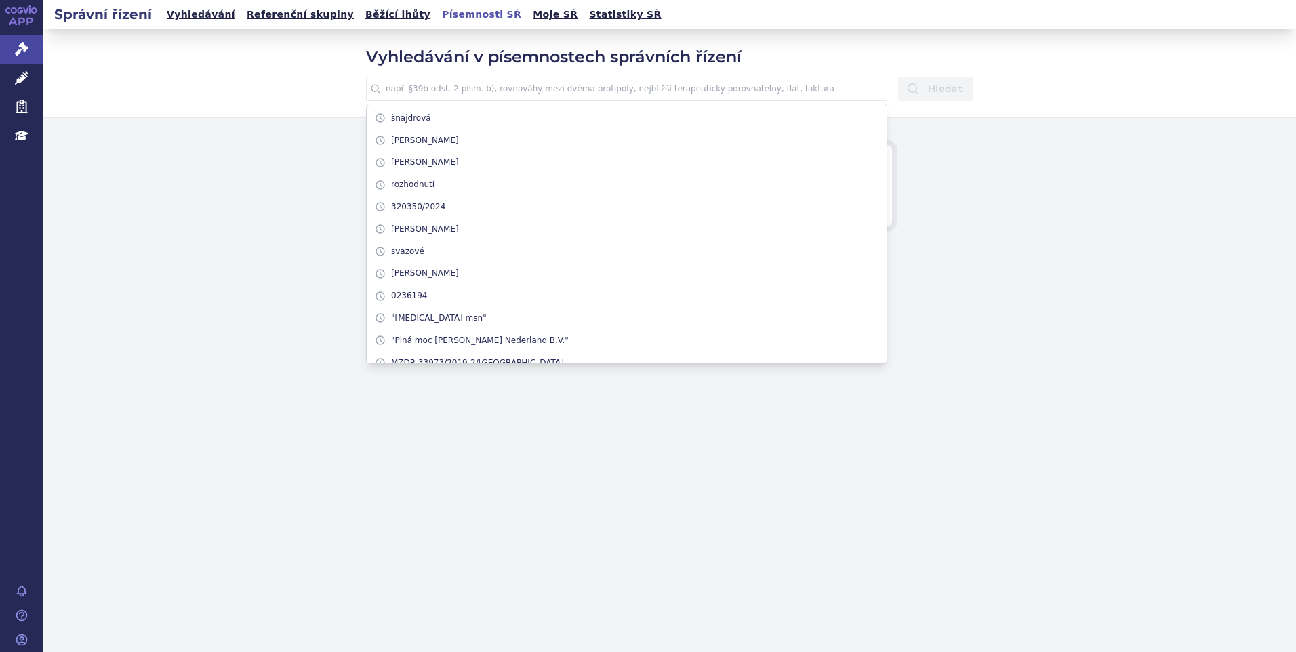
click at [636, 89] on input "text" at bounding box center [626, 89] width 521 height 24
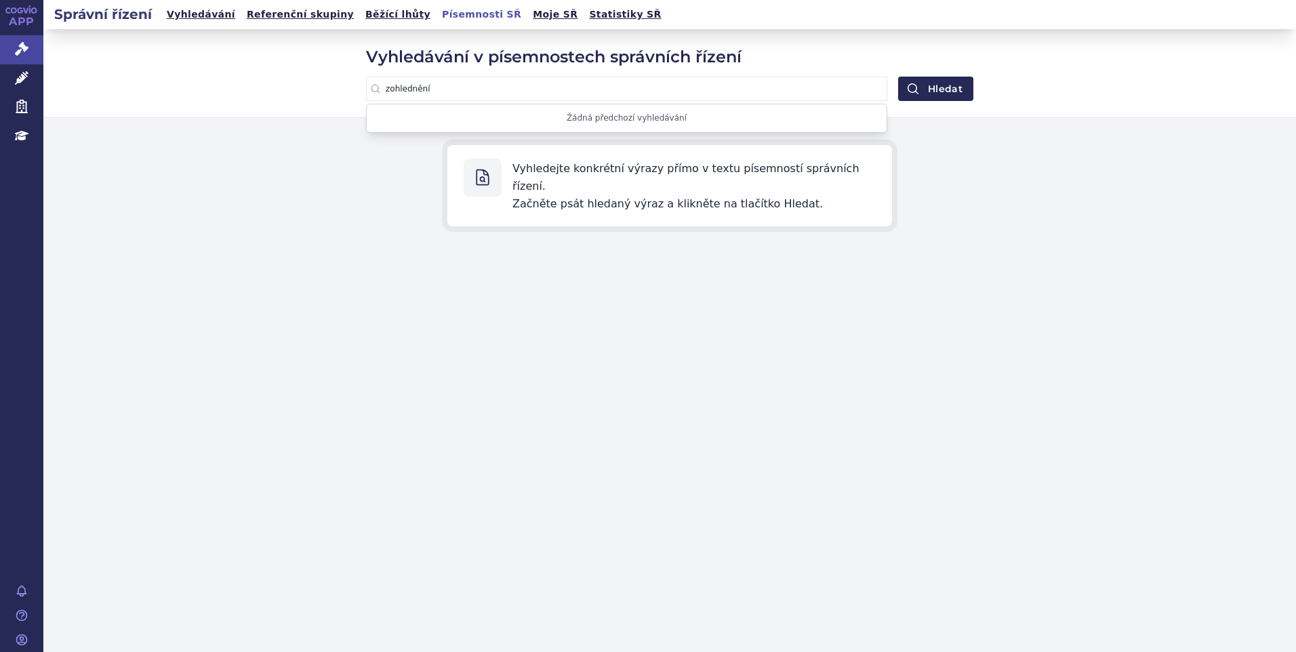
click at [898, 77] on button "Hledat" at bounding box center [935, 89] width 75 height 24
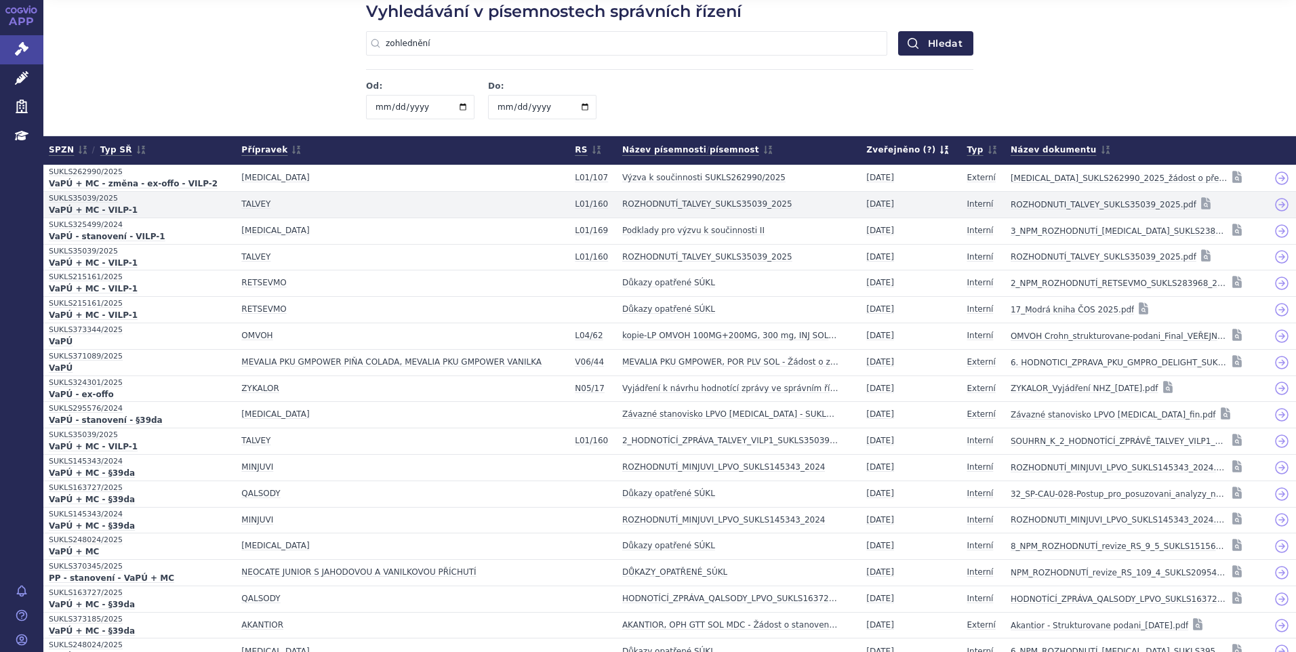
scroll to position [68, 0]
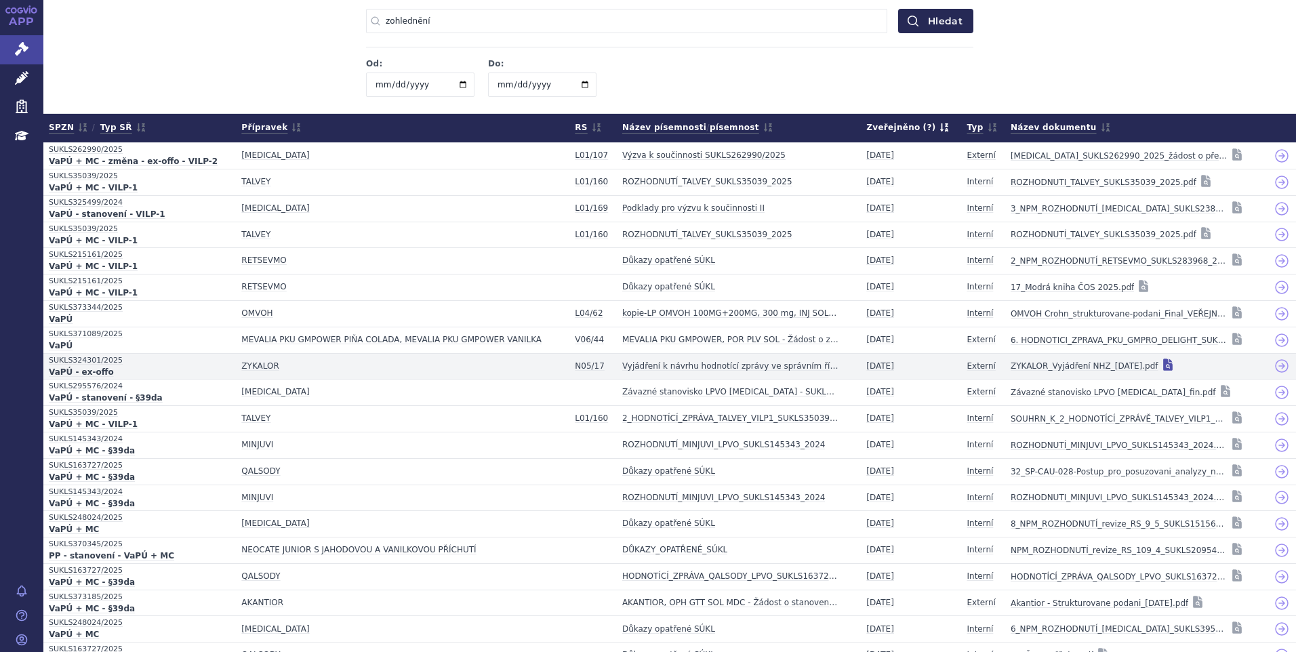
click at [1163, 364] on icon at bounding box center [1167, 365] width 9 height 12
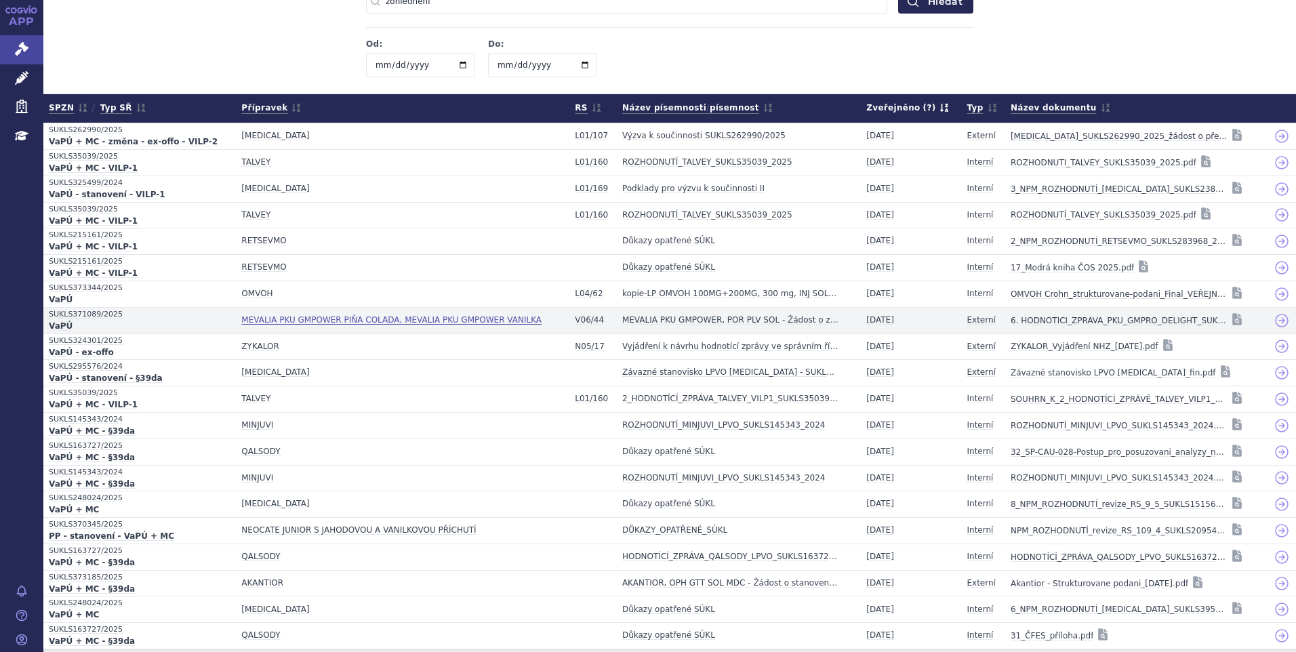
scroll to position [0, 0]
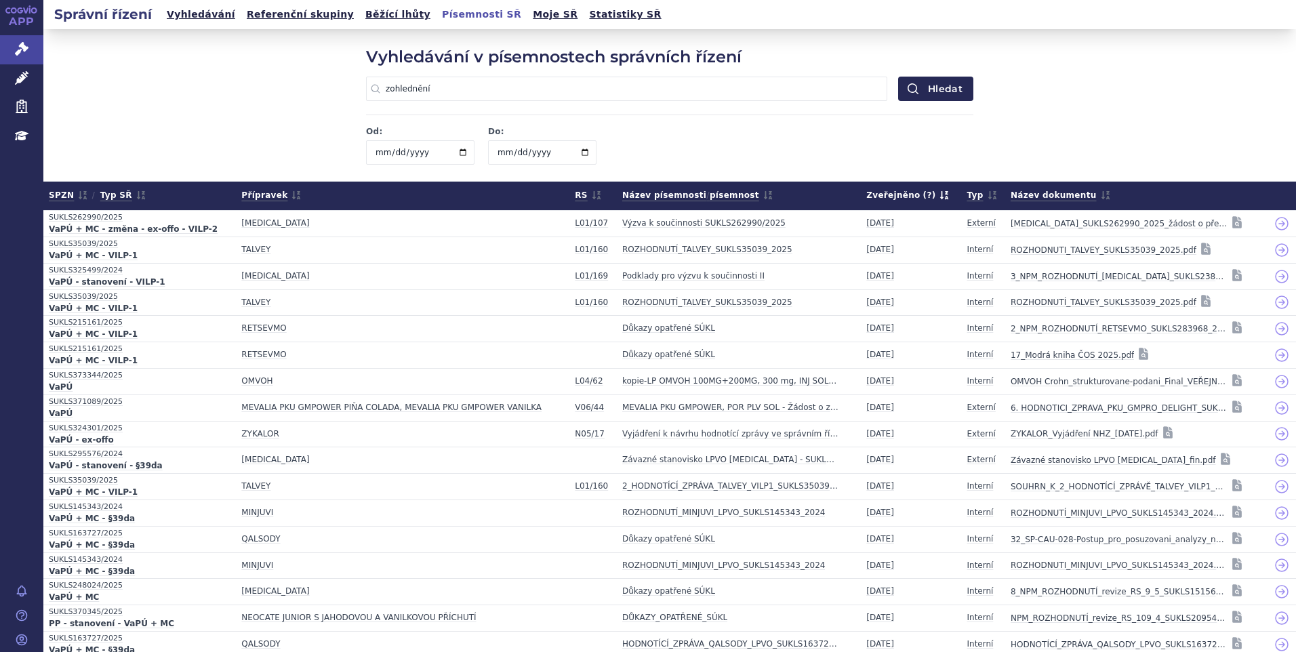
click at [451, 86] on input "zohlednění" at bounding box center [626, 89] width 521 height 24
drag, startPoint x: 445, startPoint y: 90, endPoint x: 321, endPoint y: 96, distance: 124.2
click at [321, 96] on div "Vyhledávání v písemnostech správních řízení zohlednění Žádná předchozí vyhledáv…" at bounding box center [669, 105] width 1253 height 152
click at [898, 77] on button "Hledat" at bounding box center [935, 89] width 75 height 24
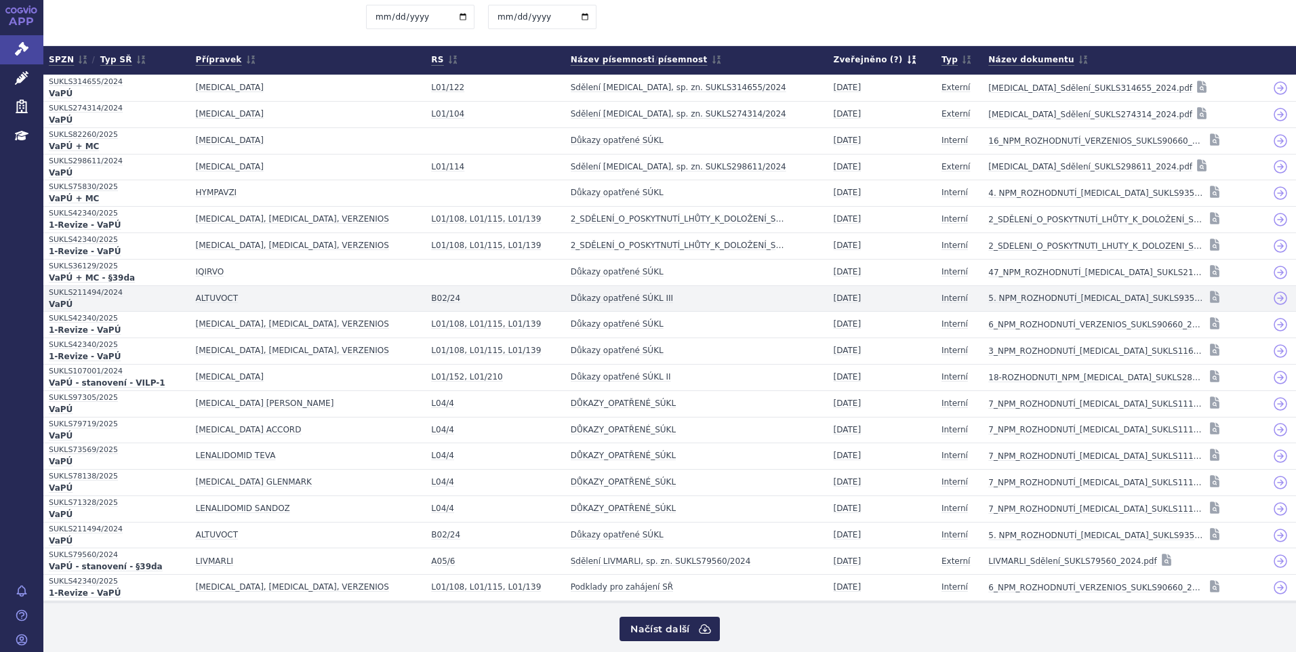
scroll to position [146, 0]
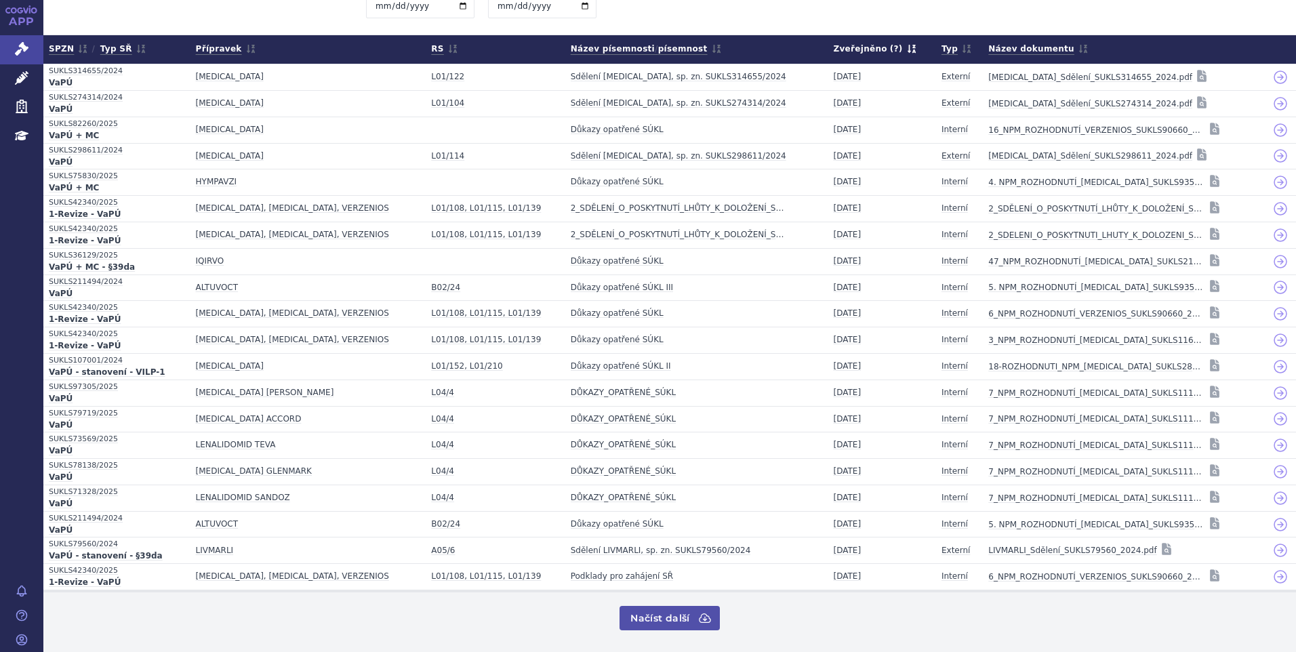
click at [667, 614] on button "Načíst další" at bounding box center [670, 618] width 100 height 24
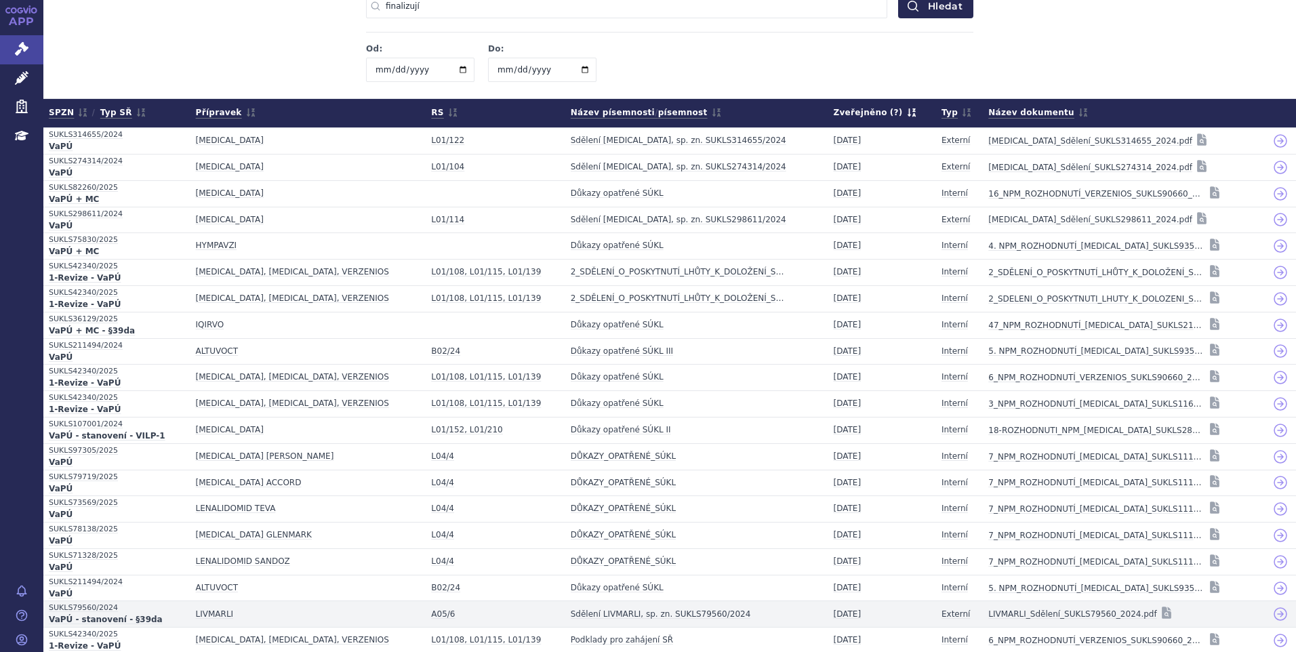
scroll to position [62, 0]
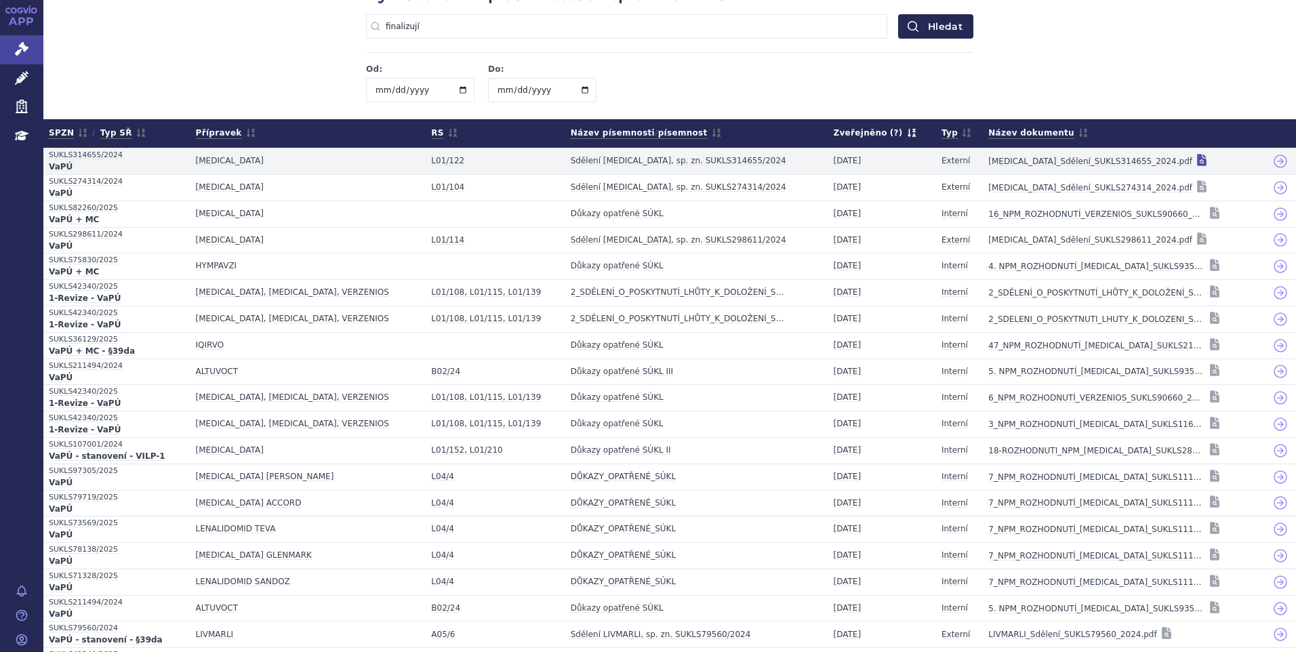
click at [1197, 164] on icon at bounding box center [1201, 160] width 9 height 12
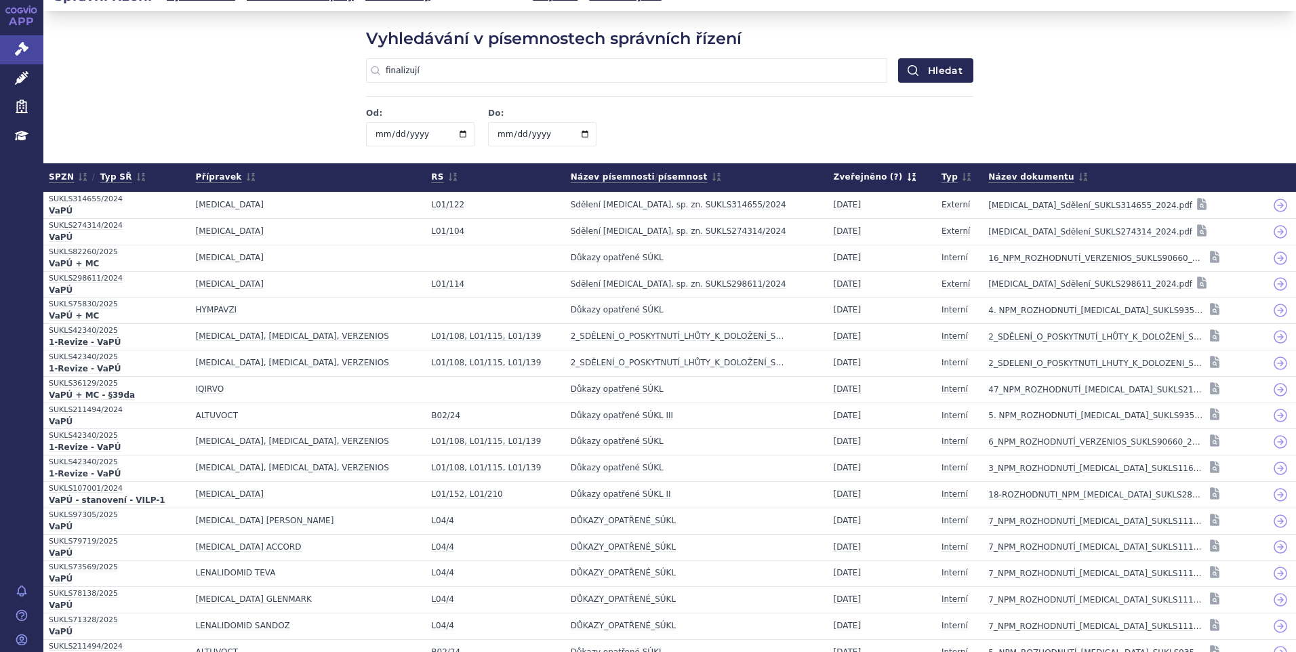
scroll to position [0, 0]
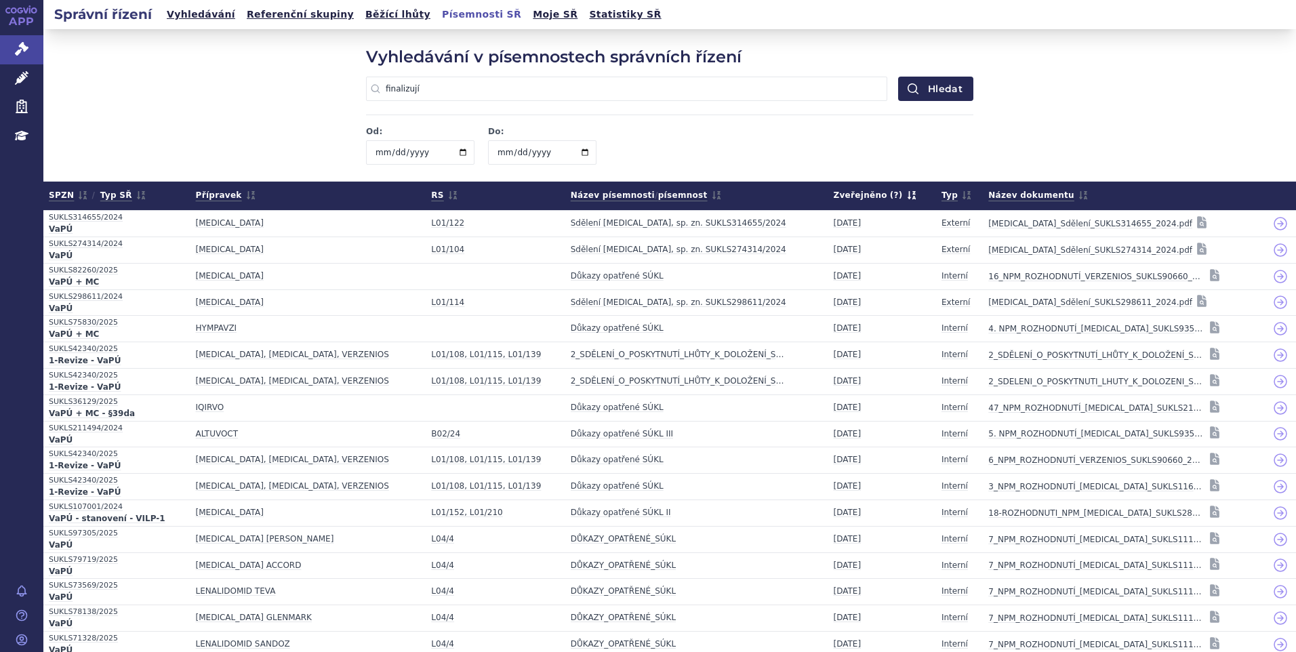
drag, startPoint x: 447, startPoint y: 104, endPoint x: 444, endPoint y: 94, distance: 10.1
click at [447, 103] on div "Vyhledávání v písemnostech správních řízení finalizují Žádná předchozí vyhledáv…" at bounding box center [670, 104] width 608 height 119
click at [441, 90] on input "finalizují" at bounding box center [626, 89] width 521 height 24
drag, startPoint x: 429, startPoint y: 88, endPoint x: 297, endPoint y: 62, distance: 134.8
click at [297, 62] on div "Vyhledávání v písemnostech správních řízení finalizují Žádná předchozí vyhledáv…" at bounding box center [669, 105] width 1253 height 152
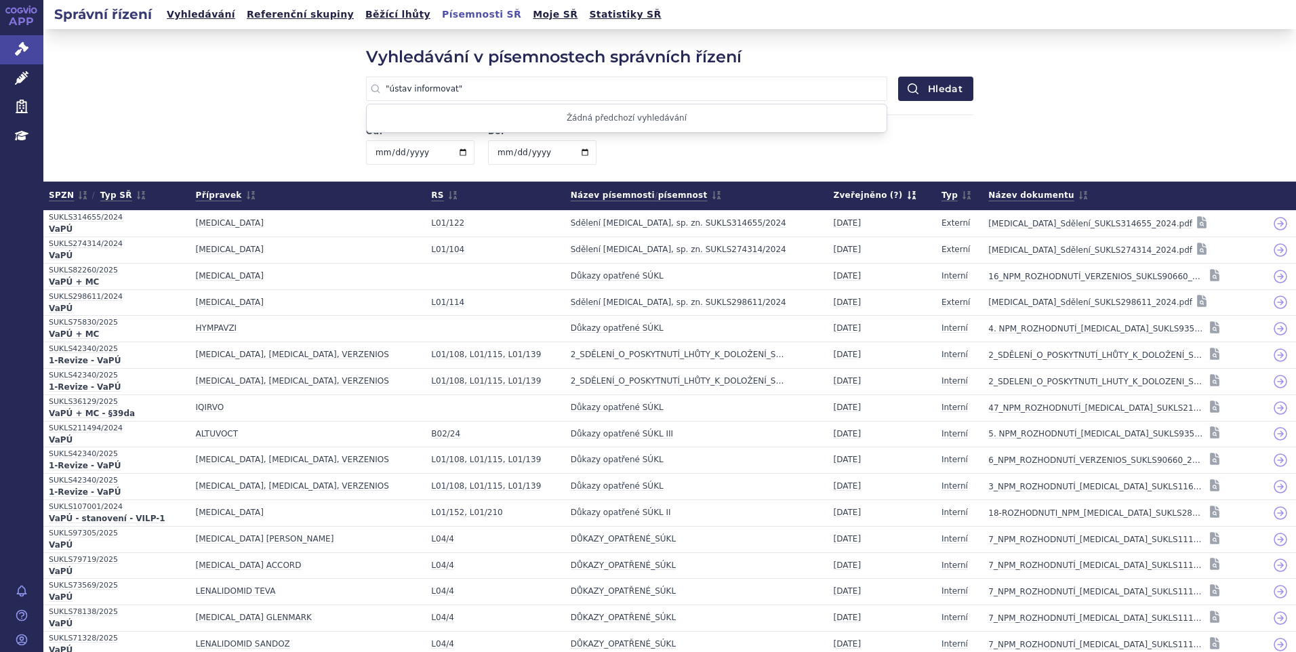
click at [898, 77] on button "Hledat" at bounding box center [935, 89] width 75 height 24
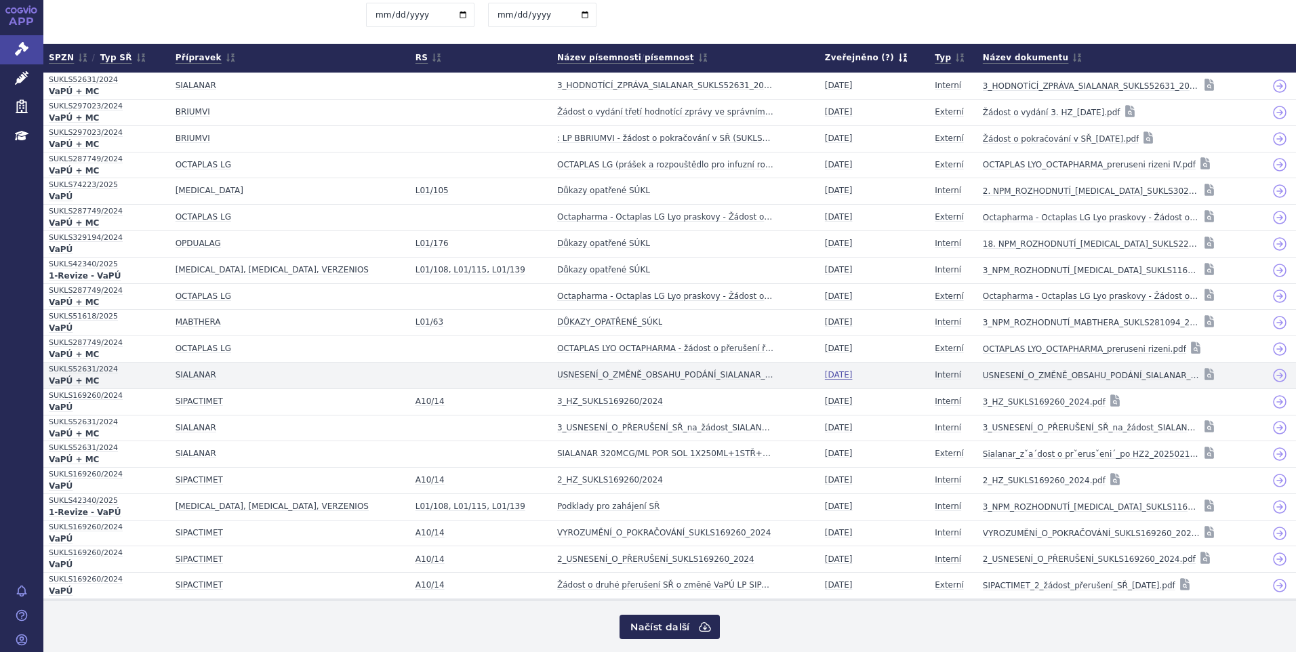
scroll to position [146, 0]
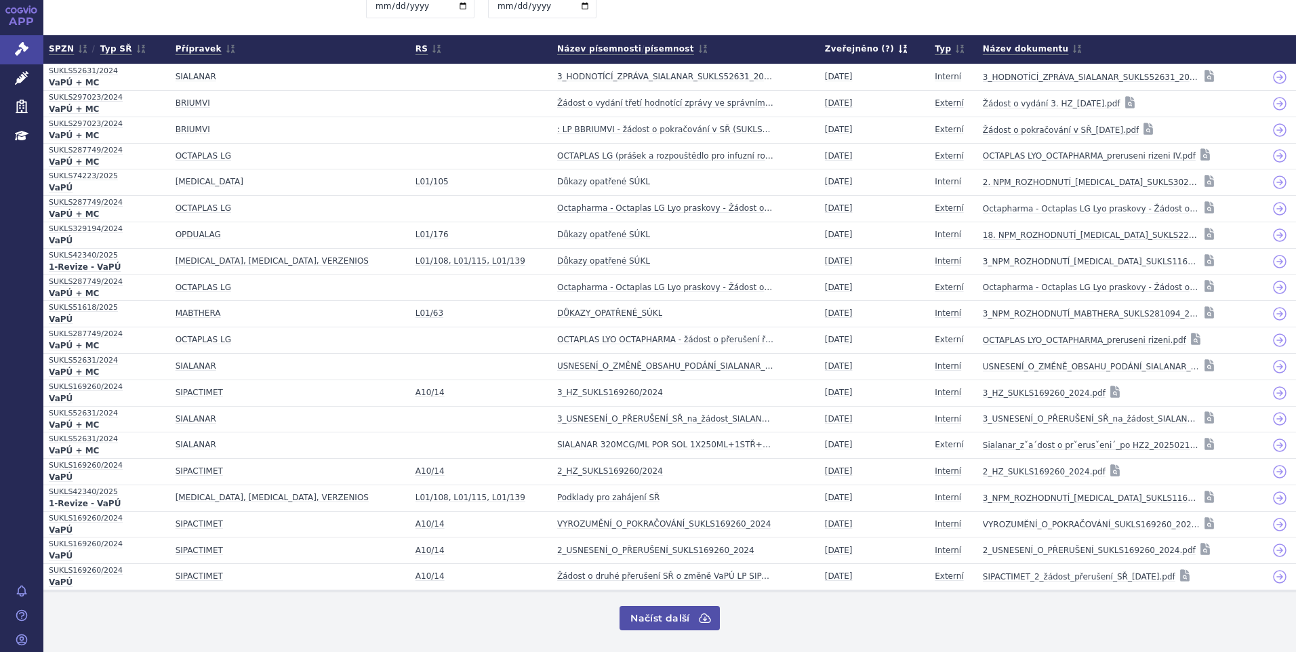
click at [641, 626] on button "Načíst další" at bounding box center [670, 618] width 100 height 24
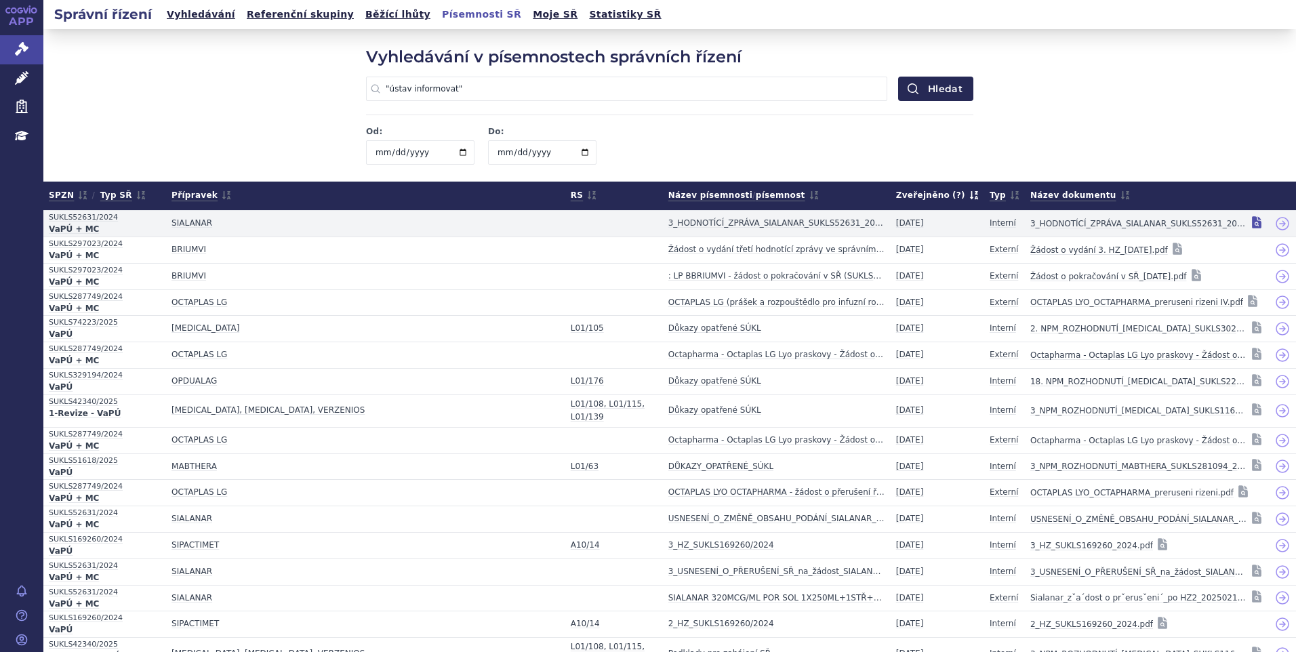
click at [1252, 226] on icon at bounding box center [1256, 222] width 9 height 12
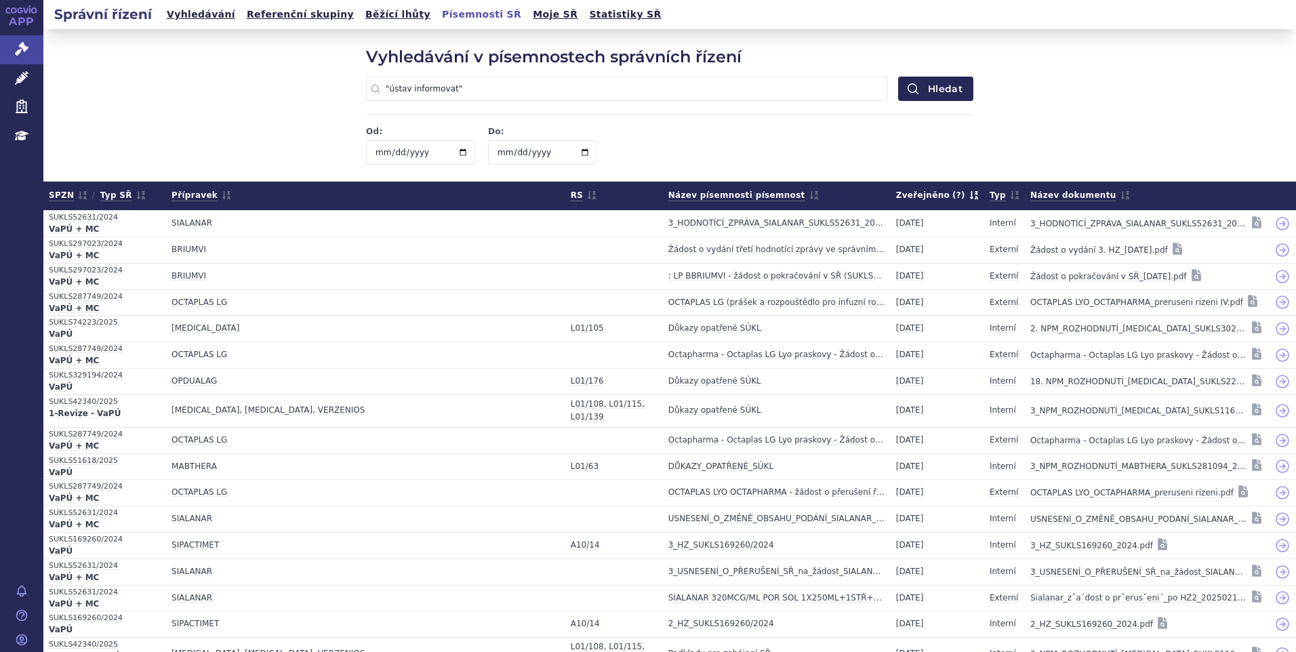
click at [443, 91] on input ""ústav informovat"" at bounding box center [626, 89] width 521 height 24
click at [898, 77] on button "Hledat" at bounding box center [935, 89] width 75 height 24
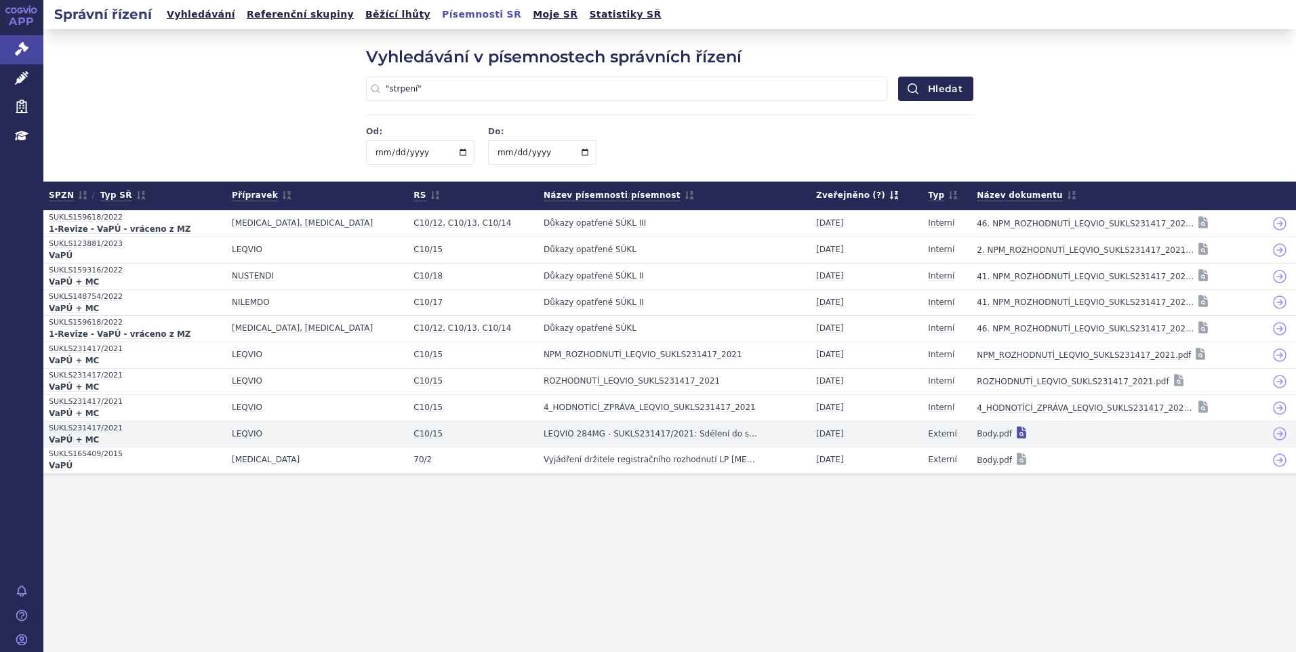
click at [1017, 437] on icon at bounding box center [1021, 433] width 9 height 12
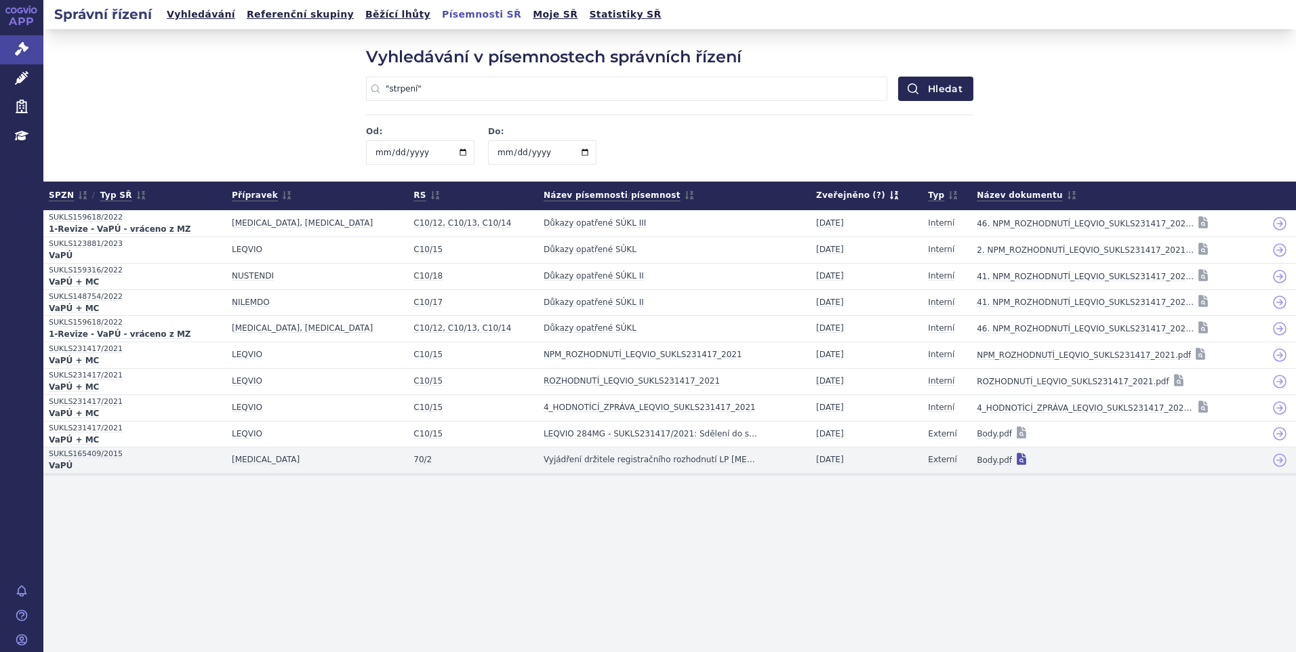
click at [1017, 462] on icon at bounding box center [1021, 459] width 9 height 12
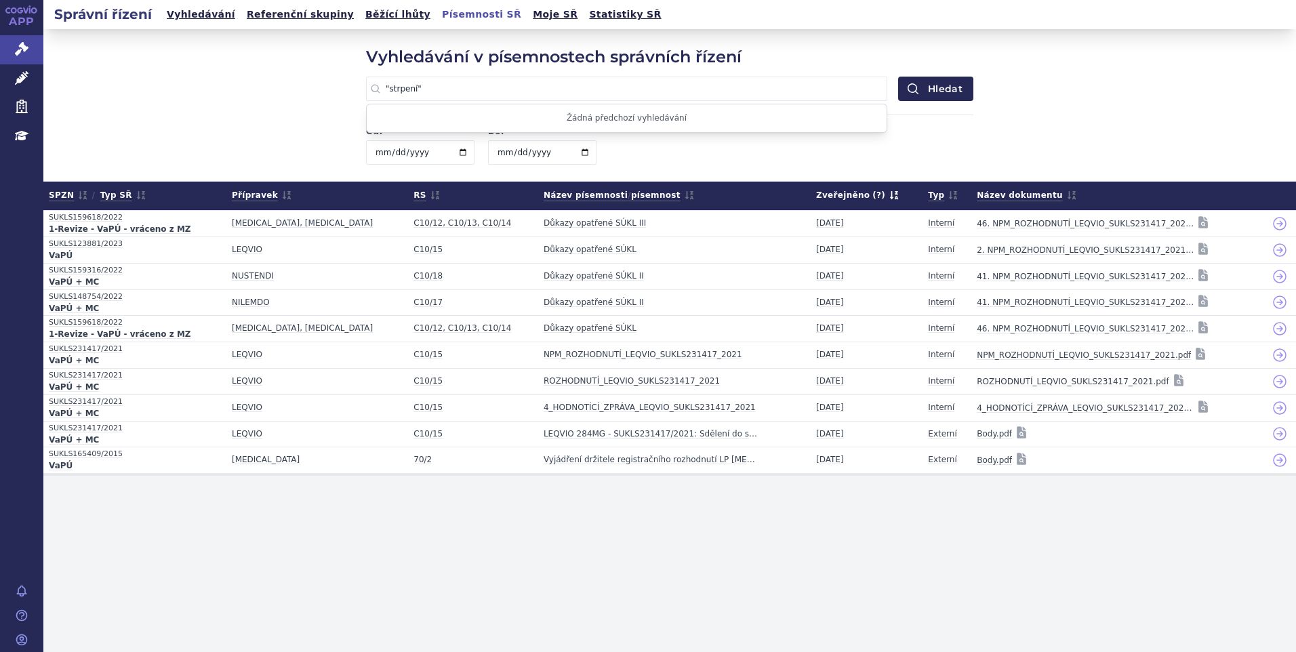
click at [416, 89] on input ""strpení"" at bounding box center [626, 89] width 521 height 24
type input ""uctivě""
click at [898, 77] on button "Hledat" at bounding box center [935, 89] width 75 height 24
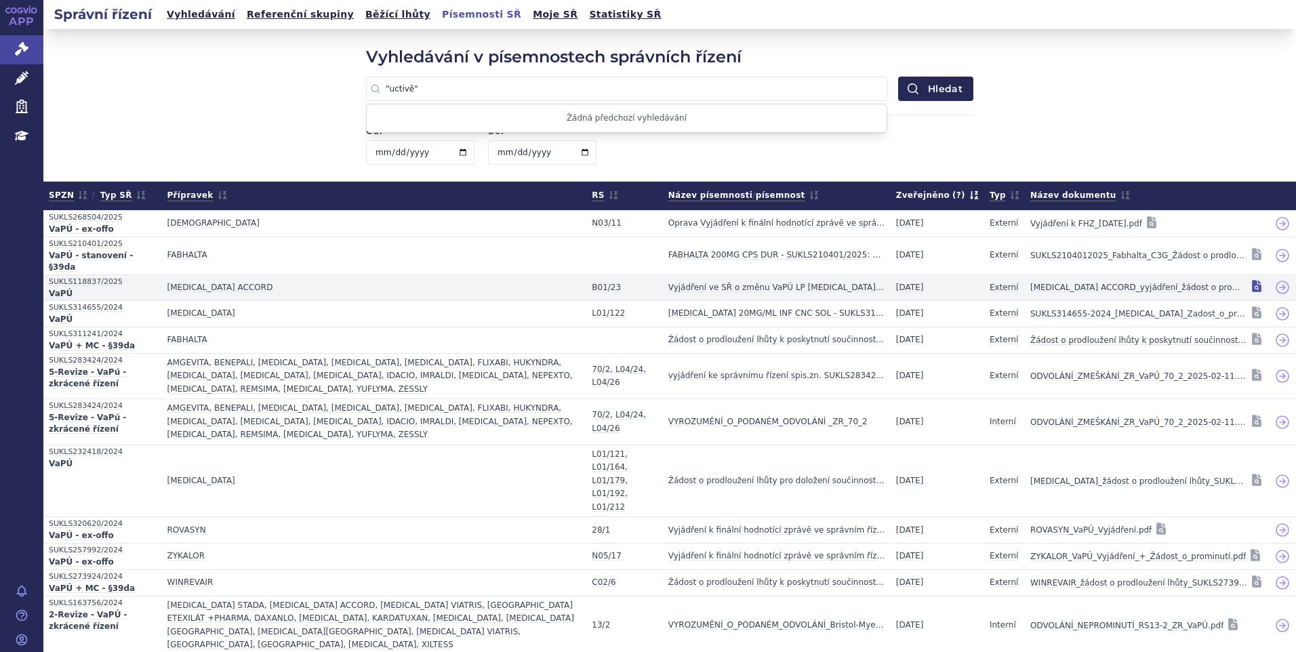
click at [1252, 281] on icon at bounding box center [1256, 287] width 9 height 12
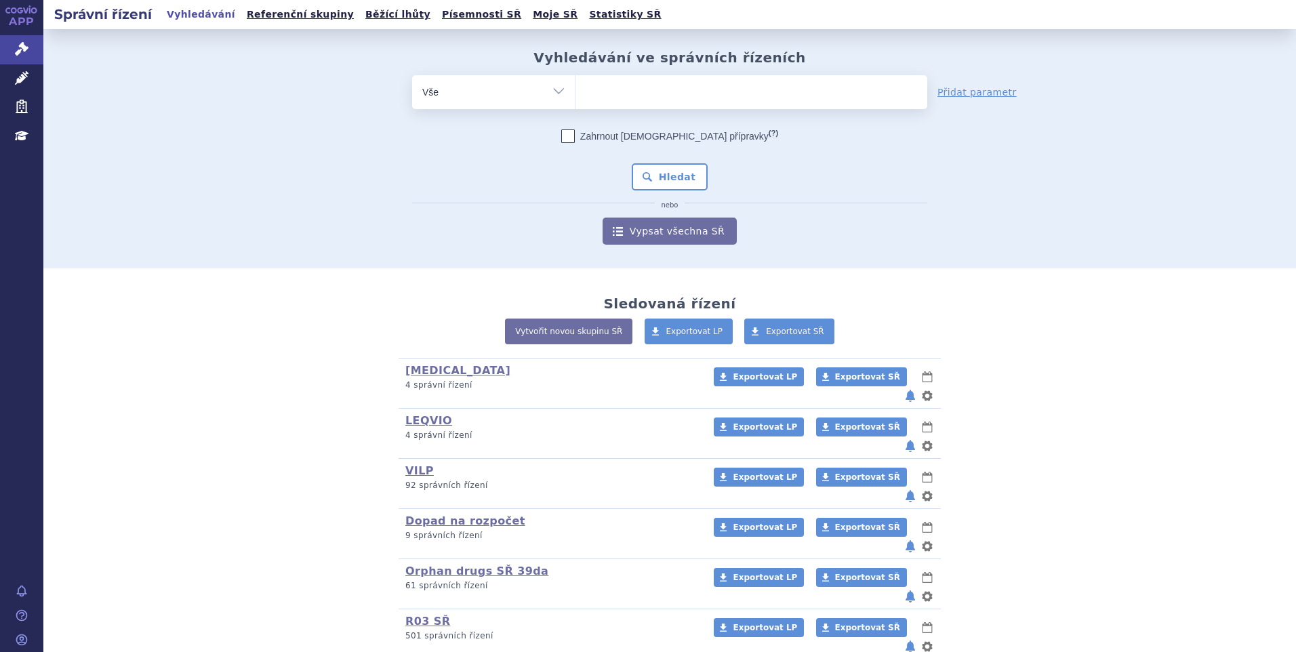
click at [619, 96] on ul at bounding box center [752, 89] width 352 height 28
click at [576, 96] on select at bounding box center [575, 92] width 1 height 34
paste input "SUKLS314655/2024"
type input "SUKLS314655/2024"
select select "SUKLS314655/2024"
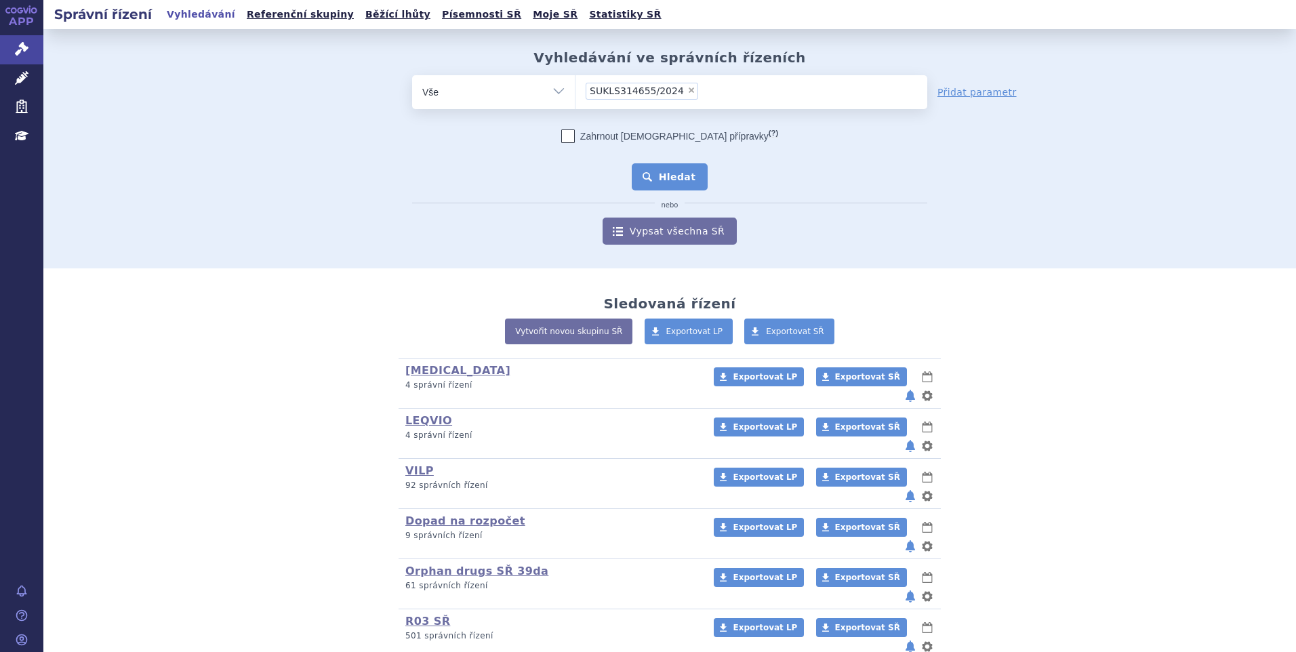
click at [659, 179] on button "Hledat" at bounding box center [670, 176] width 77 height 27
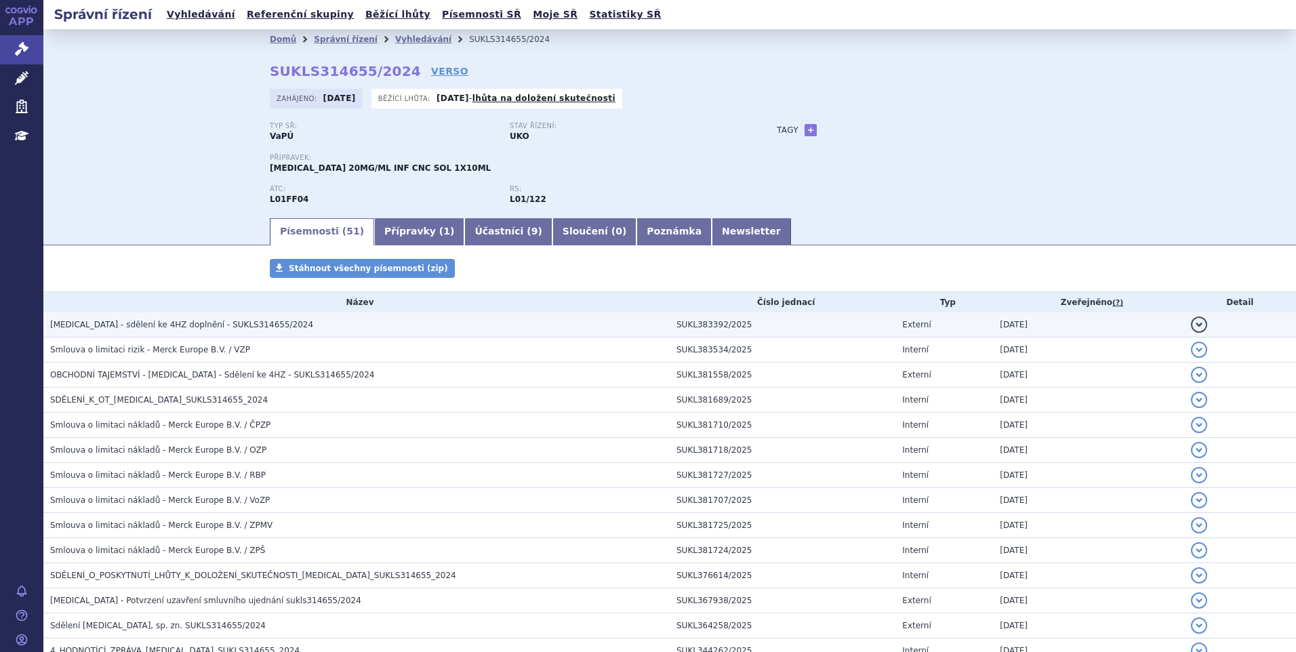
click at [216, 332] on td "Bavencio - sdělení ke 4HZ doplnění - SUKLS314655/2024" at bounding box center [356, 325] width 626 height 25
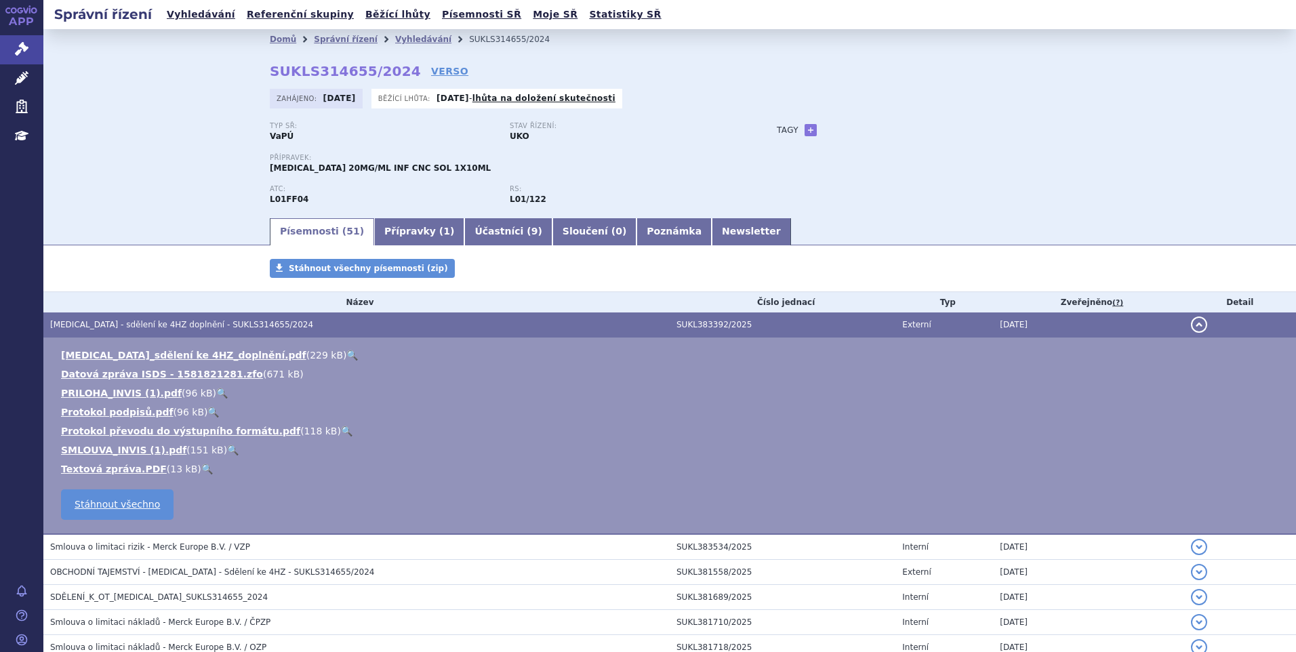
click at [346, 353] on link "🔍" at bounding box center [352, 355] width 12 height 11
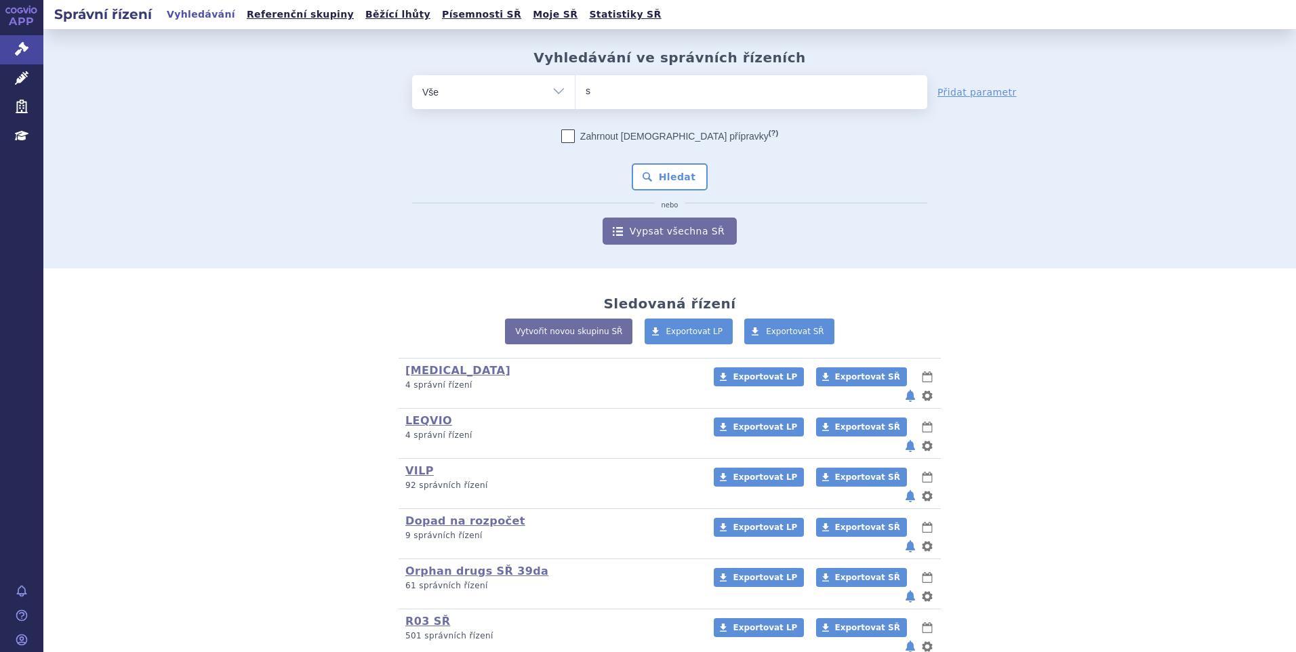
type input "sl"
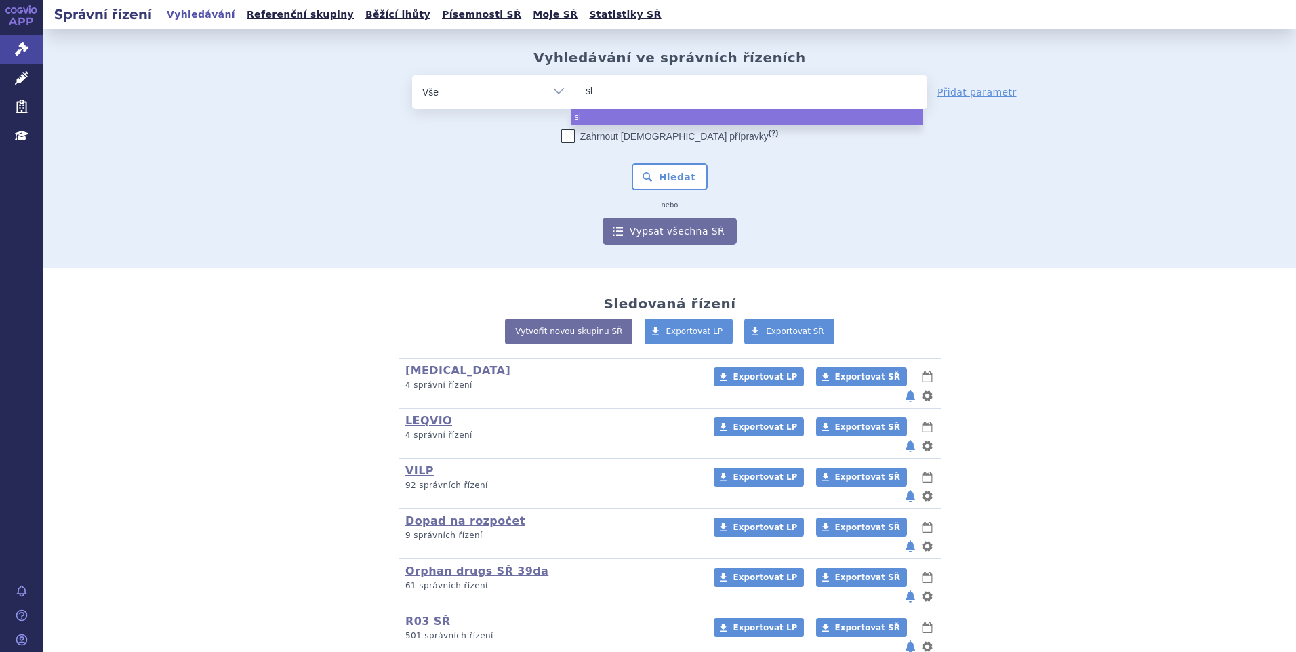
type input "sle"
type input "slen"
type input "sleny"
type input "slenyto"
select select "slenyto"
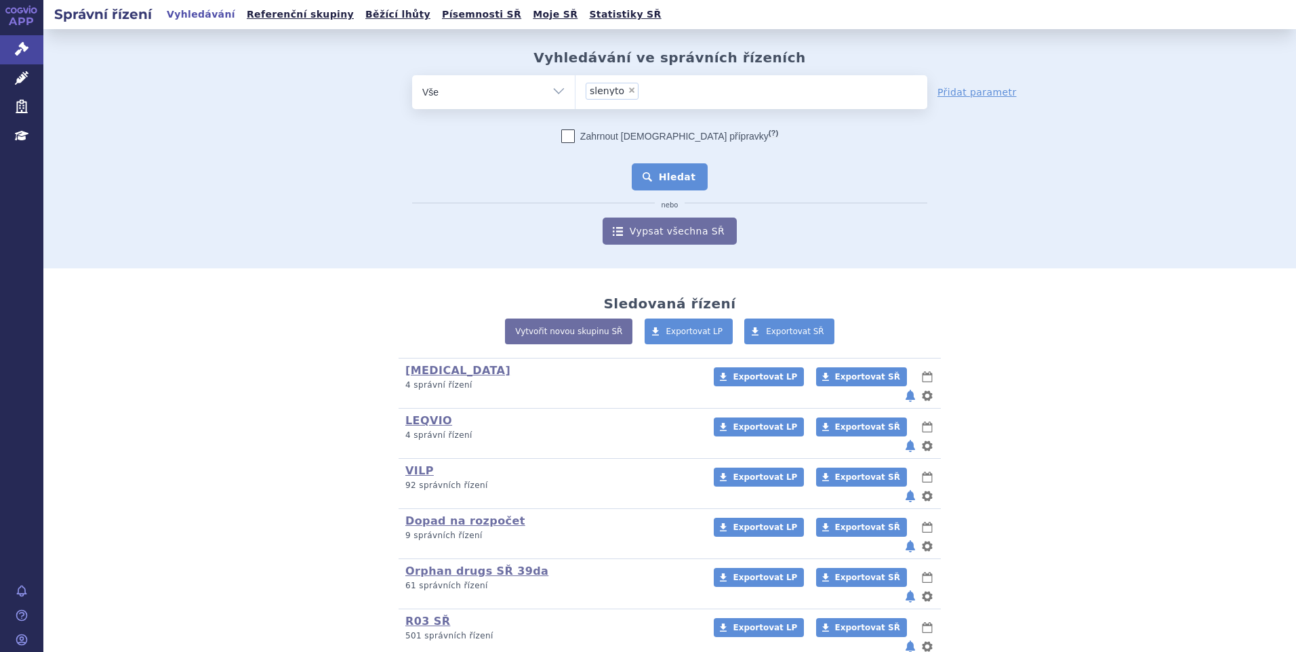
click at [688, 182] on button "Hledat" at bounding box center [670, 176] width 77 height 27
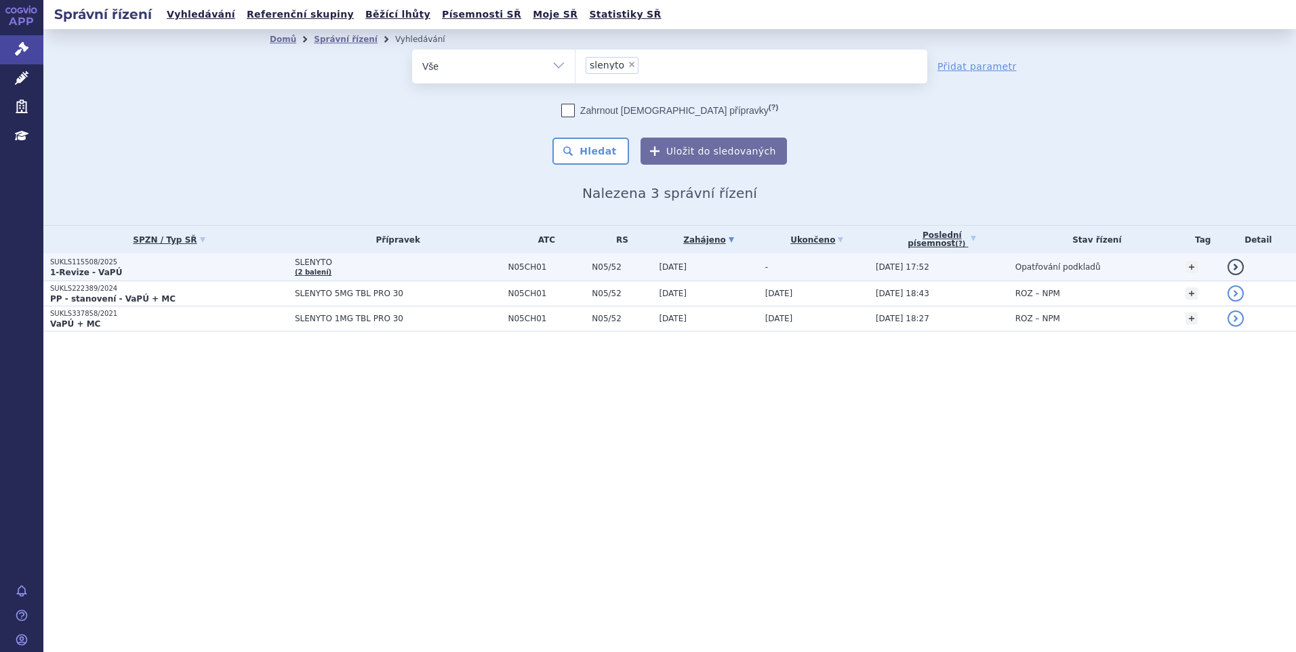
click at [183, 268] on p "1-Revize - VaPÚ" at bounding box center [169, 272] width 238 height 11
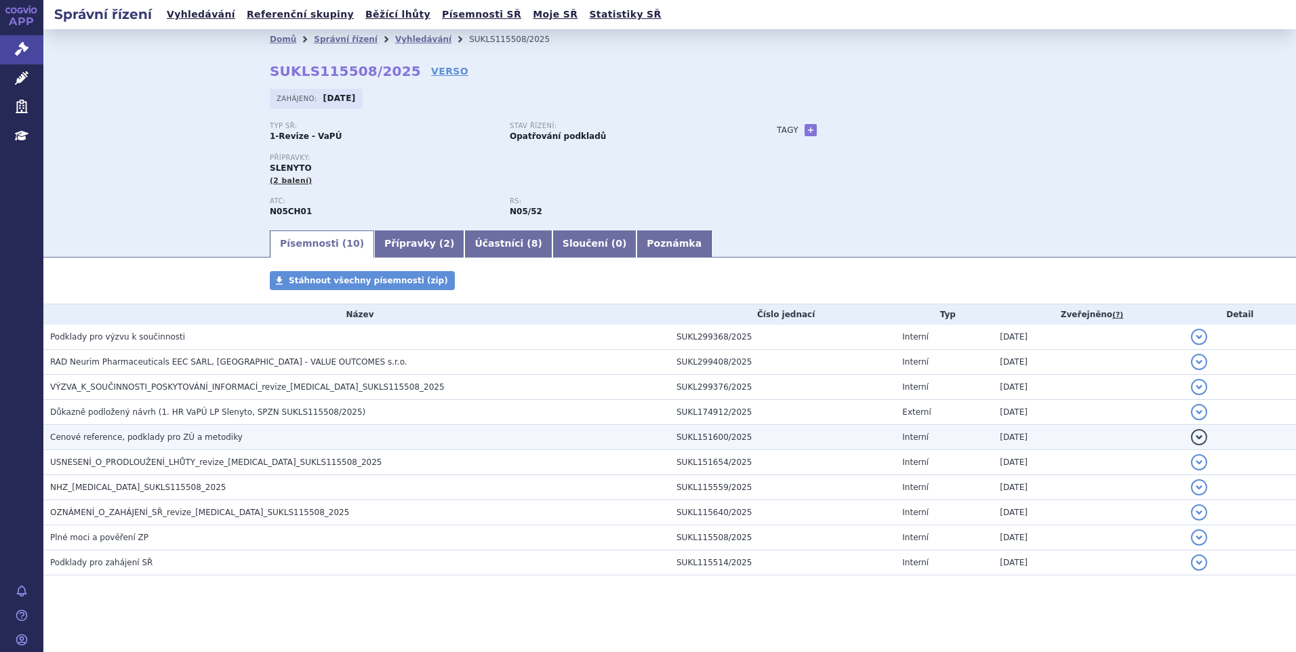
scroll to position [5, 0]
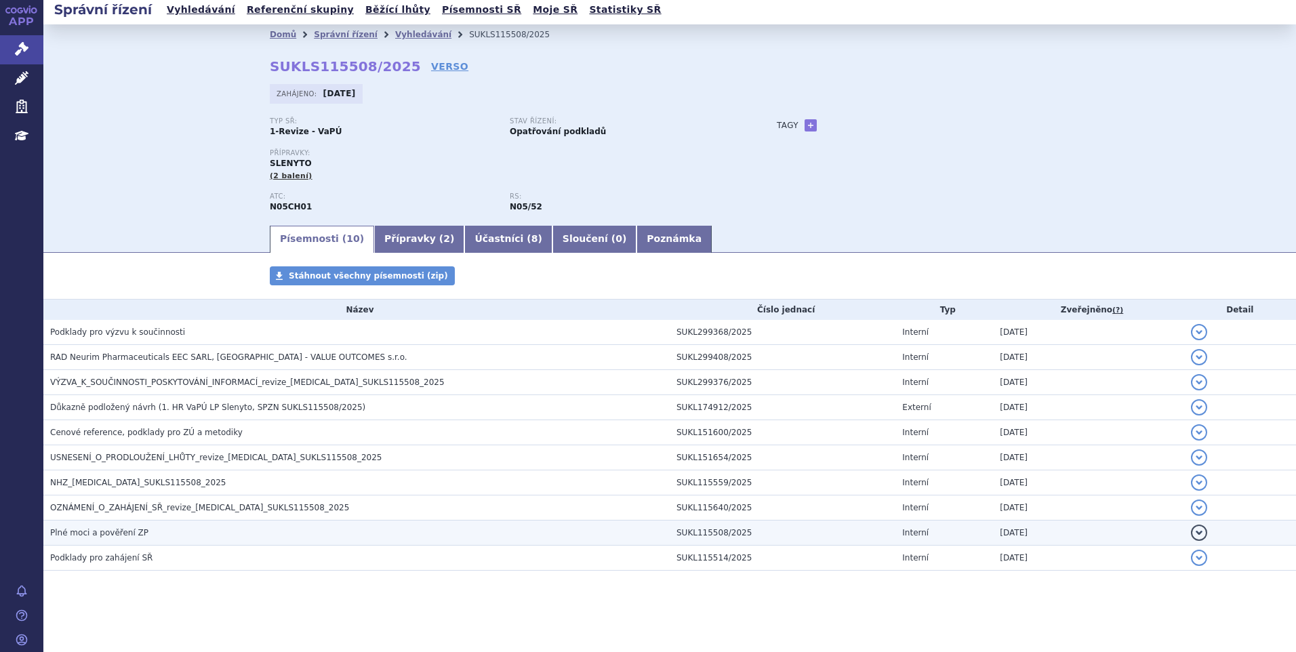
click at [140, 538] on h3 "Plné moci a pověření ZP" at bounding box center [360, 533] width 620 height 14
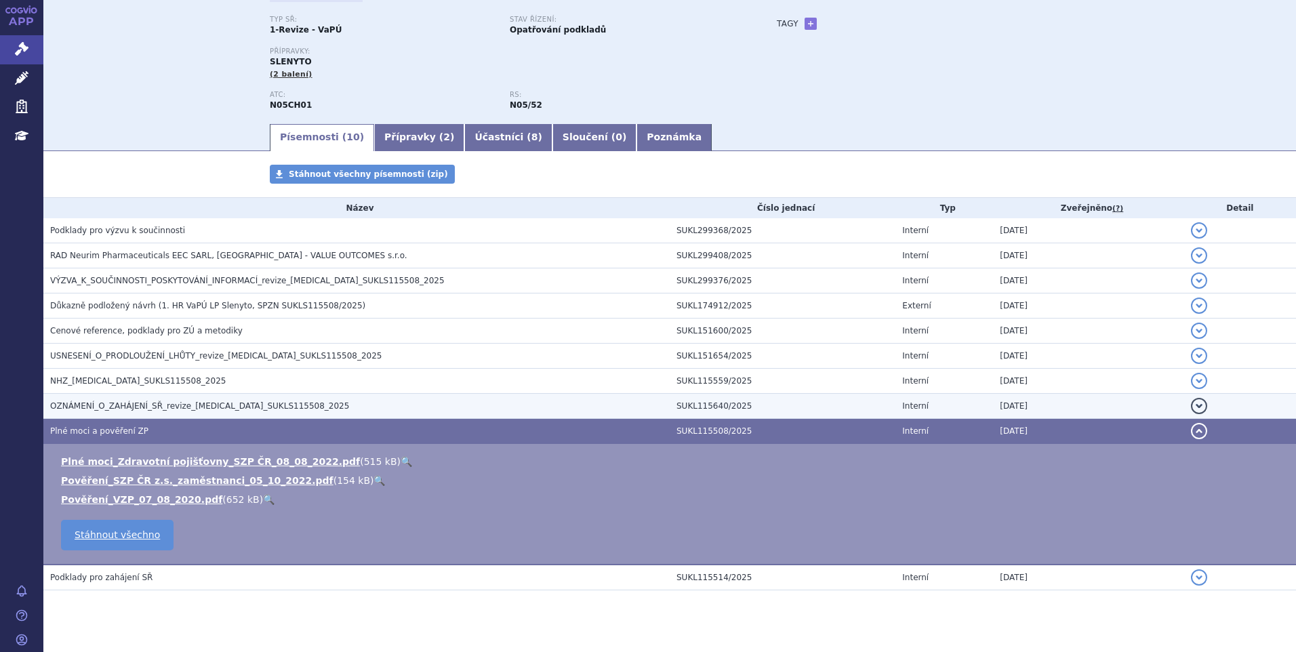
scroll to position [126, 0]
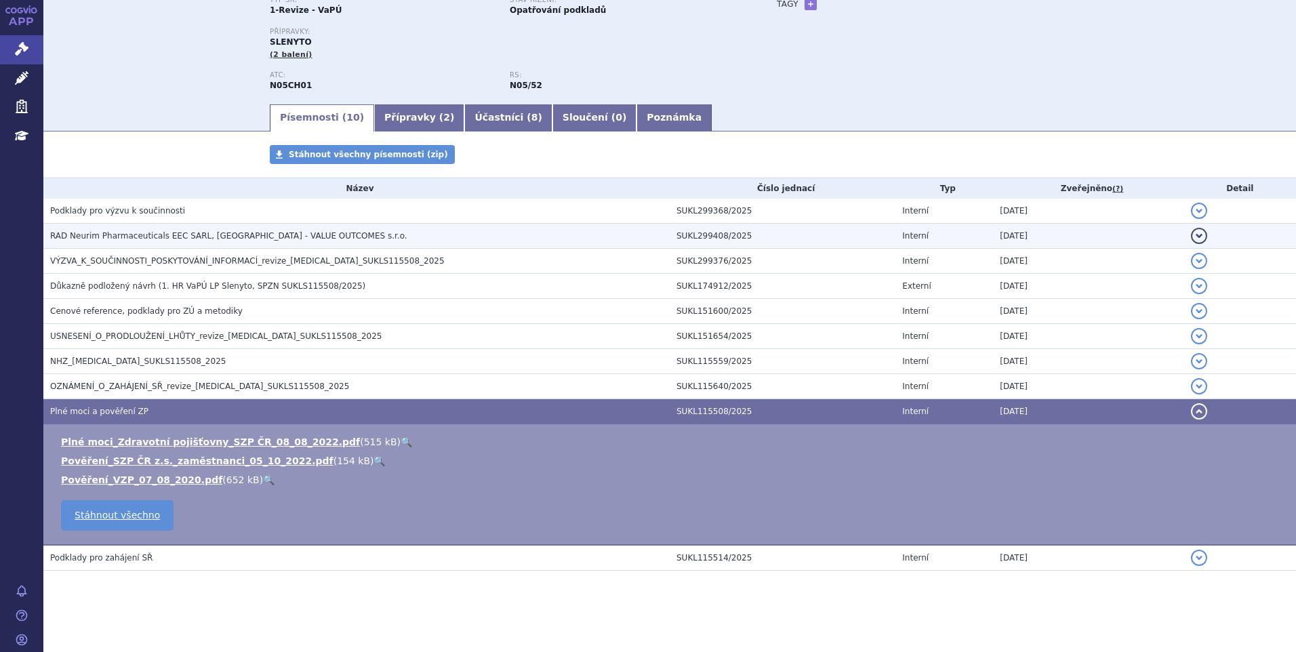
click at [243, 240] on span "RAD Neurim Pharmaceuticals EEC SARL, Paris - VALUE OUTCOMES s.r.o." at bounding box center [228, 235] width 357 height 9
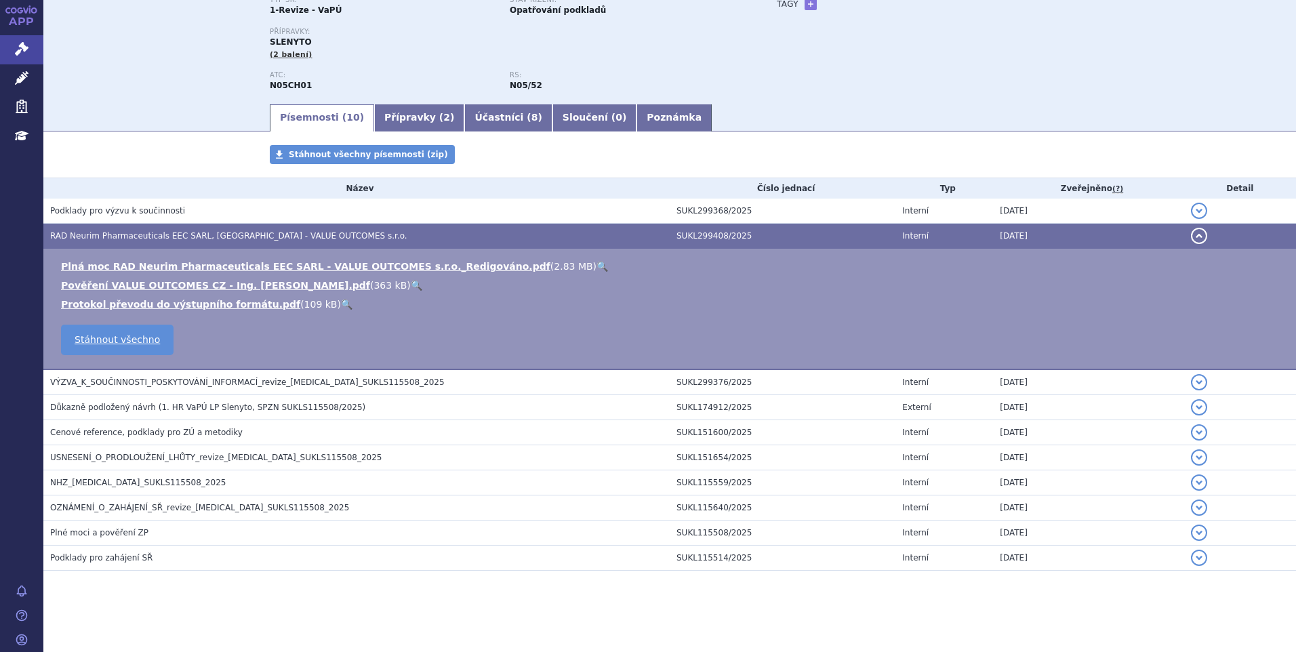
click at [597, 265] on link "🔍" at bounding box center [603, 266] width 12 height 11
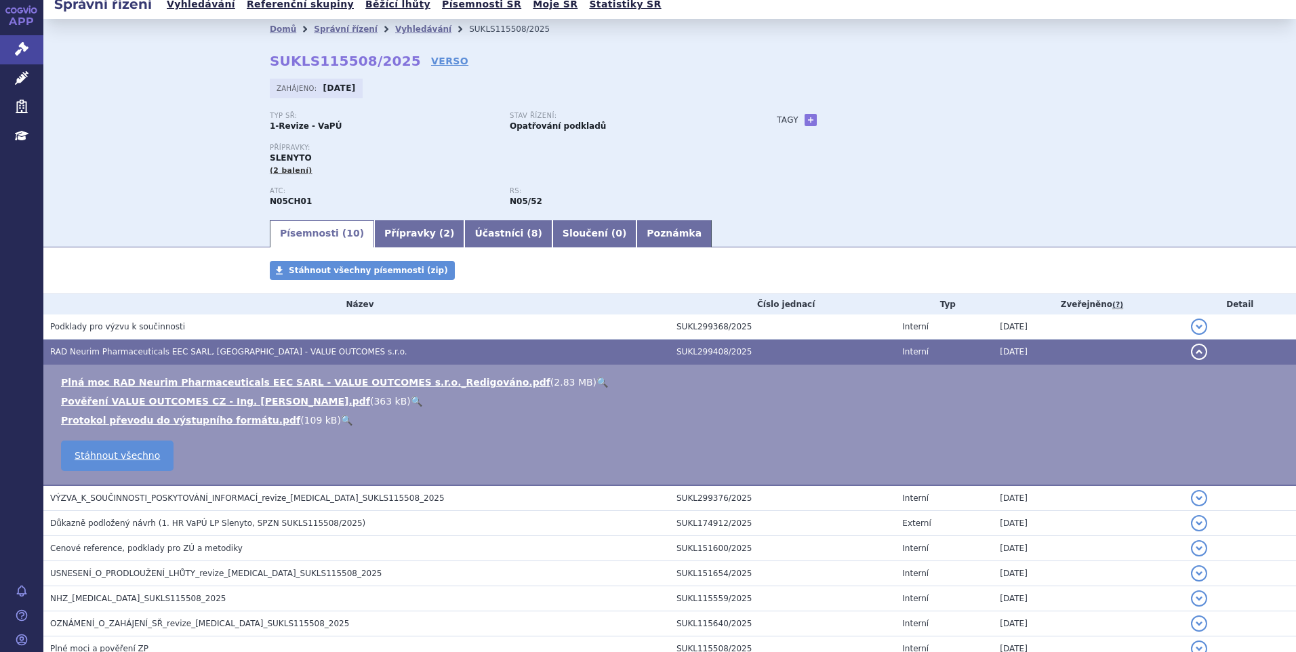
scroll to position [0, 0]
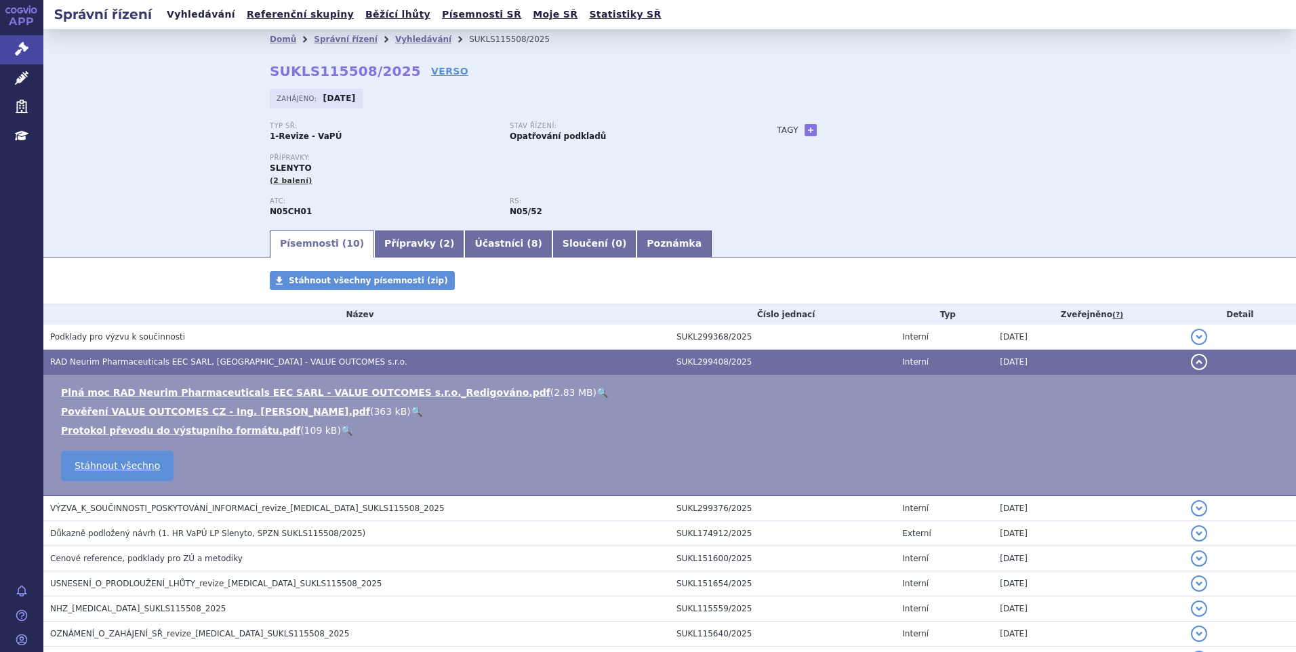
click at [200, 15] on link "Vyhledávání" at bounding box center [201, 14] width 77 height 18
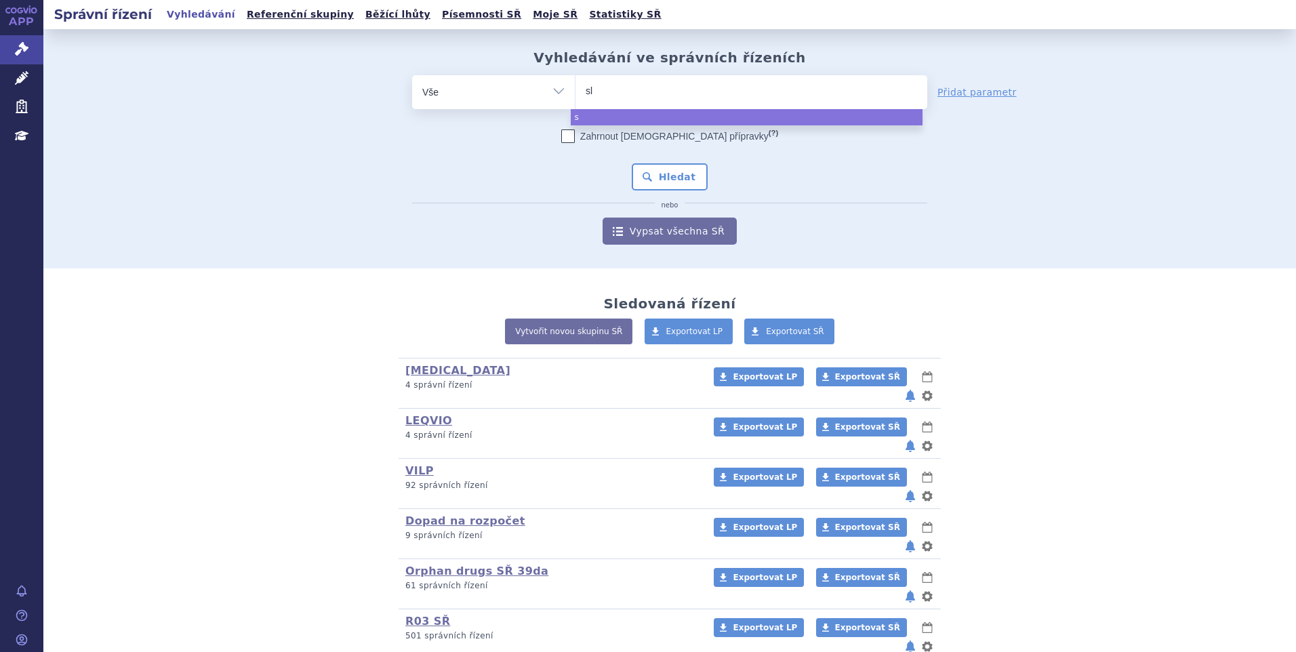
type input "sle"
type input "sleny"
type input "slenyto"
select select "slenyto"
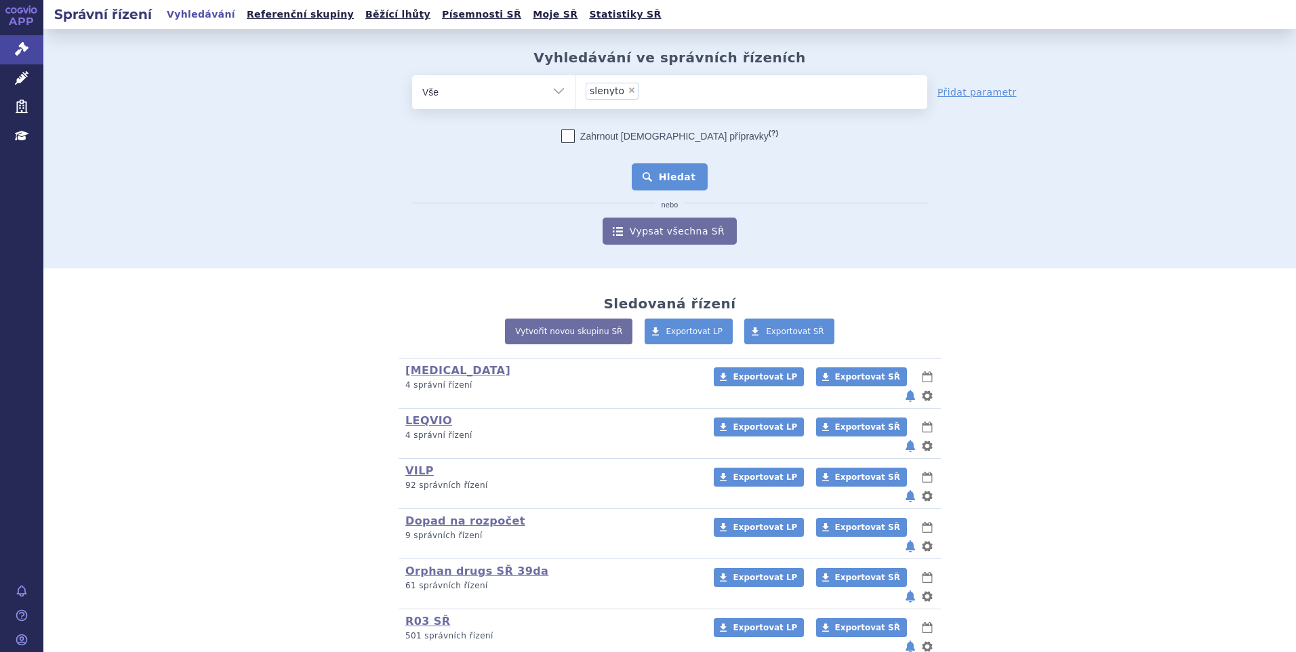
click at [685, 178] on button "Hledat" at bounding box center [670, 176] width 77 height 27
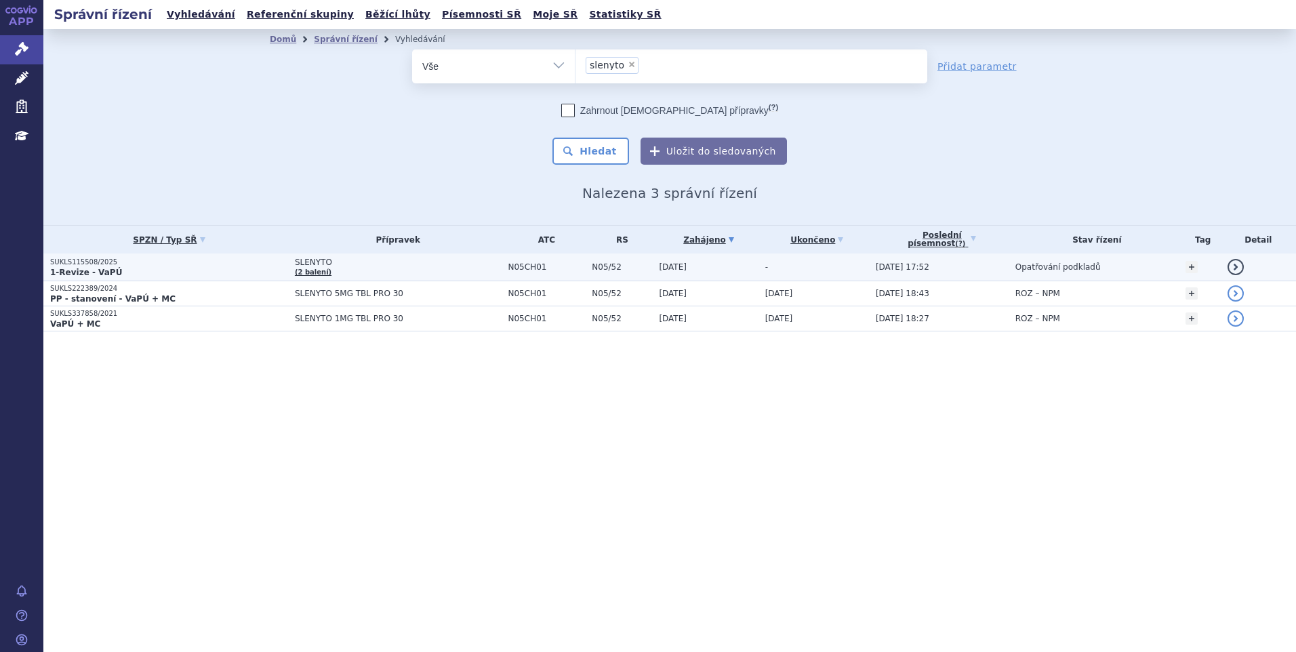
click at [224, 265] on p "SUKLS115508/2025" at bounding box center [169, 262] width 238 height 9
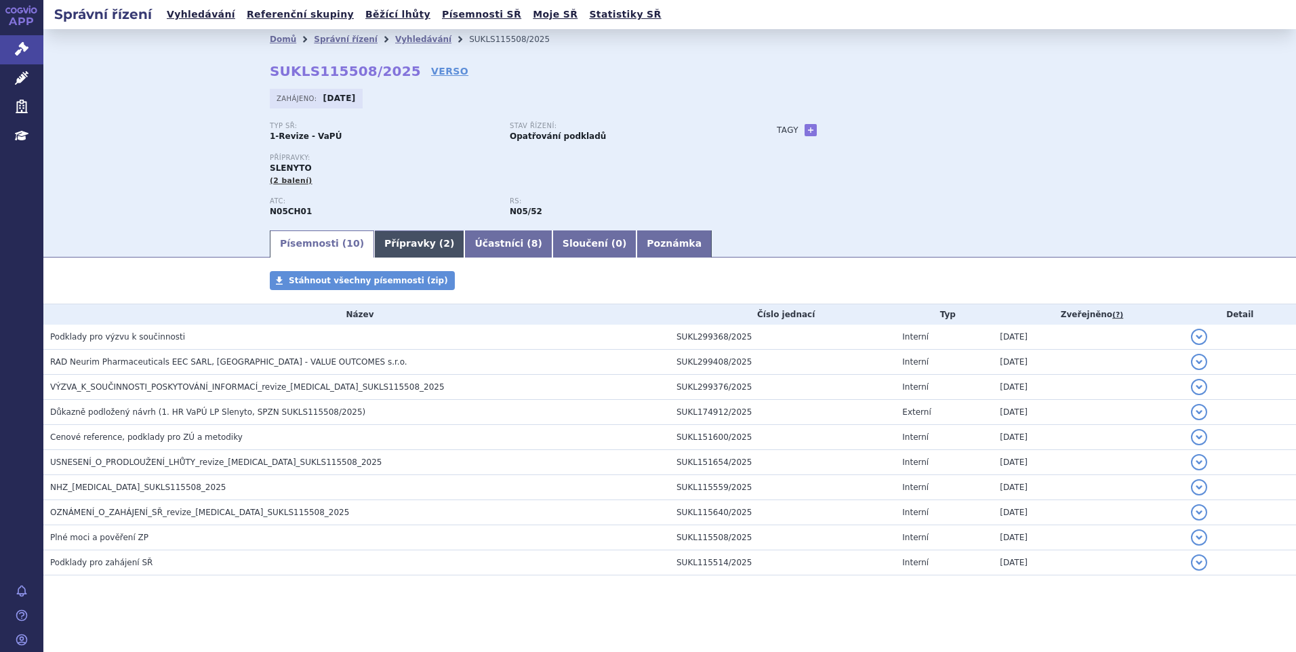
click at [390, 256] on link "Přípravky ( 2 )" at bounding box center [419, 244] width 90 height 27
